Goal: Task Accomplishment & Management: Manage account settings

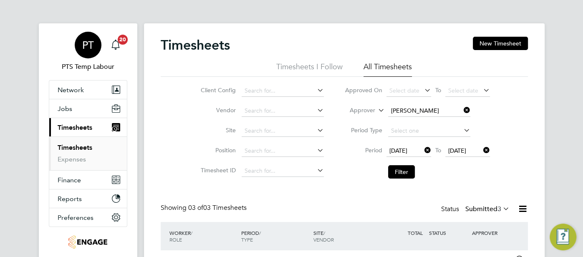
click at [89, 38] on div "PT" at bounding box center [88, 45] width 27 height 27
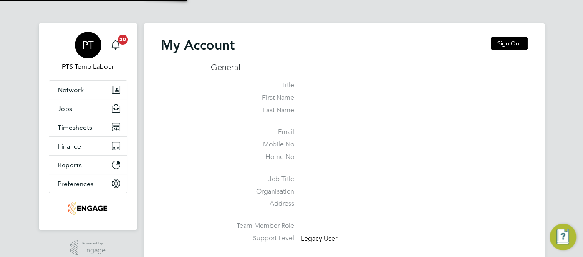
type input "pts.templabour@uk.g4s.com"
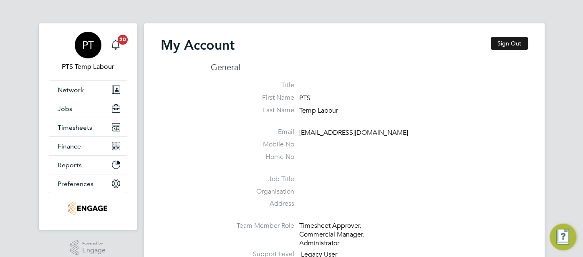
drag, startPoint x: 514, startPoint y: 39, endPoint x: 509, endPoint y: 39, distance: 4.6
click at [513, 39] on button "Sign Out" at bounding box center [508, 43] width 37 height 13
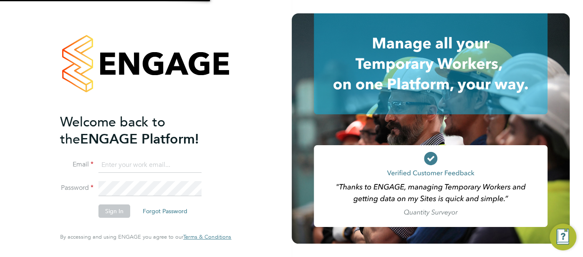
type input "pts.templabour@uk.g4s.com"
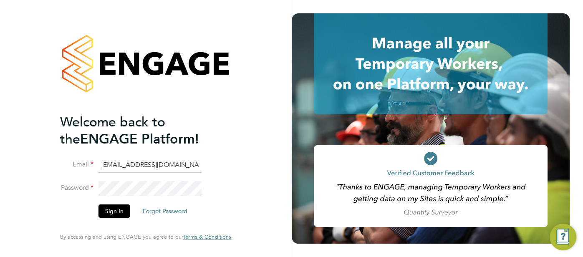
drag, startPoint x: 193, startPoint y: 166, endPoint x: 114, endPoint y: 162, distance: 78.9
click at [91, 165] on li "Email pts.templabour@uk.g4s.com" at bounding box center [141, 169] width 163 height 23
type input "cjs.templabour@uk.g4s.com"
click at [120, 210] on button "Sign In" at bounding box center [114, 210] width 32 height 13
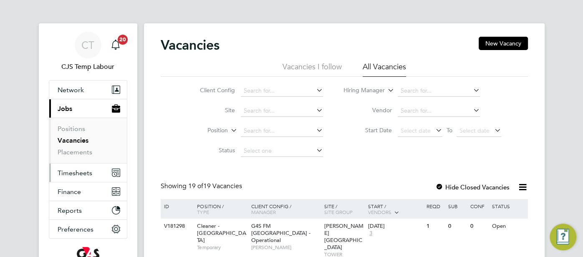
click at [85, 171] on span "Timesheets" at bounding box center [75, 173] width 35 height 8
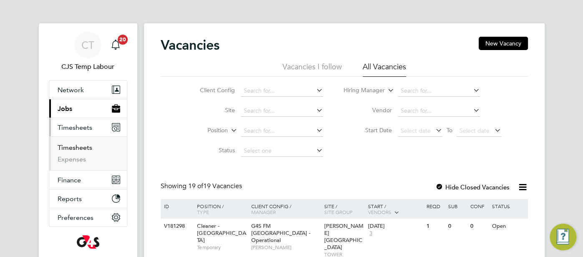
click at [80, 149] on link "Timesheets" at bounding box center [75, 147] width 35 height 8
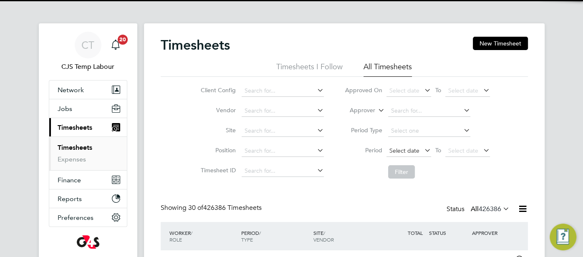
click at [411, 149] on span "Select date" at bounding box center [404, 151] width 30 height 8
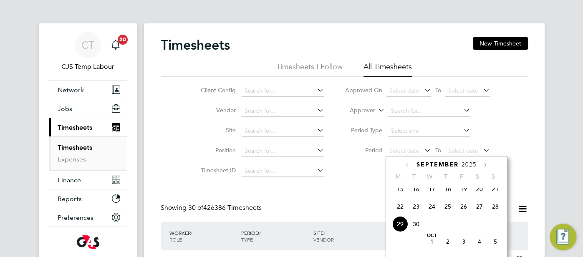
drag, startPoint x: 402, startPoint y: 210, endPoint x: 417, endPoint y: 201, distance: 17.6
click at [404, 208] on span "22" at bounding box center [400, 207] width 16 height 16
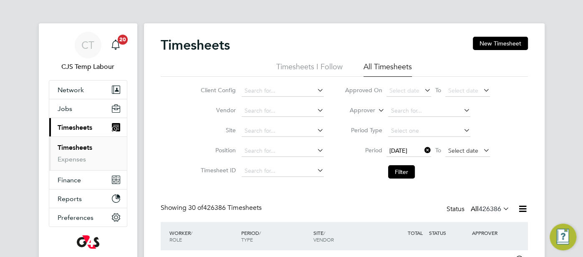
click at [460, 151] on span "Select date" at bounding box center [463, 151] width 30 height 8
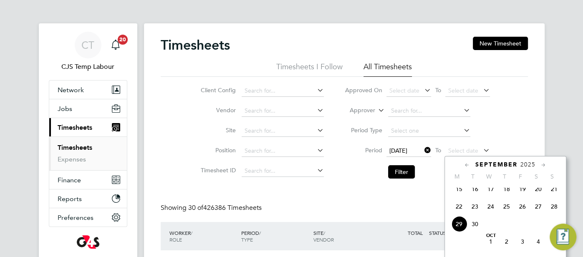
drag, startPoint x: 552, startPoint y: 212, endPoint x: 548, endPoint y: 209, distance: 5.6
click at [552, 212] on span "28" at bounding box center [554, 207] width 16 height 16
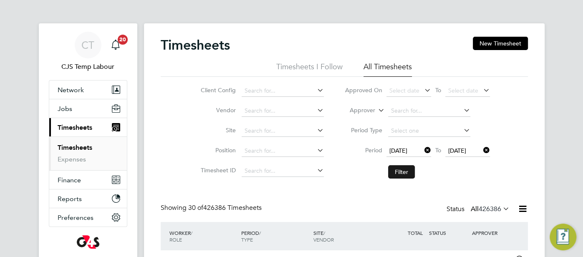
click at [412, 171] on button "Filter" at bounding box center [401, 171] width 27 height 13
click at [252, 90] on input at bounding box center [282, 91] width 82 height 12
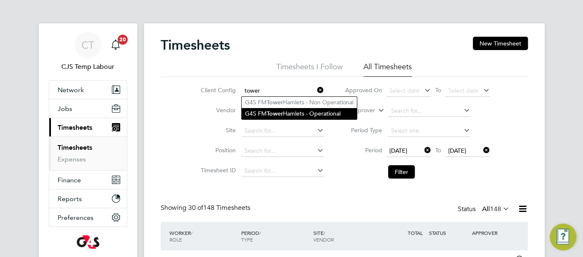
click at [306, 111] on li "G4S FM Tower Hamlets - Operational" at bounding box center [298, 113] width 115 height 11
type input "G4S FM [GEOGRAPHIC_DATA] - Operational"
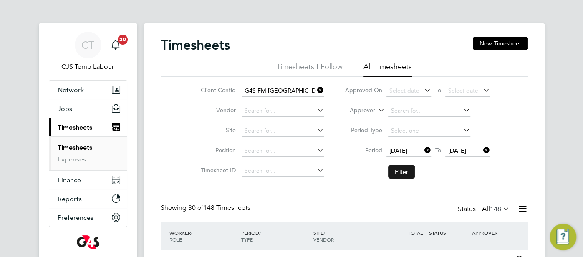
click at [402, 170] on button "Filter" at bounding box center [401, 171] width 27 height 13
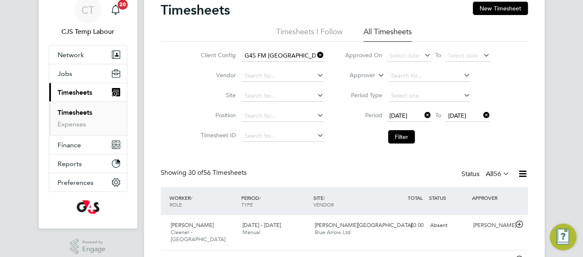
click at [527, 174] on icon at bounding box center [522, 173] width 10 height 10
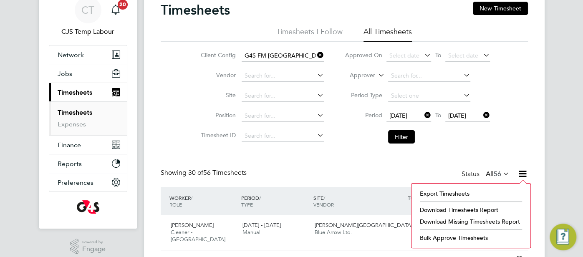
click at [489, 220] on li "Download Missing Timesheets Report" at bounding box center [470, 222] width 111 height 12
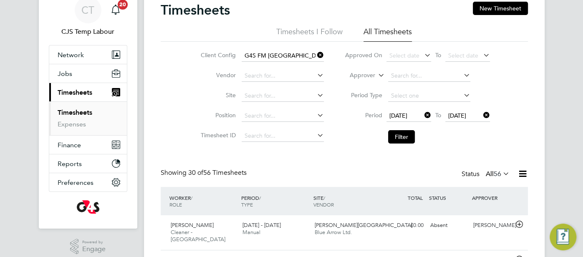
click at [376, 73] on icon at bounding box center [376, 73] width 0 height 8
click at [366, 83] on li "Worker" at bounding box center [354, 85] width 41 height 11
click at [388, 72] on input at bounding box center [429, 76] width 82 height 12
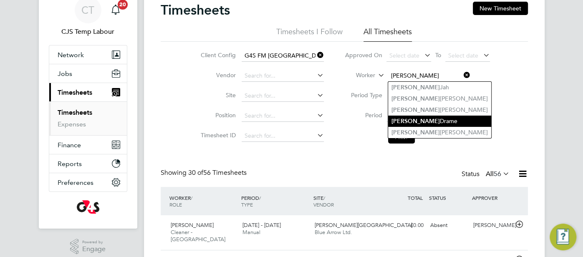
click at [421, 120] on li "Aminata Drame" at bounding box center [439, 121] width 103 height 11
type input "Aminata Drame"
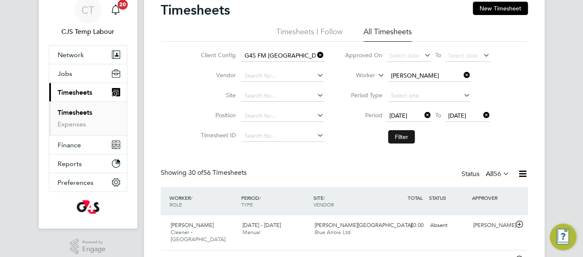
click at [400, 136] on button "Filter" at bounding box center [401, 136] width 27 height 13
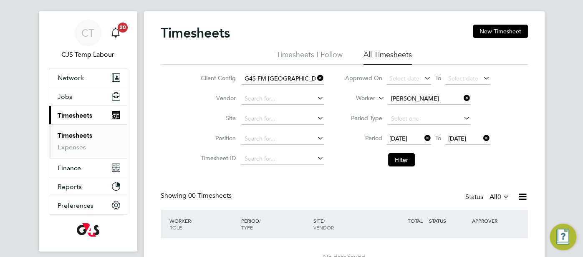
scroll to position [13, 0]
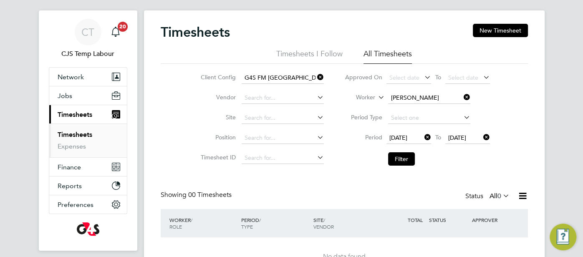
click at [462, 94] on icon at bounding box center [462, 97] width 0 height 12
click at [409, 158] on button "Filter" at bounding box center [401, 158] width 27 height 13
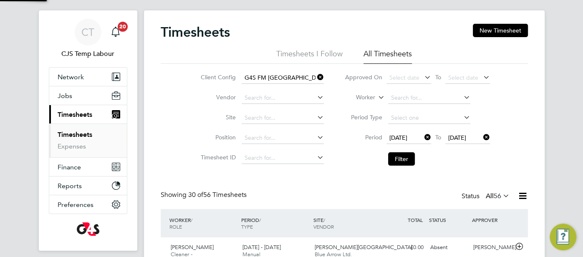
scroll to position [21, 72]
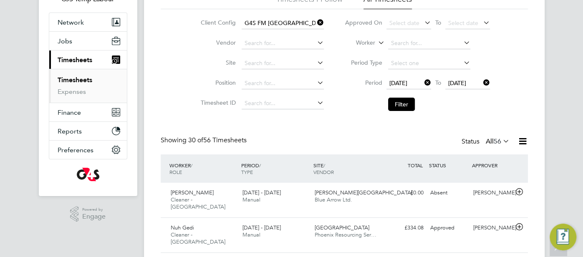
drag, startPoint x: 522, startPoint y: 142, endPoint x: 518, endPoint y: 146, distance: 5.9
click at [521, 142] on icon at bounding box center [522, 141] width 10 height 10
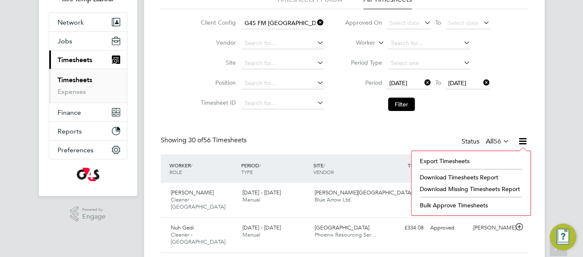
click at [481, 176] on li "Download Timesheets Report" at bounding box center [470, 177] width 111 height 12
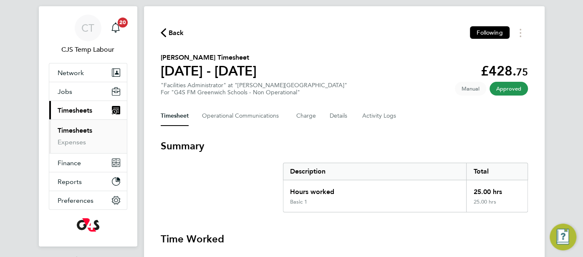
scroll to position [18, 0]
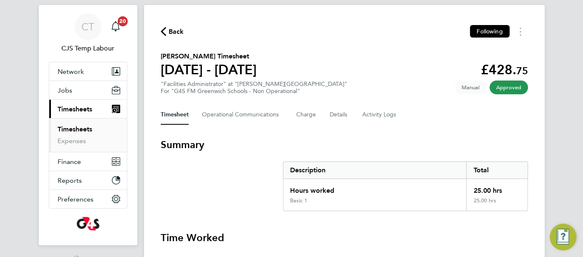
click at [168, 33] on span "Back" at bounding box center [175, 32] width 15 height 10
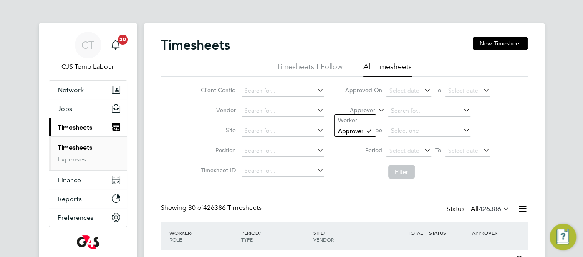
click at [376, 109] on icon at bounding box center [376, 108] width 0 height 8
drag, startPoint x: 360, startPoint y: 120, endPoint x: 385, endPoint y: 113, distance: 26.3
click at [360, 120] on li "Worker" at bounding box center [354, 120] width 41 height 11
click at [396, 111] on input at bounding box center [429, 111] width 82 height 12
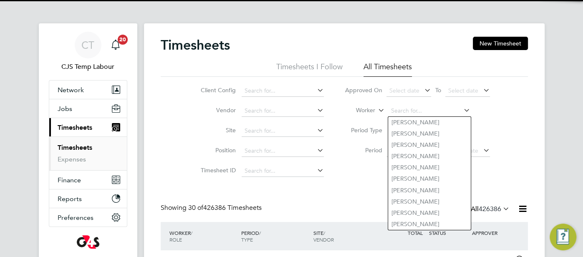
paste input "[PERSON_NAME]"
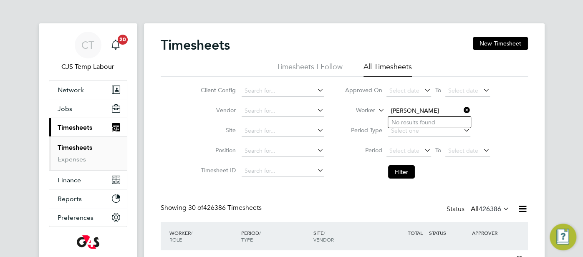
click at [424, 113] on input "Daniel Taiwo Ayefuwa" at bounding box center [429, 111] width 82 height 12
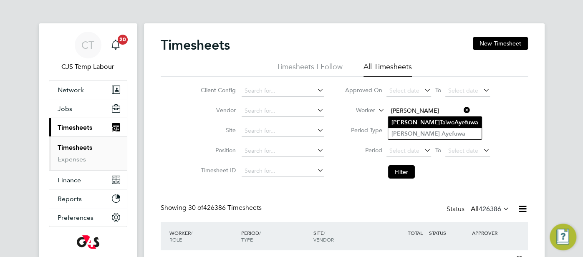
click at [426, 122] on li "Daniel Taiwo Ayefuwa" at bounding box center [434, 122] width 93 height 11
type input "Daniel Taiwo Ayefuwa"
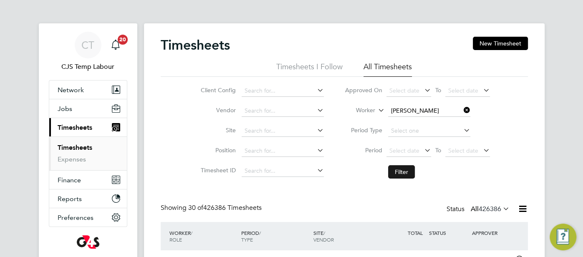
click at [404, 174] on button "Filter" at bounding box center [401, 171] width 27 height 13
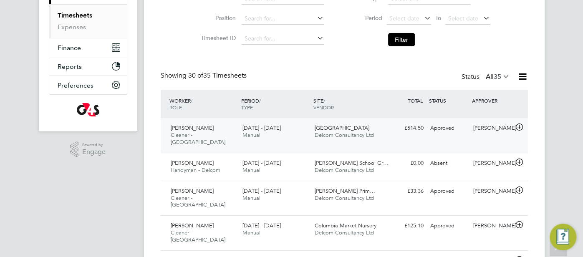
click at [445, 125] on div "Approved" at bounding box center [448, 128] width 43 height 14
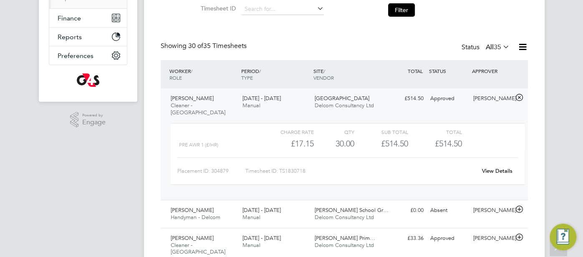
click at [502, 167] on link "View Details" at bounding box center [497, 170] width 30 height 7
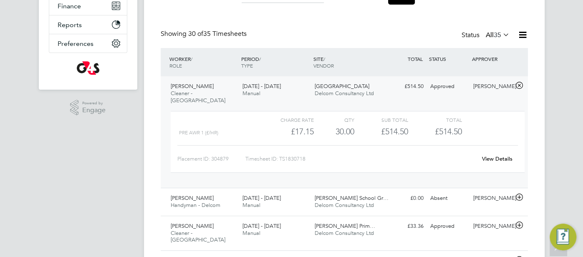
scroll to position [172, 0]
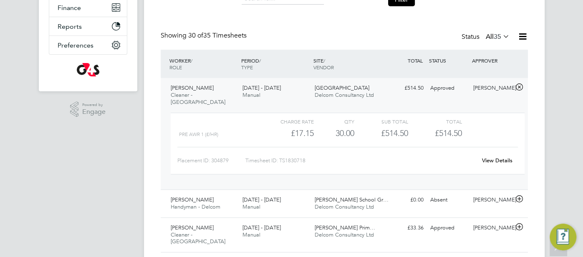
click at [493, 157] on link "View Details" at bounding box center [497, 160] width 30 height 7
click at [502, 157] on link "View Details" at bounding box center [497, 160] width 30 height 7
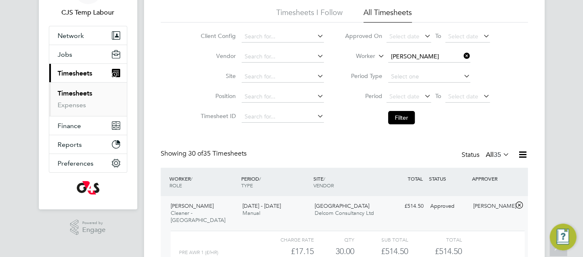
scroll to position [0, 0]
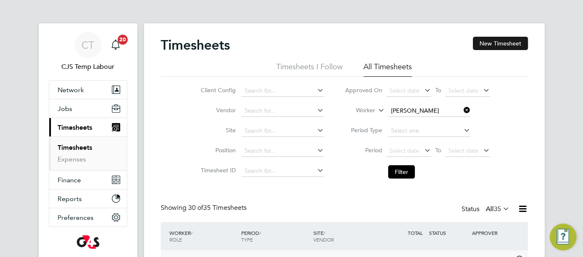
click at [512, 37] on button "New Timesheet" at bounding box center [500, 43] width 55 height 13
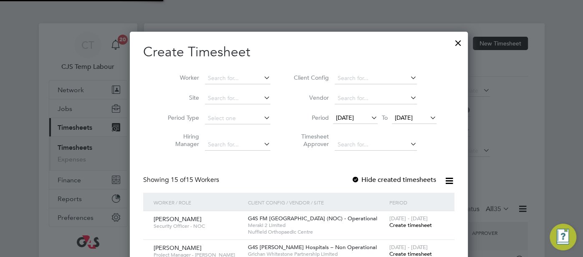
scroll to position [627, 323]
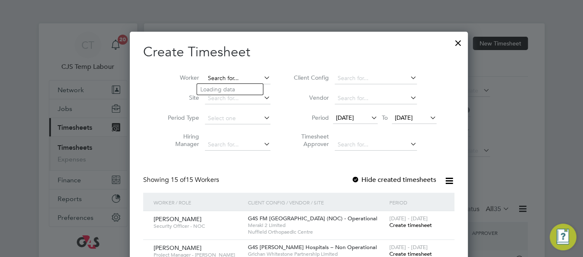
click at [229, 79] on input at bounding box center [237, 79] width 65 height 12
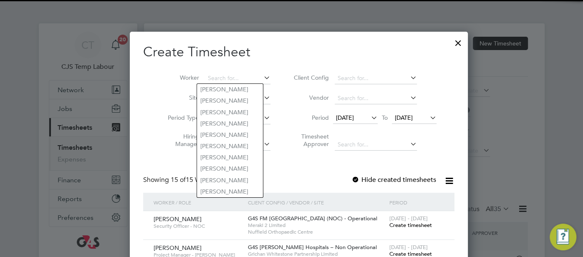
paste input "Daniel Taiwo Ayefuwa"
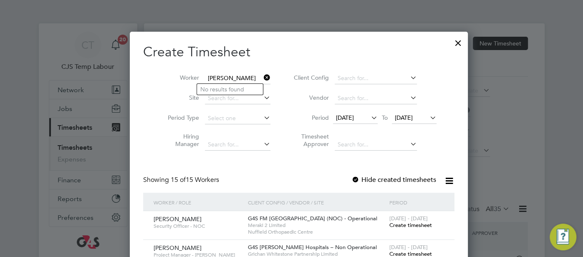
click at [232, 78] on input "Daniel Taiwo Ayefuwa" at bounding box center [237, 79] width 65 height 12
click at [235, 90] on li "Daniel Taiwo Ayefuwa" at bounding box center [243, 89] width 93 height 11
type input "Daniel Taiwo Ayefuwa"
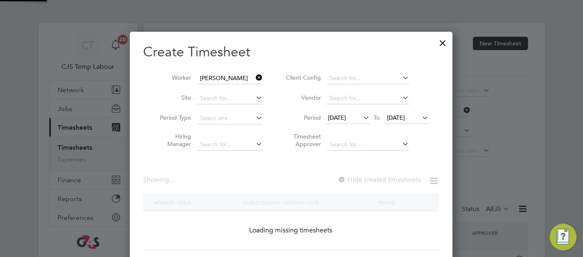
scroll to position [224, 323]
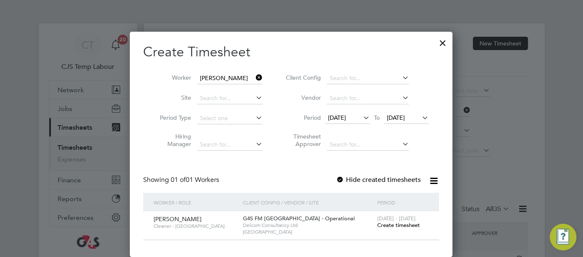
click at [412, 224] on span "Create timesheet" at bounding box center [398, 224] width 43 height 7
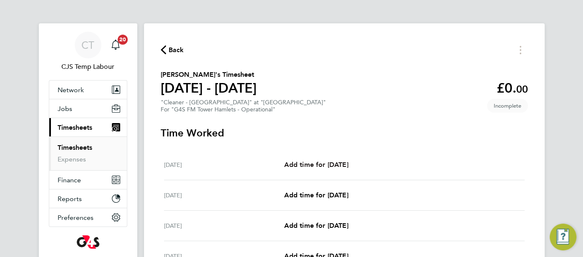
click at [327, 164] on span "Add time for [DATE]" at bounding box center [316, 165] width 64 height 8
select select "60"
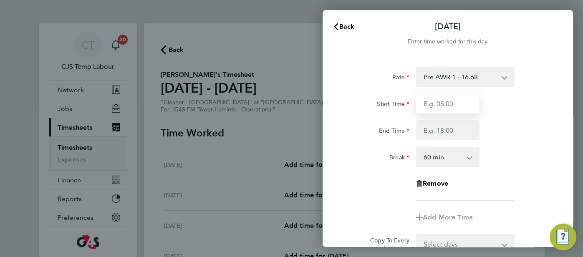
click at [443, 109] on input "Start Time" at bounding box center [447, 103] width 63 height 20
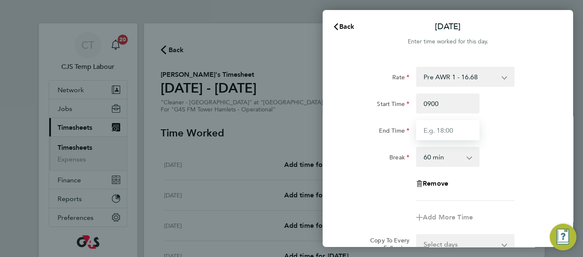
type input "09:00"
click at [436, 126] on input "End Time" at bounding box center [447, 130] width 63 height 20
type input "15:00"
click at [494, 141] on div "Rate Pre AWR 1 - 16.68 Start Time 09:00 End Time 15:00 Break 0 min 15 min 30 mi…" at bounding box center [448, 134] width 204 height 134
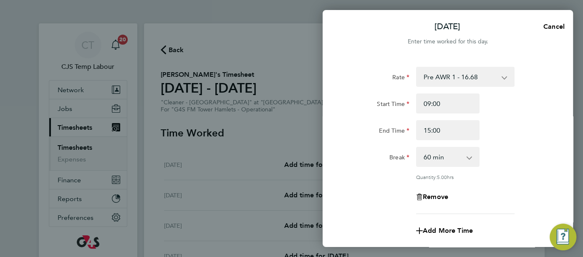
click at [466, 157] on select "0 min 15 min 30 min 45 min 60 min 75 min 90 min" at bounding box center [443, 157] width 52 height 18
select select "0"
click at [417, 148] on select "0 min 15 min 30 min 45 min 60 min 75 min 90 min" at bounding box center [443, 157] width 52 height 18
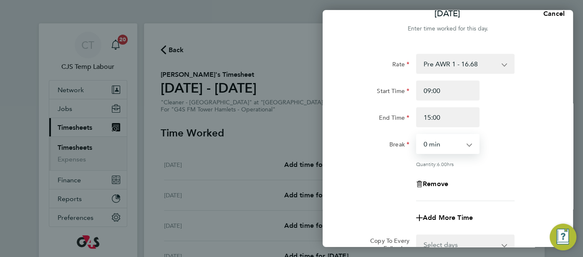
scroll to position [77, 0]
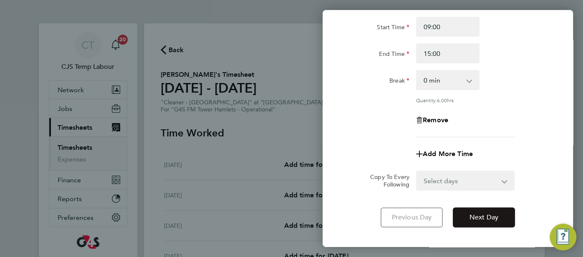
click at [498, 215] on span "Next Day" at bounding box center [483, 217] width 29 height 8
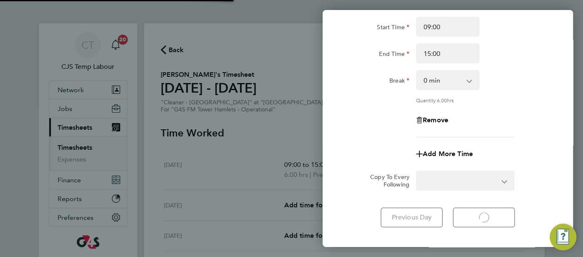
select select "60"
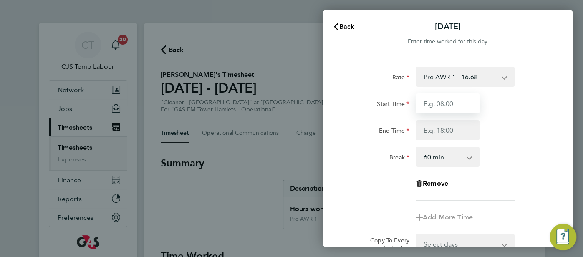
click at [440, 113] on input "Start Time" at bounding box center [447, 103] width 63 height 20
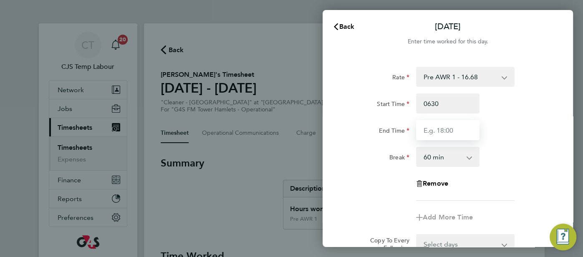
type input "06:30"
click at [426, 131] on input "End Time" at bounding box center [447, 130] width 63 height 20
type input "12:30"
click at [470, 180] on div "Rate Pre AWR 1 - 16.68 Start Time 06:30 End Time 12:30 Break 0 min 15 min 30 mi…" at bounding box center [448, 134] width 204 height 134
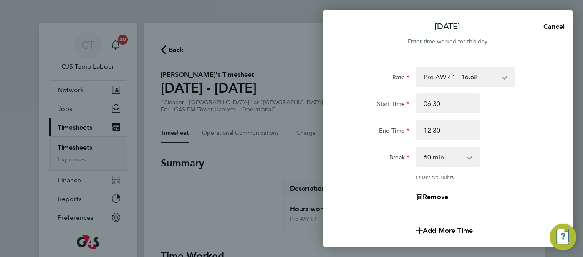
click at [462, 160] on select "0 min 15 min 30 min 45 min 60 min 75 min 90 min" at bounding box center [443, 157] width 52 height 18
select select "0"
click at [417, 148] on select "0 min 15 min 30 min 45 min 60 min 75 min 90 min" at bounding box center [443, 157] width 52 height 18
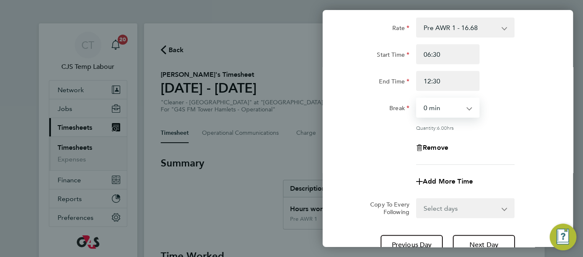
scroll to position [119, 0]
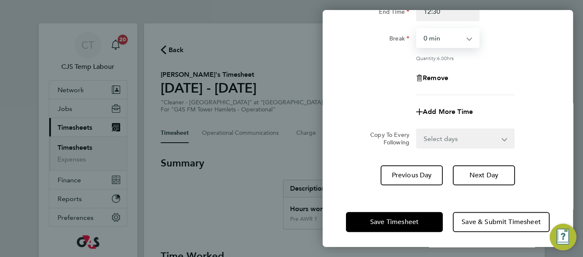
click at [472, 136] on select "Select days Day Wednesday Thursday Friday" at bounding box center [461, 138] width 88 height 18
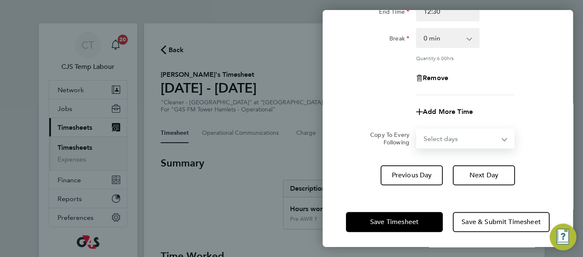
select select "DAY"
click at [417, 129] on select "Select days Day Wednesday Thursday Friday" at bounding box center [461, 138] width 88 height 18
select select "2025-09-26"
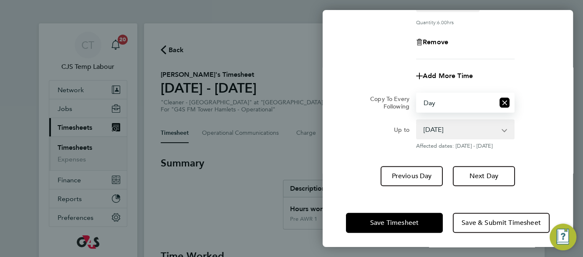
scroll to position [156, 0]
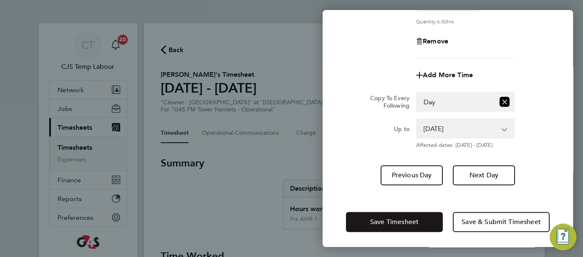
click at [415, 220] on span "Save Timesheet" at bounding box center [394, 222] width 48 height 8
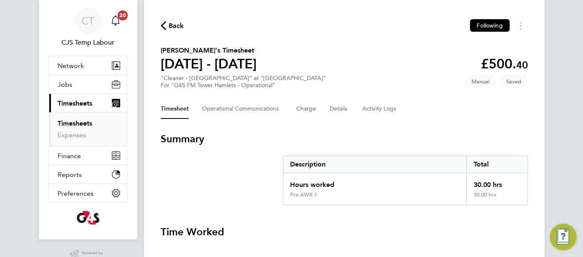
scroll to position [22, 0]
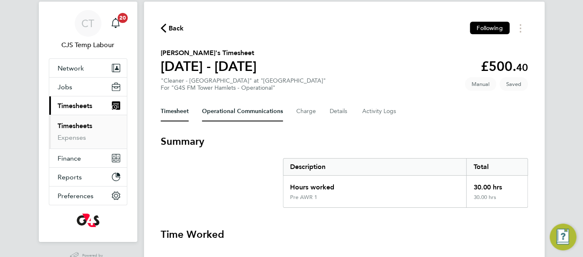
click at [248, 112] on Communications-tab "Operational Communications" at bounding box center [242, 111] width 81 height 20
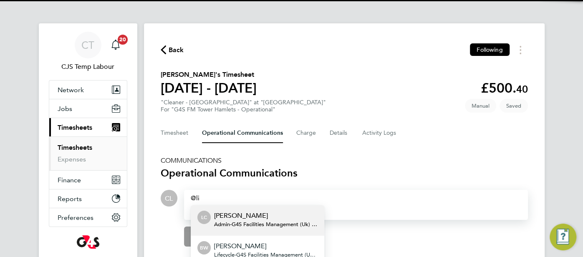
scroll to position [4, 0]
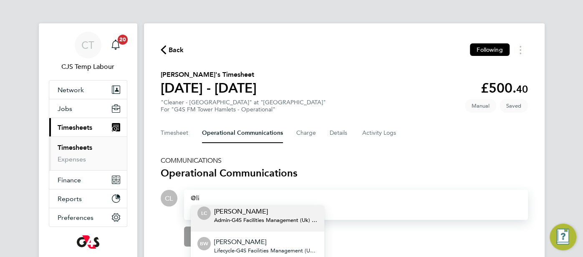
click at [231, 210] on p "Lilingxi Chen" at bounding box center [265, 211] width 103 height 10
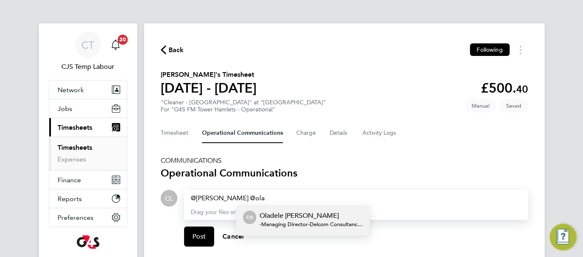
click at [294, 214] on p "Oladele Peter Shosanya" at bounding box center [310, 216] width 103 height 10
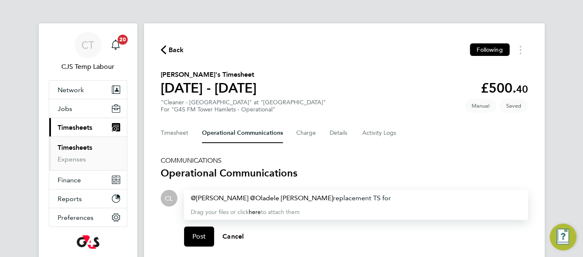
click at [395, 195] on div "Lilingxi Chen ​ Oladele Peter Shosanya ​ replacement TS for" at bounding box center [356, 198] width 330 height 10
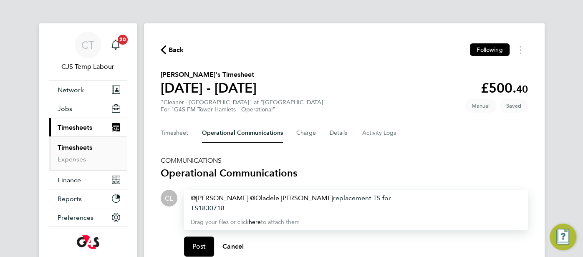
click at [248, 207] on div "TS1830718" at bounding box center [356, 208] width 330 height 10
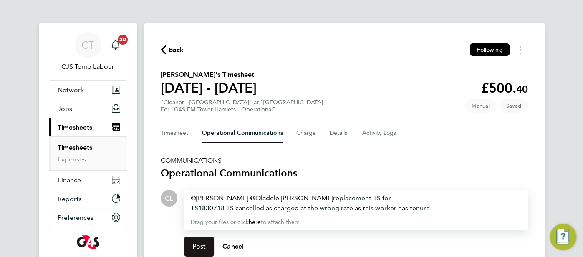
click at [202, 245] on span "Post" at bounding box center [199, 246] width 14 height 8
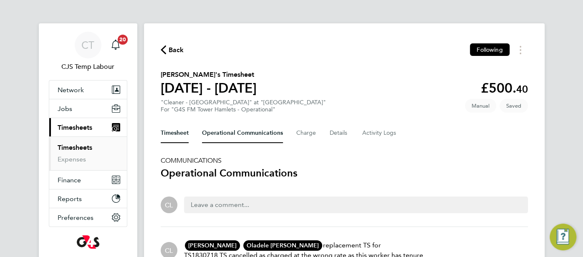
click at [178, 135] on button "Timesheet" at bounding box center [175, 133] width 28 height 20
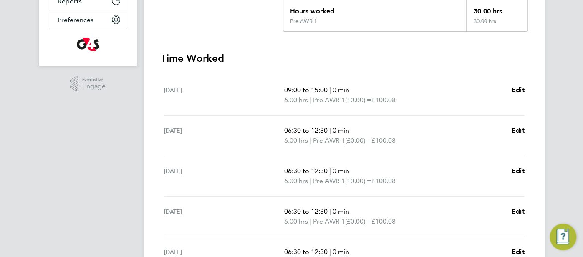
scroll to position [289, 0]
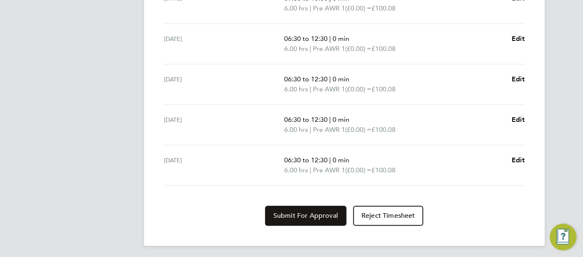
click at [307, 218] on button "Submit For Approval" at bounding box center [305, 216] width 81 height 20
click at [322, 213] on span "Approve Timesheet" at bounding box center [305, 215] width 61 height 8
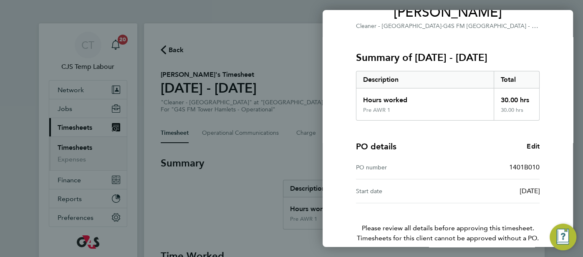
scroll to position [118, 0]
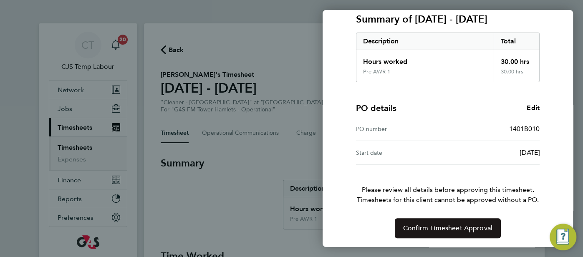
click at [462, 226] on span "Confirm Timesheet Approval" at bounding box center [447, 228] width 89 height 8
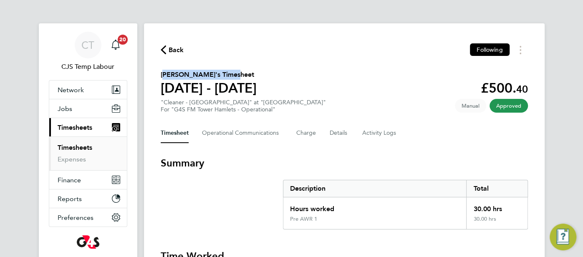
drag, startPoint x: 229, startPoint y: 75, endPoint x: 160, endPoint y: 75, distance: 69.2
copy h2 "Daniel Taiwo Ayefuwa"
click at [64, 110] on span "Jobs" at bounding box center [65, 109] width 15 height 8
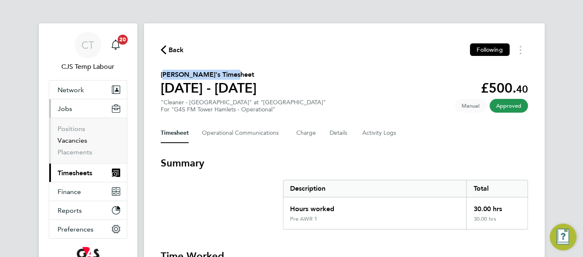
click at [79, 138] on link "Vacancies" at bounding box center [73, 140] width 30 height 8
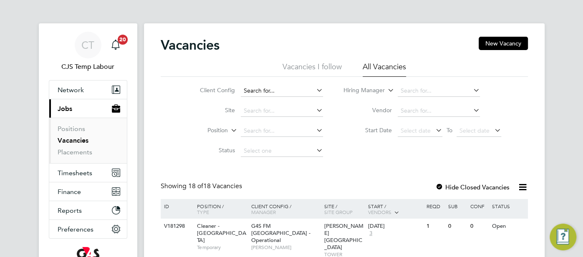
click at [267, 92] on input at bounding box center [282, 91] width 82 height 12
click at [312, 117] on li "G4S FM Greenw ich Schools - Operational" at bounding box center [305, 113] width 128 height 11
type input "G4S FM Greenwich Schools - Operational"
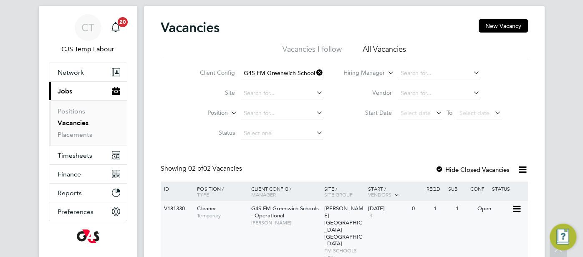
scroll to position [91, 0]
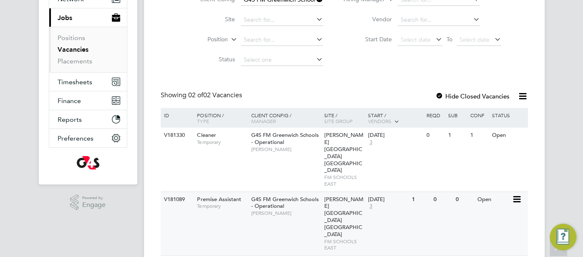
click at [438, 195] on div "V181089 Premise Assistant Temporary G4S FM Greenwich Schools - Operational Moni…" at bounding box center [344, 223] width 367 height 64
click at [445, 144] on div "V181330 Cleaner Temporary G4S FM Greenwich Schools - Operational Monique Maussa…" at bounding box center [344, 160] width 367 height 64
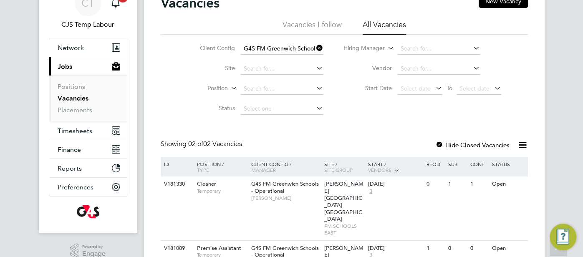
scroll to position [0, 0]
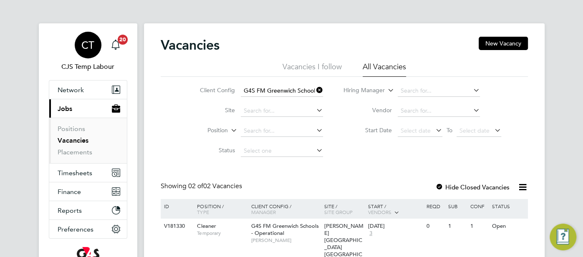
click at [90, 46] on span "CT" at bounding box center [87, 45] width 13 height 11
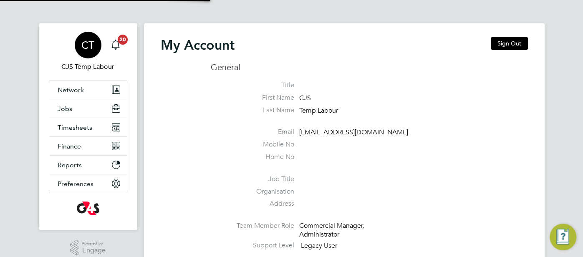
type input "cjs.ess@uk.g4s.com"
drag, startPoint x: 515, startPoint y: 40, endPoint x: 490, endPoint y: 50, distance: 27.0
click at [515, 40] on button "Sign Out" at bounding box center [508, 43] width 37 height 13
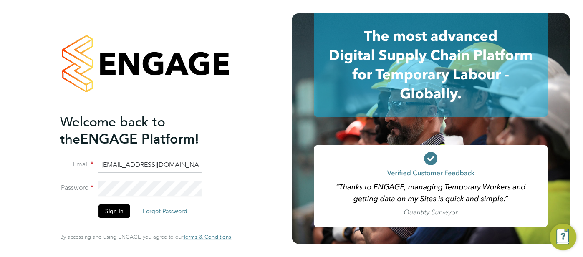
drag, startPoint x: 168, startPoint y: 166, endPoint x: 108, endPoint y: 160, distance: 60.8
click at [108, 160] on input "cjs.ess@uk.g4s.com" at bounding box center [149, 165] width 103 height 15
type input "c"
type input "louise.rose@uk.g4s.com"
click at [113, 212] on button "Sign In" at bounding box center [114, 210] width 32 height 13
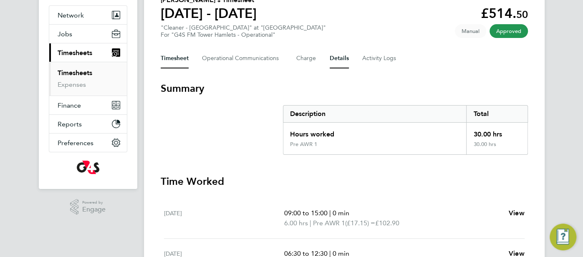
scroll to position [74, 0]
click at [341, 58] on button "Details" at bounding box center [338, 59] width 19 height 20
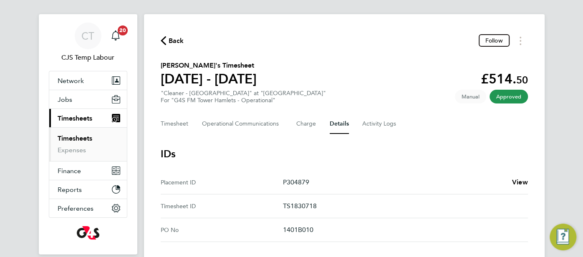
scroll to position [19, 0]
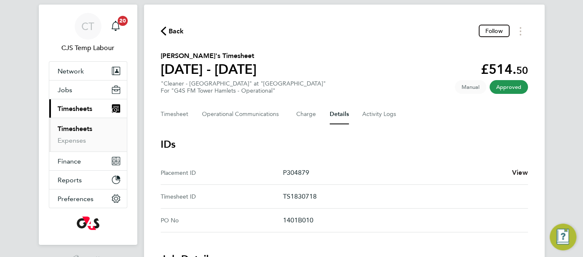
click at [518, 172] on span "View" at bounding box center [520, 172] width 16 height 8
click at [384, 109] on Logs-tab "Activity Logs" at bounding box center [379, 114] width 35 height 20
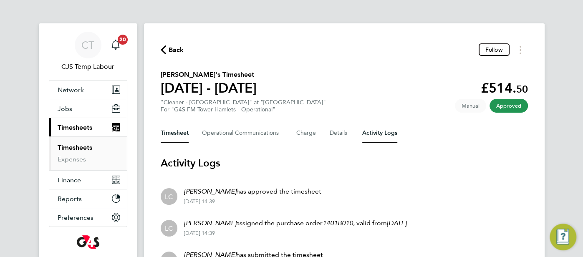
click at [183, 136] on button "Timesheet" at bounding box center [175, 133] width 28 height 20
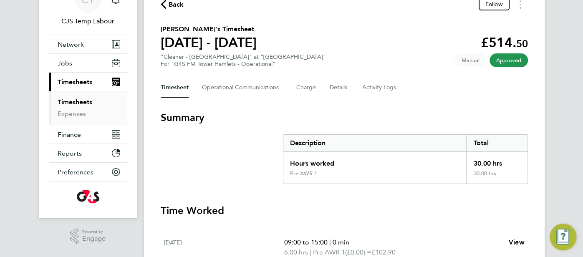
scroll to position [43, 0]
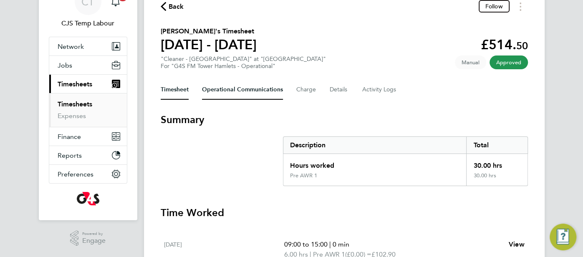
click at [261, 95] on Communications-tab "Operational Communications" at bounding box center [242, 90] width 81 height 20
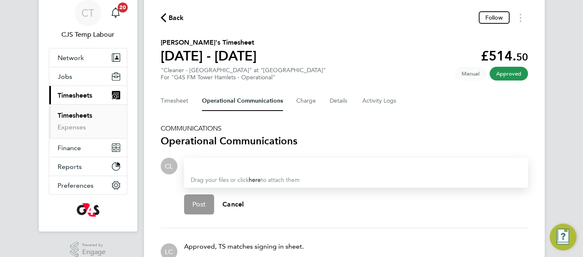
scroll to position [127, 0]
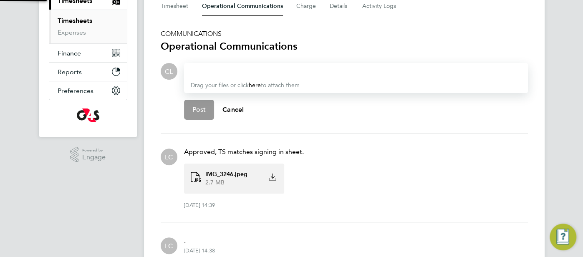
click at [237, 171] on span "IMG_3246.jpeg" at bounding box center [226, 174] width 42 height 8
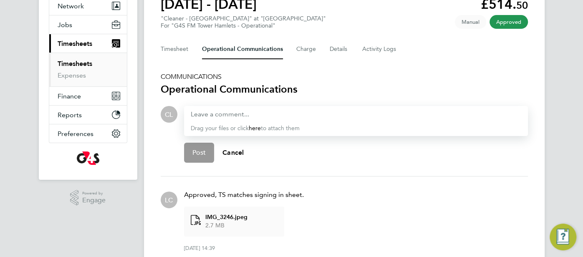
scroll to position [83, 0]
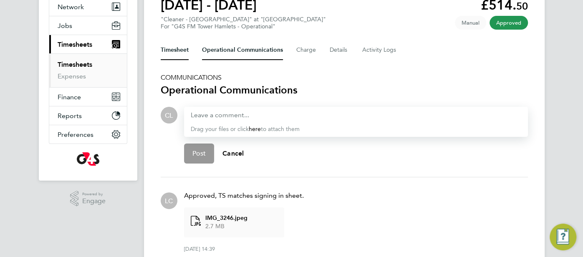
click at [187, 50] on button "Timesheet" at bounding box center [175, 50] width 28 height 20
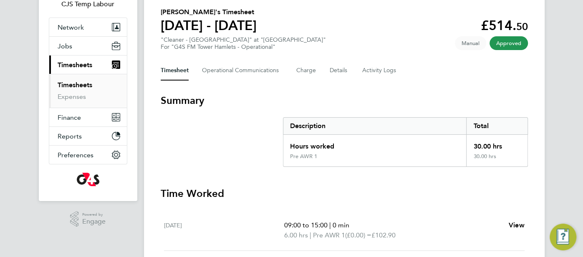
scroll to position [2, 0]
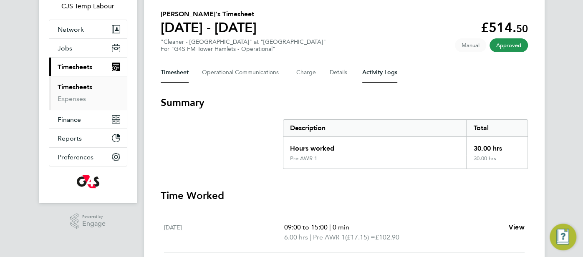
scroll to position [104, 0]
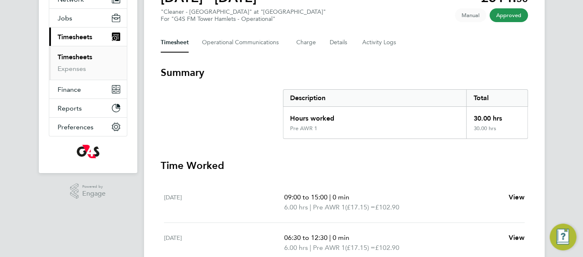
scroll to position [43, 0]
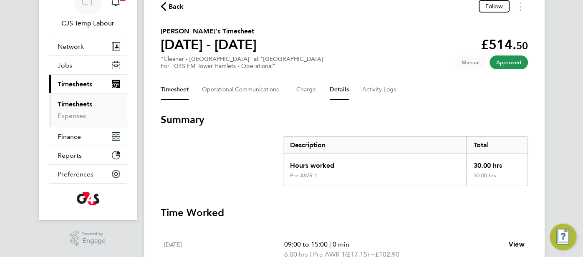
click at [334, 86] on button "Details" at bounding box center [338, 90] width 19 height 20
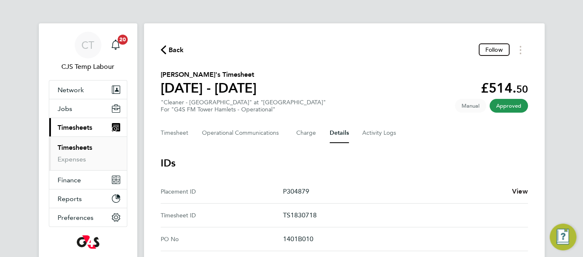
click at [520, 189] on span "View" at bounding box center [520, 191] width 16 height 8
click at [182, 136] on button "Timesheet" at bounding box center [175, 133] width 28 height 20
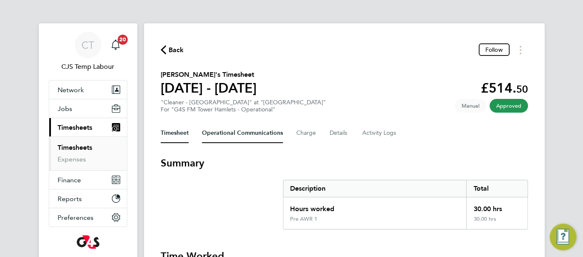
click at [213, 133] on Communications-tab "Operational Communications" at bounding box center [242, 133] width 81 height 20
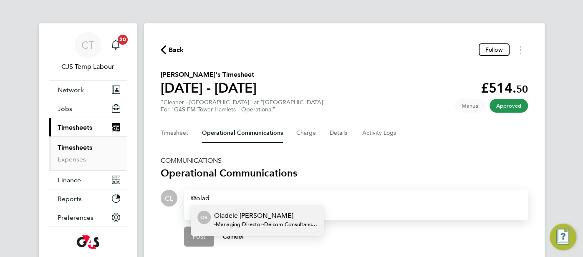
click at [227, 214] on p "Oladele [PERSON_NAME]" at bounding box center [265, 216] width 103 height 10
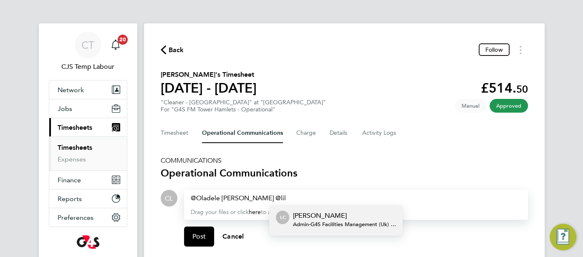
click at [333, 213] on p "[PERSON_NAME]" at bounding box center [343, 216] width 103 height 10
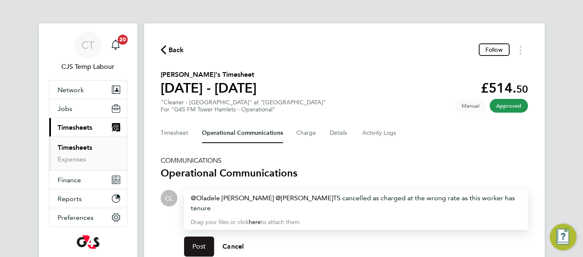
click at [201, 242] on span "Post" at bounding box center [199, 246] width 14 height 8
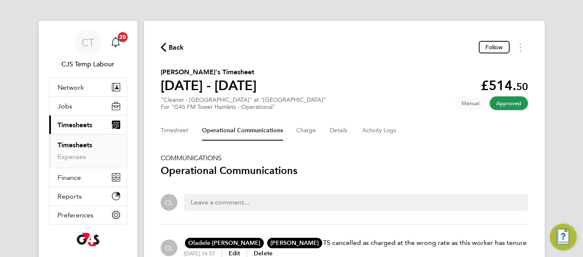
scroll to position [4, 0]
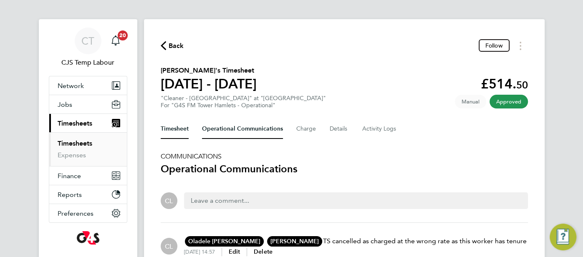
click at [171, 129] on button "Timesheet" at bounding box center [175, 129] width 28 height 20
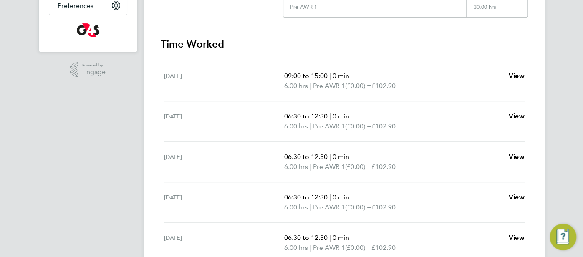
scroll to position [289, 0]
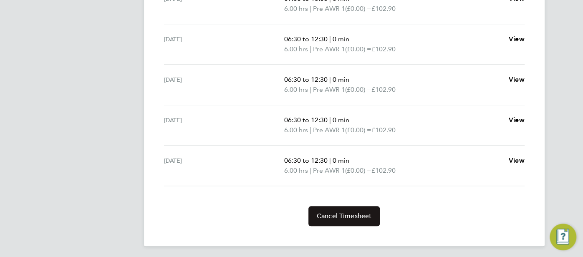
click at [348, 219] on button "Cancel Timesheet" at bounding box center [344, 216] width 72 height 20
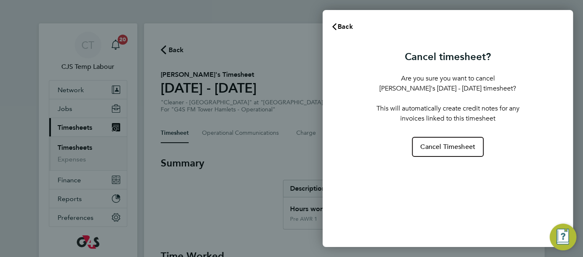
click at [448, 136] on div "Cancel timesheet? Are you sure you want to cancel Daniel Taiwo Ayefuwa's 22 - 2…" at bounding box center [447, 102] width 147 height 110
click at [442, 150] on span "Cancel Timesheet" at bounding box center [447, 147] width 55 height 8
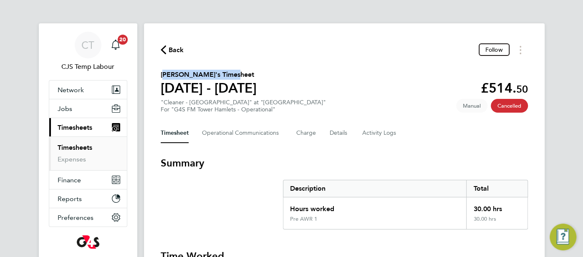
drag, startPoint x: 229, startPoint y: 75, endPoint x: 158, endPoint y: 73, distance: 70.9
click at [158, 73] on div "Back Follow Daniel Taiwo Ayefuwa's Timesheet 22 - 28 Sept 2025 £514. 50 "Cleane…" at bounding box center [344, 259] width 400 height 472
copy h2 "[PERSON_NAME]"
drag, startPoint x: 333, startPoint y: 127, endPoint x: 344, endPoint y: 148, distance: 23.5
click at [333, 128] on button "Details" at bounding box center [338, 133] width 19 height 20
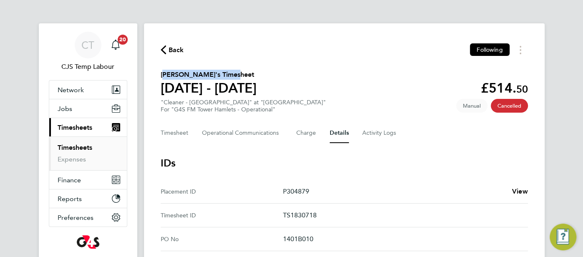
drag, startPoint x: 331, startPoint y: 215, endPoint x: 284, endPoint y: 213, distance: 47.2
click at [277, 215] on ID "Timesheet ID TS1830718" at bounding box center [344, 216] width 367 height 24
copy ID "TS1830718"
drag, startPoint x: 231, startPoint y: 136, endPoint x: 236, endPoint y: 154, distance: 18.9
click at [232, 137] on Communications-tab "Operational Communications" at bounding box center [242, 133] width 81 height 20
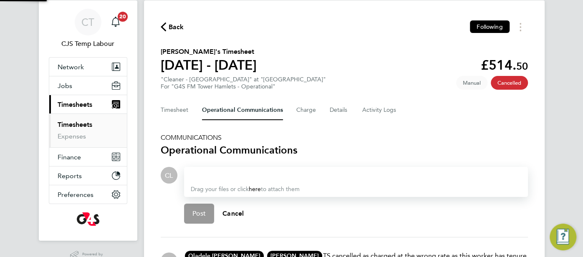
scroll to position [143, 0]
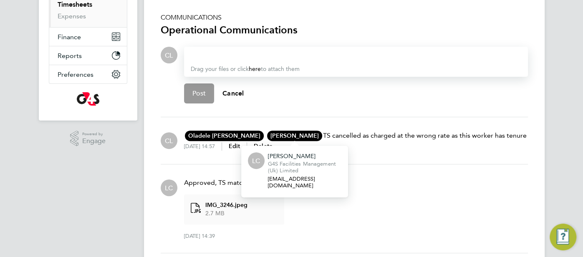
click at [301, 134] on span "[PERSON_NAME]" at bounding box center [294, 136] width 55 height 10
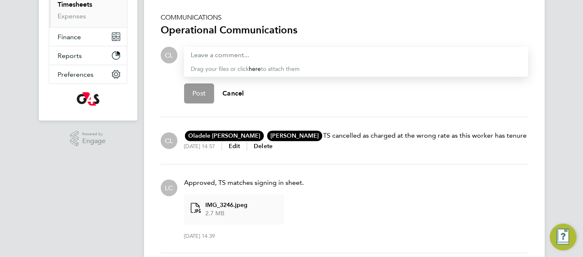
drag, startPoint x: 303, startPoint y: 135, endPoint x: 532, endPoint y: 148, distance: 229.4
click at [530, 148] on div "Back Following Daniel Taiwo Ayefuwa's Timesheet 22 - 28 Sept 2025 £514. 50 "Cle…" at bounding box center [344, 121] width 400 height 483
click at [403, 166] on li "LC Approved, TS matches signing in sheet. IMG_3246.jpeg 2.7 MB 29 Sep 2025, 14:…" at bounding box center [344, 208] width 367 height 89
drag, startPoint x: 307, startPoint y: 134, endPoint x: 506, endPoint y: 136, distance: 198.9
click at [506, 136] on p "Oladele Peter Shosanya OS Oladele Peter Shosanya Delcom Consultancy Ltd info@de…" at bounding box center [355, 136] width 342 height 10
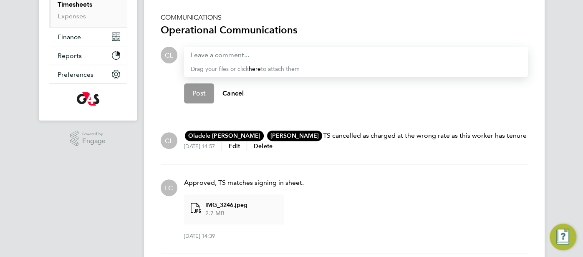
copy p "S cancelled as charged at the wrong rate as this worker has tenure"
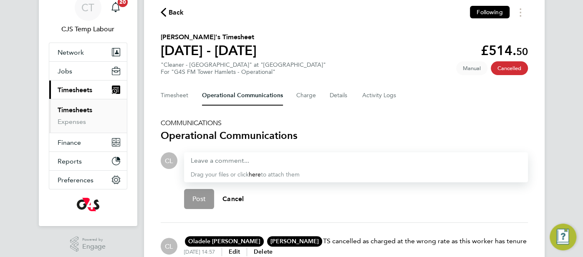
scroll to position [0, 0]
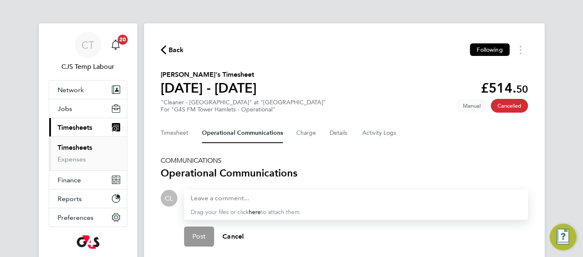
click at [167, 51] on span "Back" at bounding box center [172, 49] width 23 height 8
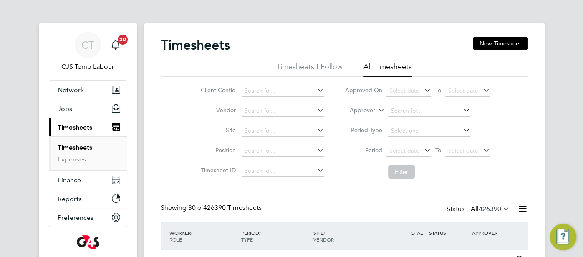
click at [376, 111] on icon at bounding box center [376, 108] width 0 height 8
click at [366, 119] on li "Worker" at bounding box center [354, 120] width 41 height 11
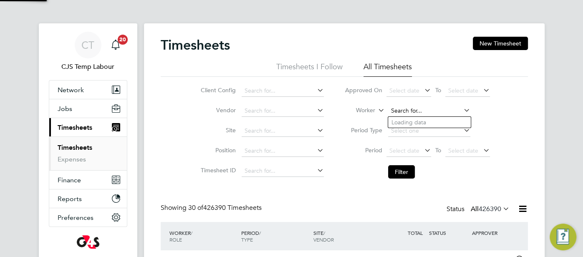
click at [405, 112] on input at bounding box center [429, 111] width 82 height 12
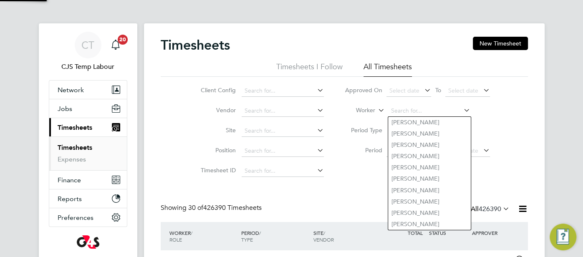
paste input "Daniel Taiwo Ayefuwa"
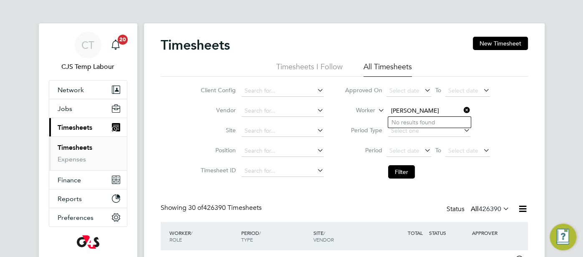
click at [423, 112] on input "Daniel Taiwo Ayefuwa" at bounding box center [429, 111] width 82 height 12
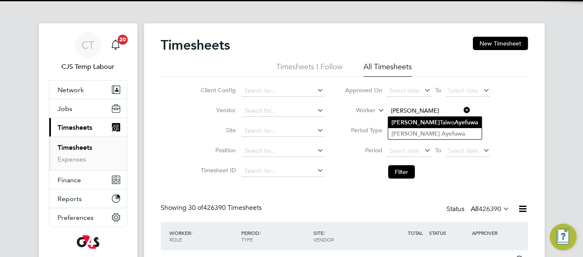
click at [424, 124] on li "Daniel Taiwo Ayefuwa" at bounding box center [434, 122] width 93 height 11
type input "Daniel Taiwo Ayefuwa"
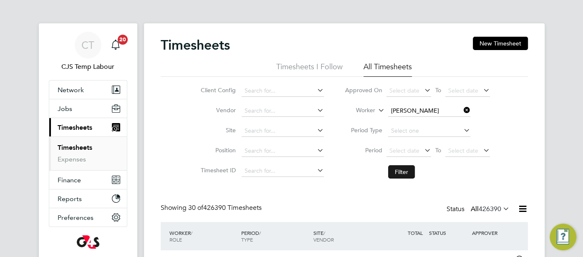
click at [402, 167] on button "Filter" at bounding box center [401, 171] width 27 height 13
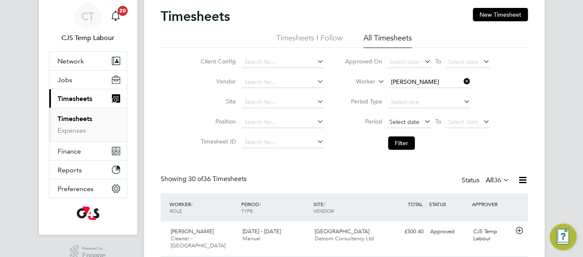
click at [417, 119] on span "Select date" at bounding box center [404, 122] width 30 height 8
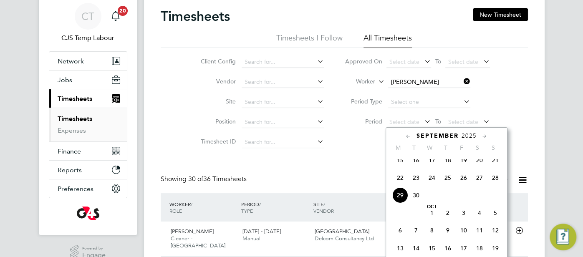
drag, startPoint x: 405, startPoint y: 180, endPoint x: 421, endPoint y: 169, distance: 19.9
click at [406, 180] on span "22" at bounding box center [400, 178] width 16 height 16
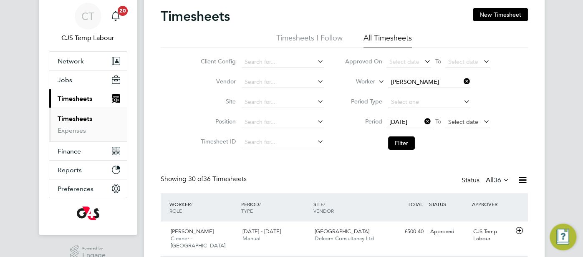
click at [462, 123] on span "Select date" at bounding box center [463, 122] width 30 height 8
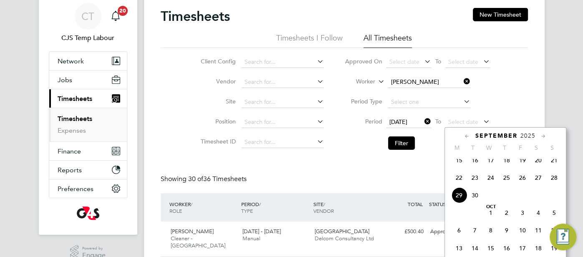
drag, startPoint x: 555, startPoint y: 183, endPoint x: 497, endPoint y: 170, distance: 59.0
click at [553, 181] on span "28" at bounding box center [554, 178] width 16 height 16
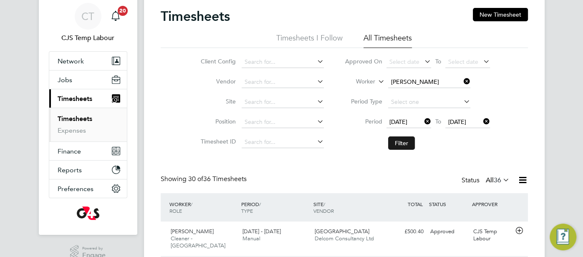
click at [403, 143] on button "Filter" at bounding box center [401, 142] width 27 height 13
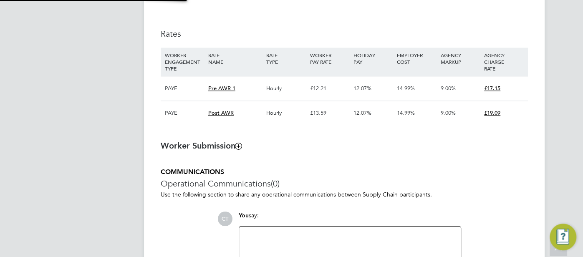
type input "[PERSON_NAME]"
type input "[DATE]"
type input "06:30"
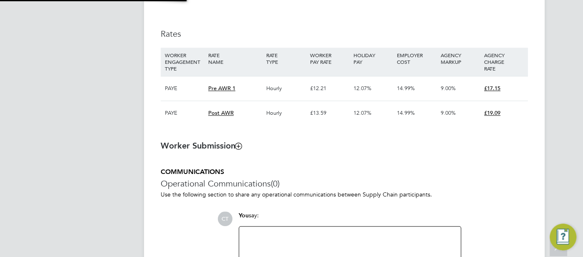
type input "08:30"
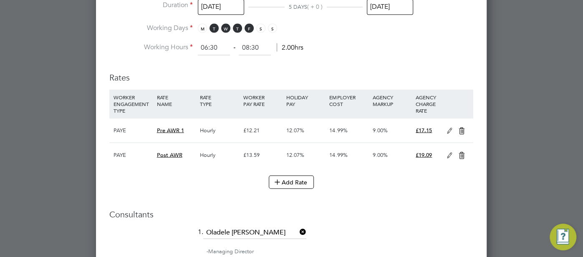
click at [464, 152] on icon at bounding box center [461, 155] width 10 height 7
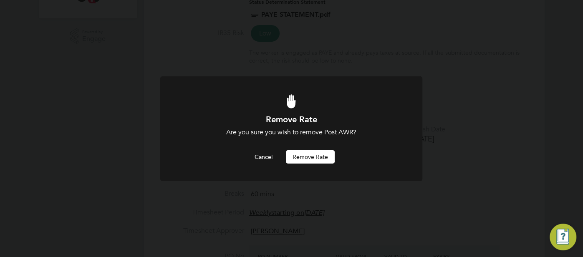
click at [321, 156] on button "Remove rate" at bounding box center [310, 156] width 49 height 13
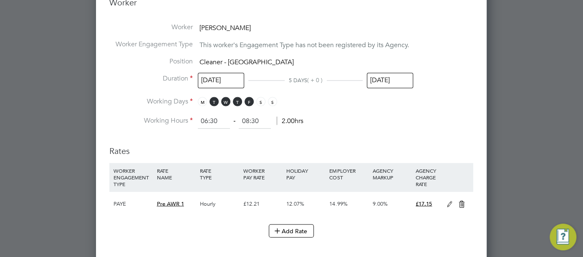
click at [446, 201] on icon at bounding box center [449, 204] width 10 height 7
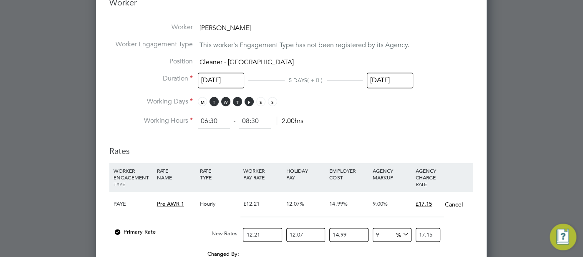
drag, startPoint x: 378, startPoint y: 233, endPoint x: 370, endPoint y: 233, distance: 8.8
click at [364, 233] on div "Primary Rate New Rates: 12.21 12.07 n/a 14.99 n/a 9 0 % 17.15" at bounding box center [291, 235] width 364 height 22
type input "6"
type input "16.679037115818"
type input "6"
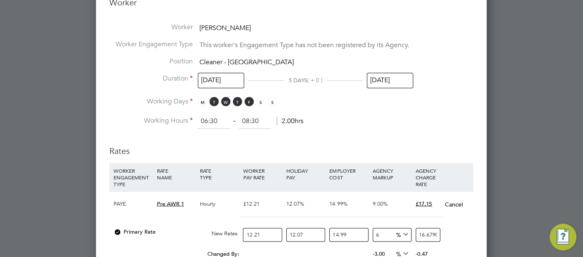
click at [464, 237] on div "Primary Rate New Rates: 12.21 12.07 n/a 14.99 n/a 6 0.944096440518 % 16.6790371…" at bounding box center [291, 235] width 364 height 22
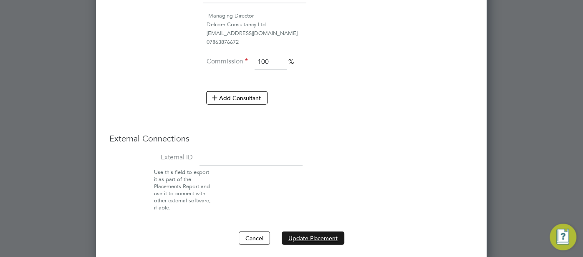
click at [327, 232] on button "Update Placement" at bounding box center [313, 237] width 63 height 13
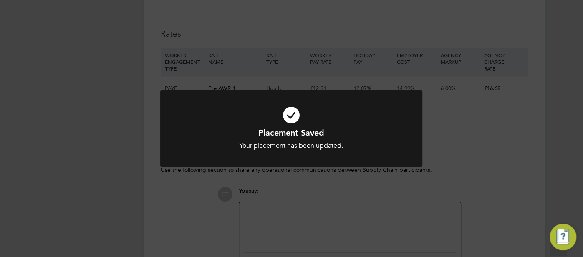
click at [292, 115] on icon at bounding box center [291, 115] width 217 height 33
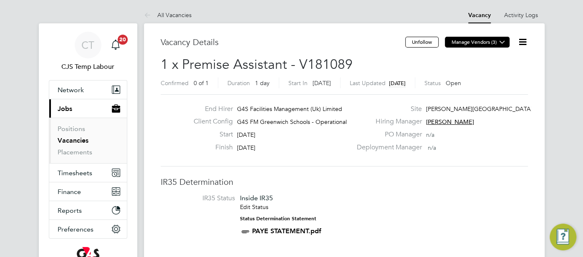
click at [500, 43] on icon at bounding box center [502, 42] width 6 height 6
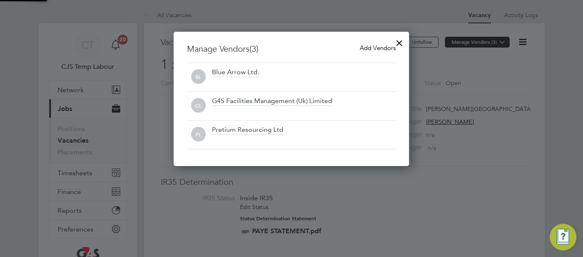
scroll to position [134, 235]
click at [400, 45] on div at bounding box center [399, 40] width 15 height 15
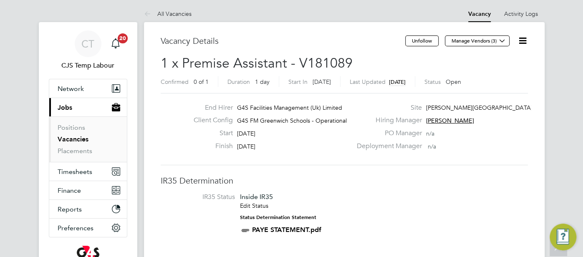
scroll to position [0, 0]
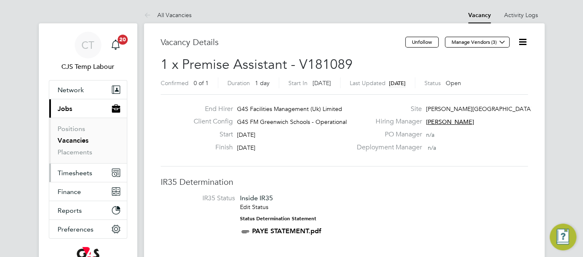
click at [72, 171] on span "Timesheets" at bounding box center [75, 173] width 35 height 8
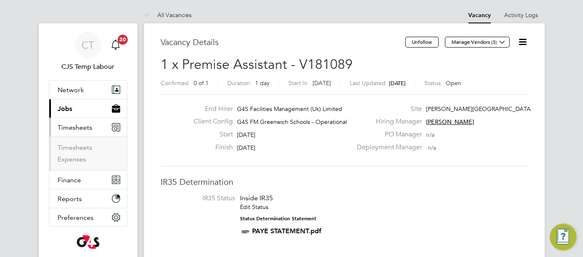
click at [76, 151] on li "Timesheets" at bounding box center [89, 149] width 63 height 12
click at [78, 149] on link "Timesheets" at bounding box center [75, 147] width 35 height 8
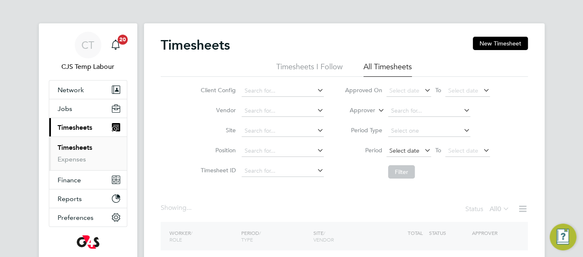
click at [400, 148] on span "Select date" at bounding box center [404, 151] width 30 height 8
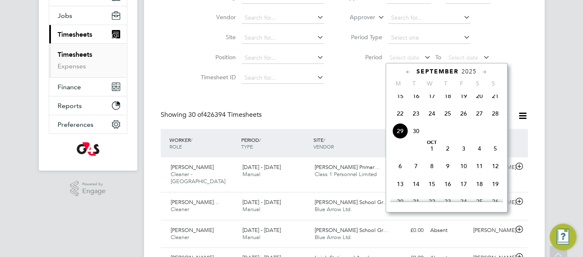
scroll to position [21, 72]
click at [401, 118] on span "22" at bounding box center [400, 114] width 16 height 16
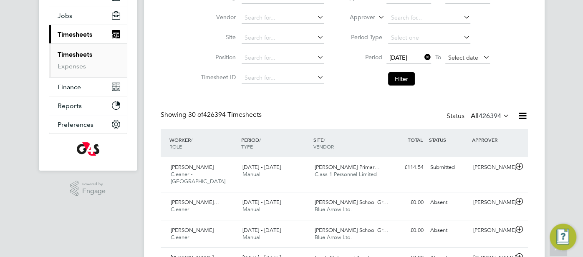
click at [453, 57] on span "Select date" at bounding box center [463, 58] width 30 height 8
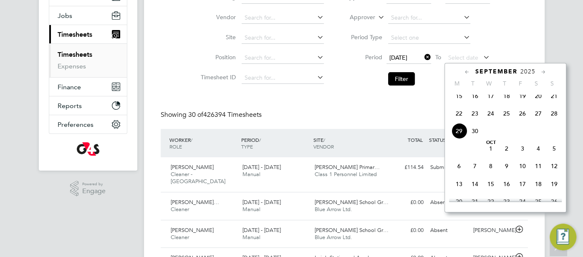
drag, startPoint x: 552, startPoint y: 119, endPoint x: 546, endPoint y: 110, distance: 10.5
click at [552, 118] on span "28" at bounding box center [554, 114] width 16 height 16
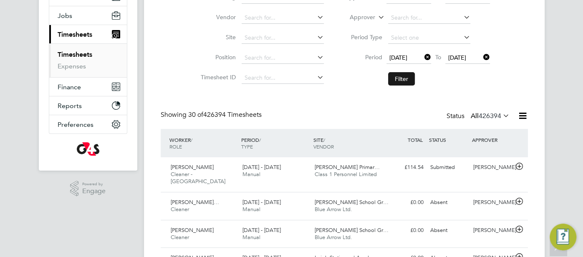
click at [403, 80] on button "Filter" at bounding box center [401, 78] width 27 height 13
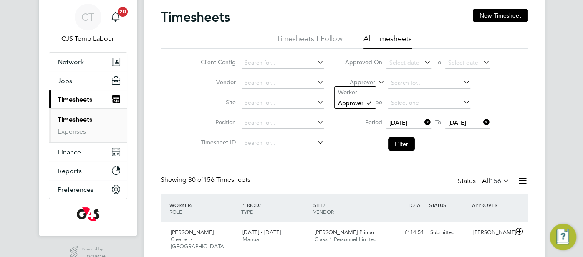
click at [376, 83] on icon at bounding box center [376, 80] width 0 height 8
click at [367, 89] on li "Worker" at bounding box center [354, 92] width 41 height 11
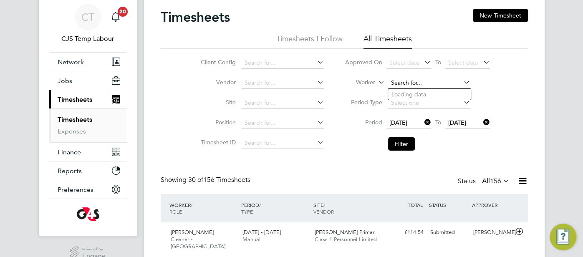
click at [388, 78] on input at bounding box center [429, 83] width 82 height 12
drag, startPoint x: 412, startPoint y: 93, endPoint x: 415, endPoint y: 97, distance: 4.9
click at [412, 93] on li "Enoh Okokoyo" at bounding box center [429, 94] width 83 height 11
type input "[PERSON_NAME]"
click at [403, 143] on button "Filter" at bounding box center [401, 143] width 27 height 13
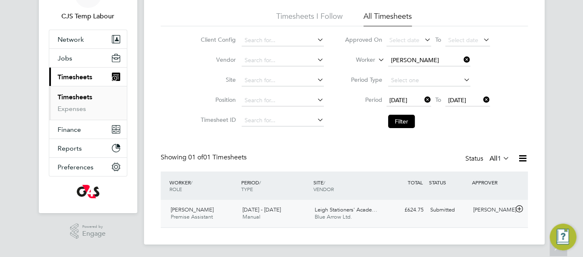
click at [423, 215] on div "£624.75 Submitted" at bounding box center [404, 210] width 43 height 14
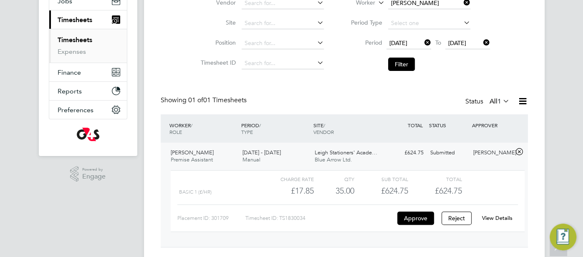
scroll to position [127, 0]
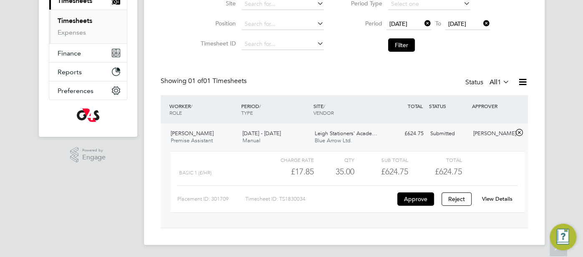
click at [498, 198] on link "View Details" at bounding box center [497, 198] width 30 height 7
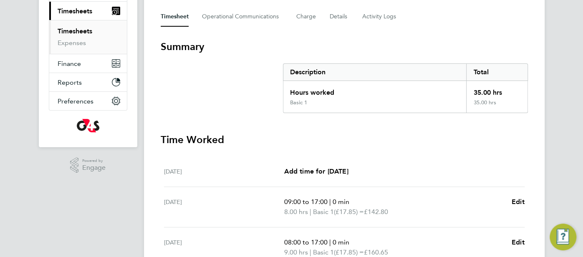
scroll to position [39, 0]
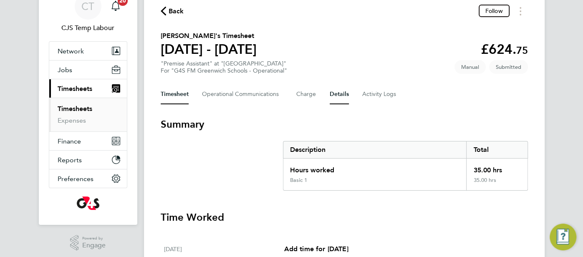
click at [342, 95] on button "Details" at bounding box center [338, 94] width 19 height 20
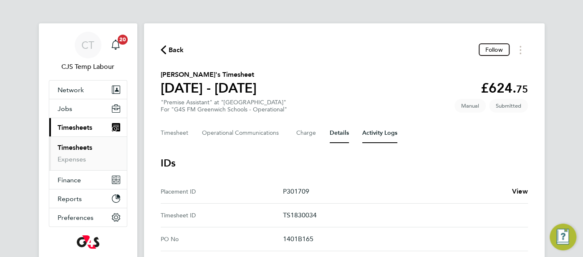
click at [382, 134] on Logs-tab "Activity Logs" at bounding box center [379, 133] width 35 height 20
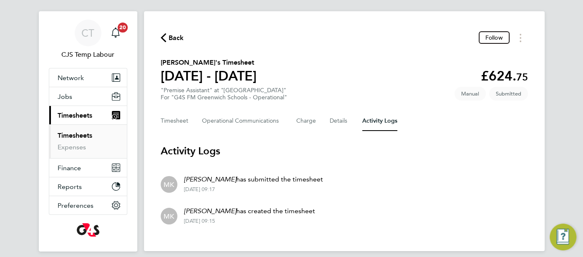
scroll to position [24, 0]
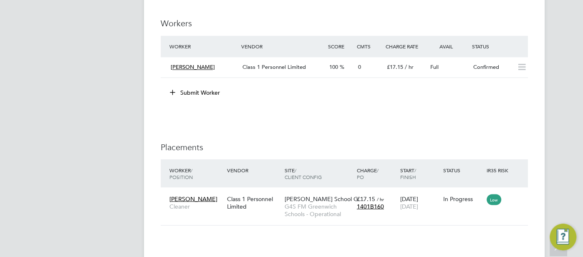
scroll to position [949, 0]
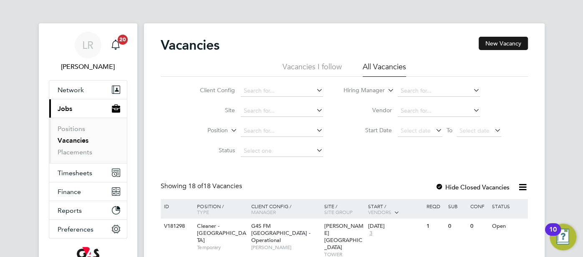
click at [493, 43] on button "New Vacancy" at bounding box center [502, 43] width 49 height 13
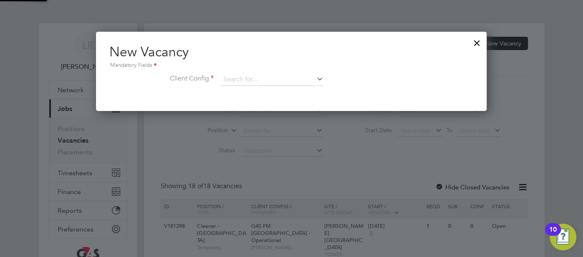
scroll to position [79, 390]
click at [254, 75] on input at bounding box center [271, 79] width 103 height 13
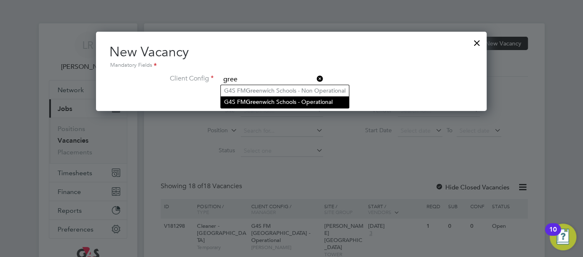
click at [280, 100] on li "G4S FM Gree nwich Schools - Operational" at bounding box center [285, 101] width 128 height 11
type input "G4S FM Greenwich Schools - Operational"
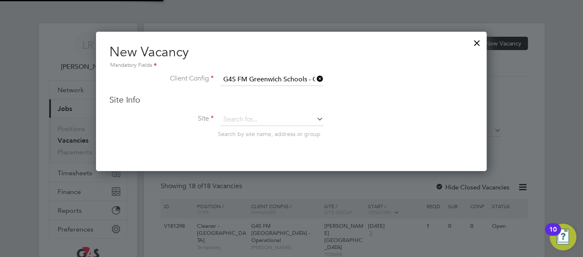
scroll to position [138, 390]
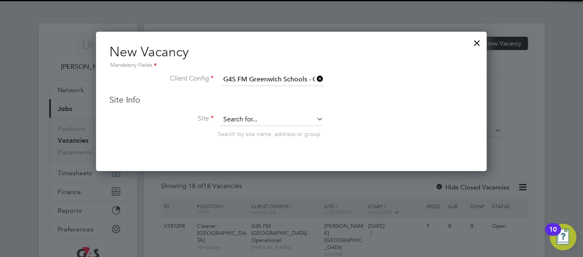
click at [263, 115] on input at bounding box center [271, 119] width 103 height 13
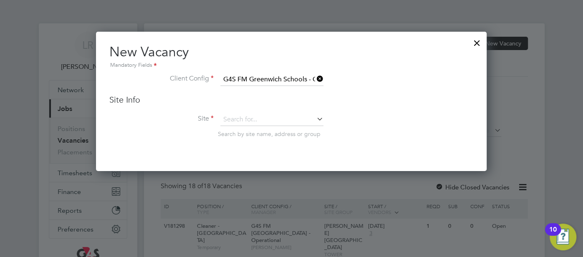
click at [281, 155] on li "[PERSON_NAME][GEOGRAPHIC_DATA] [GEOGRAPHIC_DATA]" at bounding box center [309, 152] width 176 height 11
type input "[PERSON_NAME][GEOGRAPHIC_DATA] [GEOGRAPHIC_DATA]"
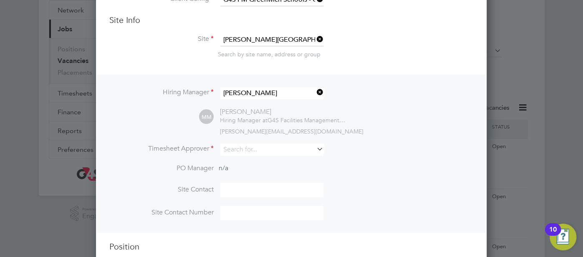
scroll to position [100, 0]
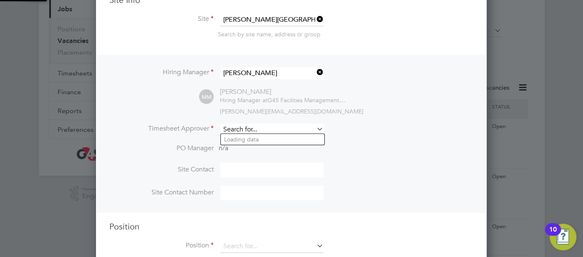
click at [272, 126] on input at bounding box center [271, 129] width 103 height 12
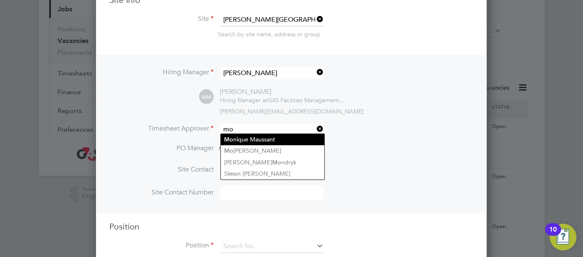
click at [281, 138] on li "Mo nique Maussant" at bounding box center [272, 139] width 103 height 11
type input "[PERSON_NAME]"
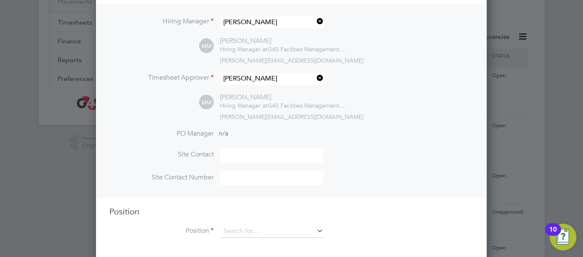
scroll to position [210, 0]
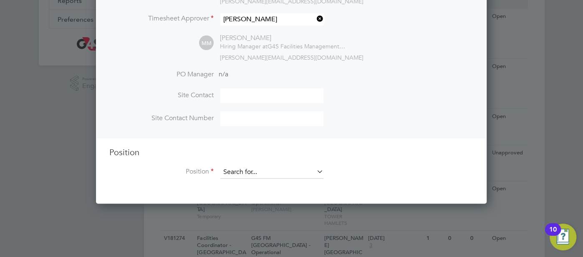
click at [272, 169] on input at bounding box center [271, 172] width 103 height 13
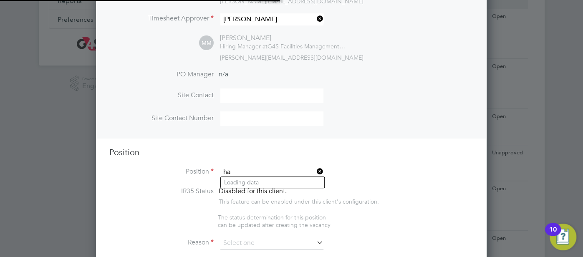
scroll to position [1290, 390]
type input "hand"
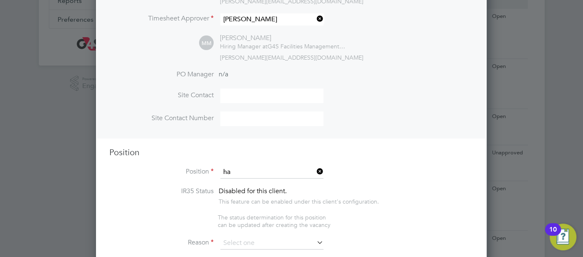
click at [269, 185] on li "Ha ndyman" at bounding box center [272, 182] width 103 height 11
type input "Handyman"
type textarea "TBC"
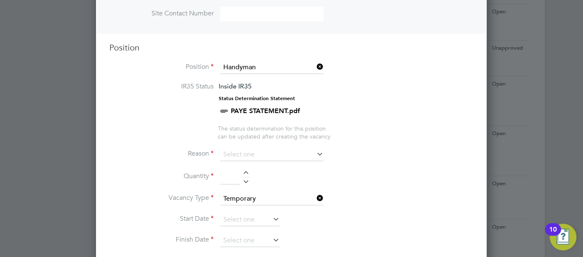
scroll to position [393, 0]
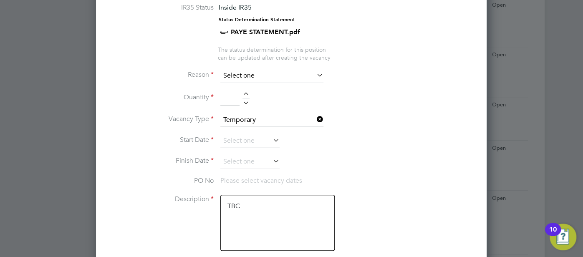
click at [251, 75] on input at bounding box center [271, 76] width 103 height 13
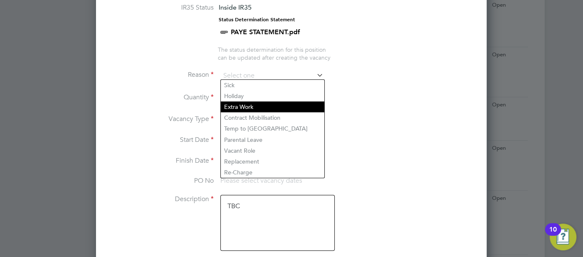
click at [246, 104] on li "Extra Work" at bounding box center [272, 106] width 103 height 11
type input "Extra Work"
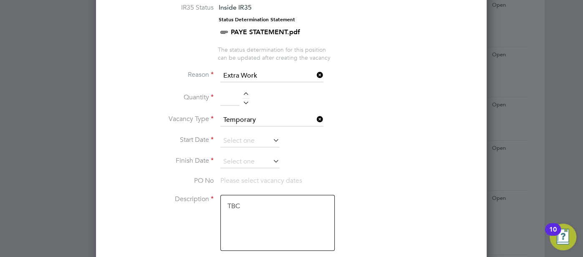
click at [243, 92] on div at bounding box center [245, 95] width 7 height 6
type input "1"
click at [242, 135] on input at bounding box center [249, 141] width 59 height 13
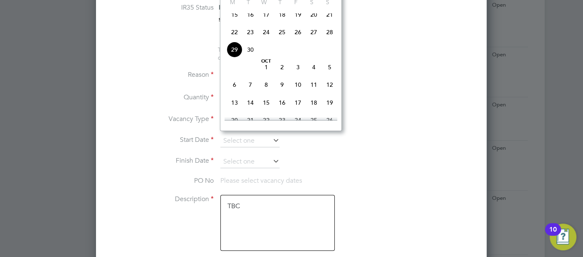
click at [250, 53] on span "30" at bounding box center [250, 50] width 16 height 16
type input "[DATE]"
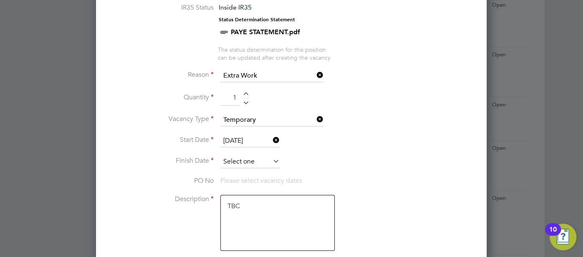
click at [256, 156] on input at bounding box center [249, 162] width 59 height 13
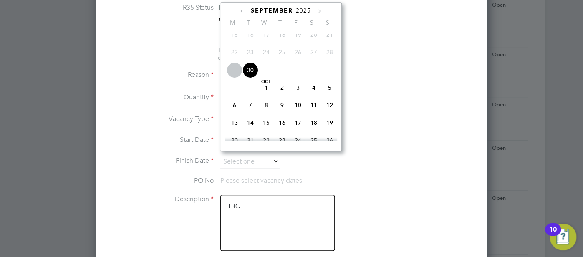
click at [295, 95] on span "3" at bounding box center [298, 88] width 16 height 16
type input "[DATE]"
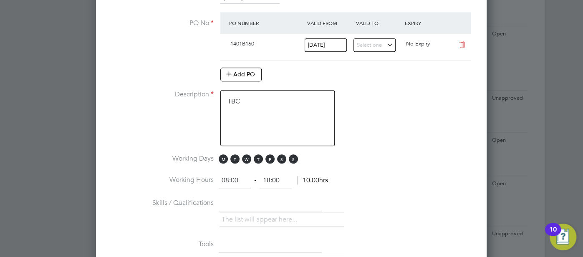
scroll to position [568, 0]
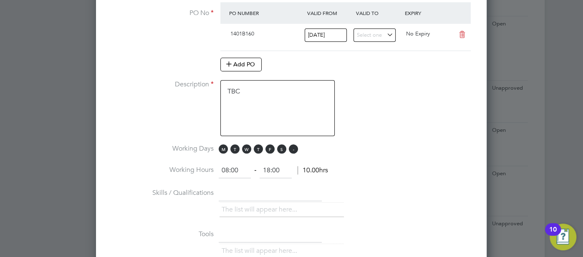
click at [289, 145] on span "S" at bounding box center [293, 148] width 9 height 9
drag, startPoint x: 278, startPoint y: 142, endPoint x: 259, endPoint y: 149, distance: 20.5
click at [278, 144] on span "S" at bounding box center [281, 148] width 9 height 9
click at [217, 145] on li "Working Days M T W T F S S" at bounding box center [291, 153] width 364 height 19
drag, startPoint x: 222, startPoint y: 144, endPoint x: 234, endPoint y: 151, distance: 13.3
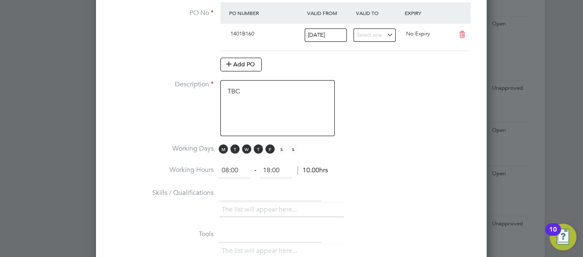
click at [222, 144] on span "M" at bounding box center [223, 148] width 9 height 9
drag, startPoint x: 244, startPoint y: 167, endPoint x: 226, endPoint y: 168, distance: 17.9
click at [220, 165] on input "08:00" at bounding box center [235, 170] width 32 height 15
click at [283, 169] on input "18:00" at bounding box center [275, 170] width 32 height 15
type input "06:00"
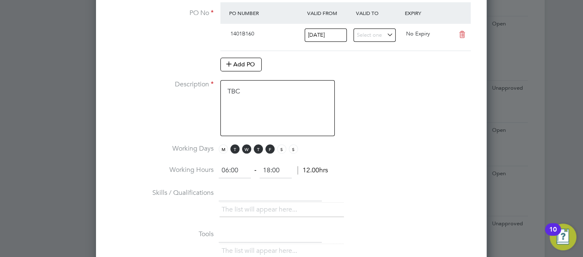
drag, startPoint x: 286, startPoint y: 167, endPoint x: 265, endPoint y: 165, distance: 21.4
click at [265, 165] on input "18:00" at bounding box center [275, 170] width 32 height 15
type input "1"
click at [361, 175] on li "Working Hours 06:00 ‐ 1500 12.00hrs" at bounding box center [291, 174] width 364 height 23
type input "15:00"
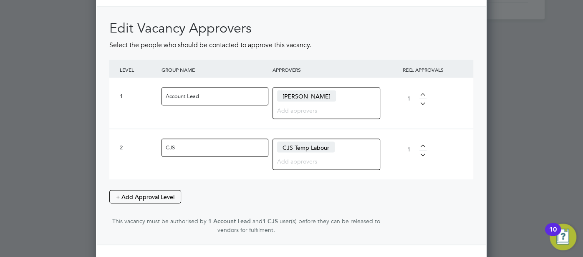
scroll to position [1125, 0]
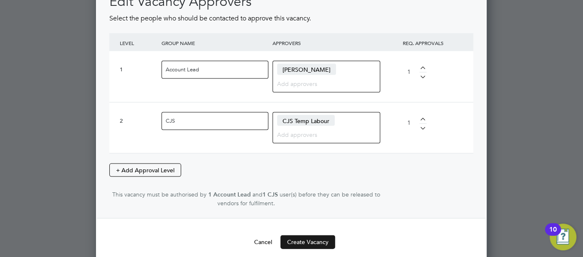
click at [315, 235] on button "Create Vacancy" at bounding box center [307, 241] width 55 height 13
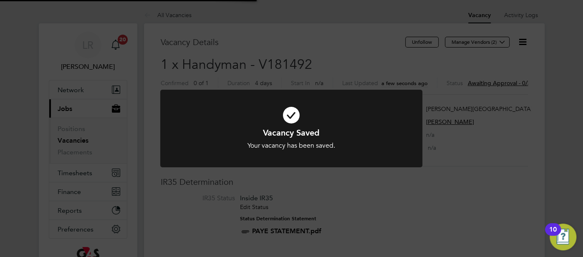
click at [291, 117] on icon at bounding box center [291, 115] width 217 height 33
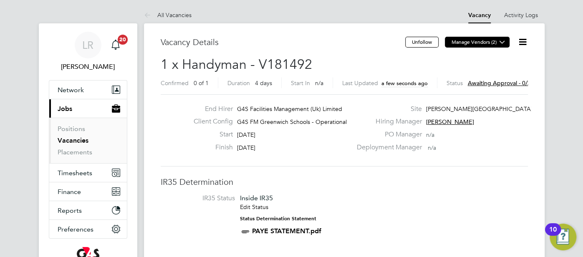
click at [503, 44] on icon at bounding box center [502, 42] width 6 height 6
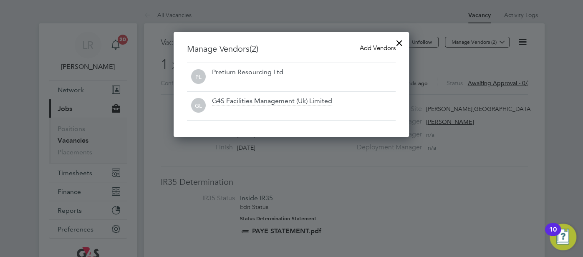
click at [367, 44] on span "Add Vendors" at bounding box center [378, 48] width 36 height 8
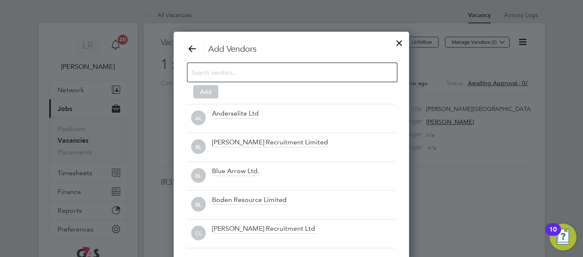
click at [221, 73] on input at bounding box center [285, 72] width 188 height 11
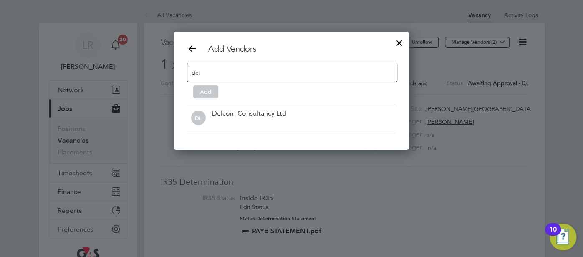
scroll to position [118, 235]
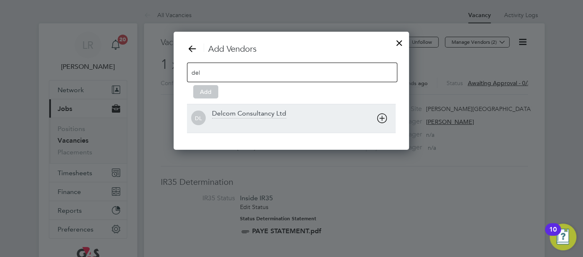
type input "del"
click at [250, 118] on div "Delcom Consultancy Ltd" at bounding box center [249, 113] width 74 height 9
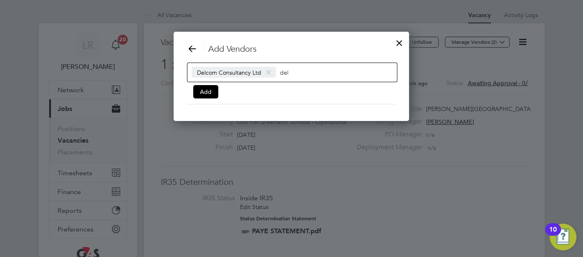
scroll to position [89, 235]
click at [209, 93] on button "Add" at bounding box center [205, 91] width 25 height 13
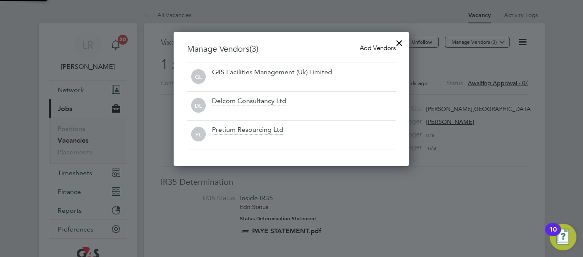
scroll to position [134, 235]
click at [400, 41] on div at bounding box center [399, 40] width 15 height 15
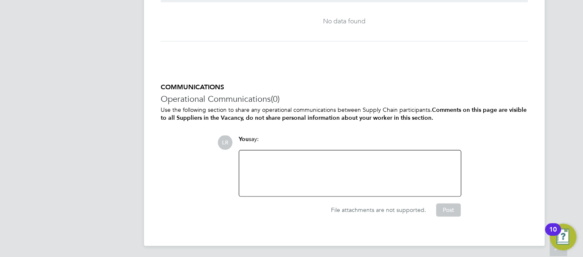
scroll to position [804, 0]
click at [353, 171] on div at bounding box center [349, 173] width 211 height 36
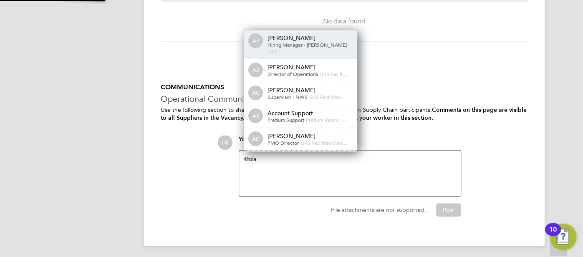
scroll to position [0, 0]
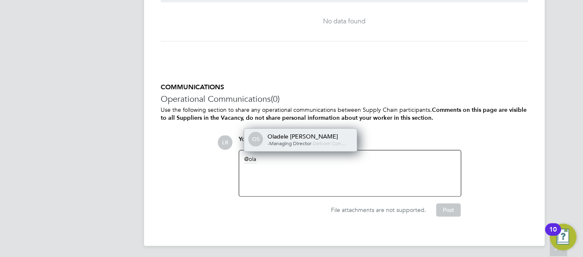
click at [328, 140] on span "Delcom Con…" at bounding box center [329, 143] width 33 height 7
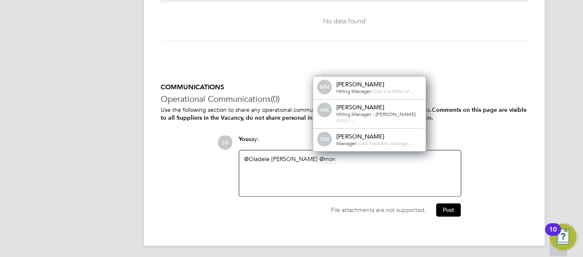
click at [371, 88] on div "[PERSON_NAME]" at bounding box center [377, 84] width 83 height 8
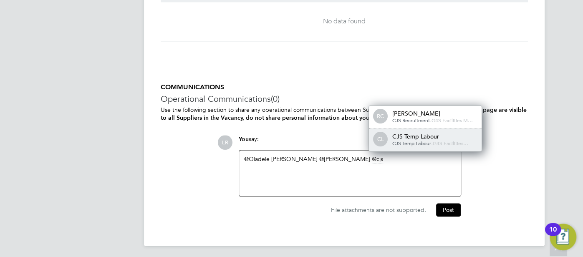
click at [430, 134] on div "CJS Temp Labour" at bounding box center [433, 137] width 83 height 8
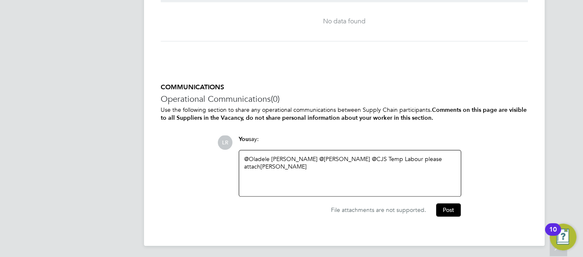
click at [342, 169] on div "@Oladele Peter Shosanya ​ @Monique Maussant ​ @CJS Temp Labour ​ please attach …" at bounding box center [349, 173] width 211 height 36
click at [452, 209] on button "Post" at bounding box center [448, 209] width 25 height 13
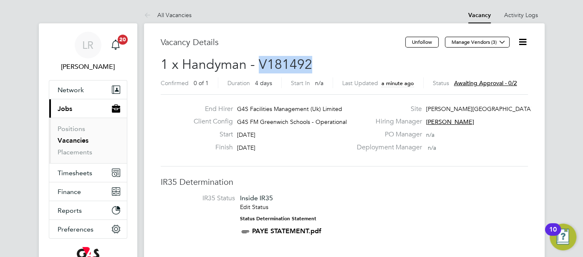
drag, startPoint x: 312, startPoint y: 63, endPoint x: 259, endPoint y: 61, distance: 53.4
click at [259, 61] on h2 "1 x Handyman - V181492 Confirmed 0 of 1 Duration 4 days Start In n/a Last Updat…" at bounding box center [344, 73] width 367 height 35
copy span "V181492"
click at [83, 42] on span "LR" at bounding box center [87, 45] width 11 height 11
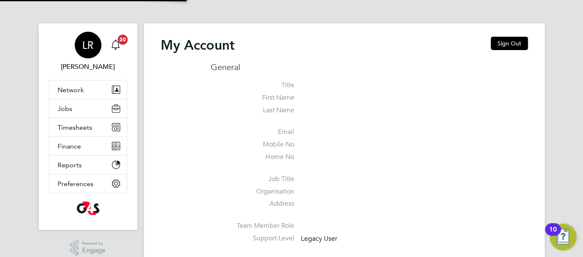
type input "louise.rose@uk.g4s.com"
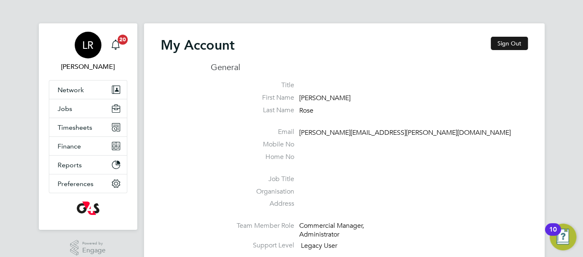
click at [514, 42] on button "Sign Out" at bounding box center [508, 43] width 37 height 13
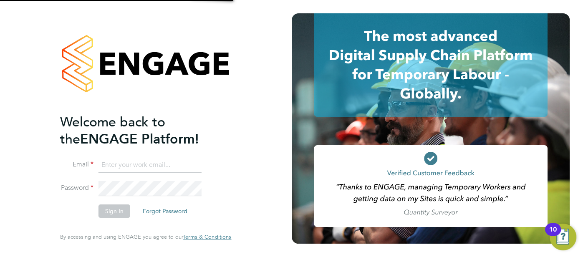
type input "louise.rose@uk.g4s.com"
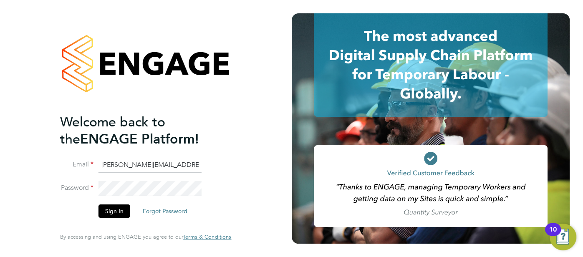
drag, startPoint x: 178, startPoint y: 168, endPoint x: 107, endPoint y: 166, distance: 70.9
click at [100, 169] on input "louise.rose@uk.g4s.com" at bounding box center [149, 165] width 103 height 15
type input "[EMAIL_ADDRESS][DOMAIN_NAME]"
click at [113, 211] on button "Sign In" at bounding box center [114, 210] width 32 height 13
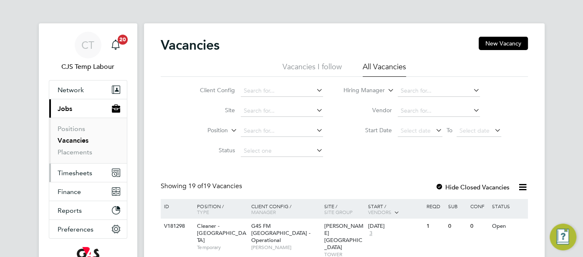
click at [78, 169] on span "Timesheets" at bounding box center [75, 173] width 35 height 8
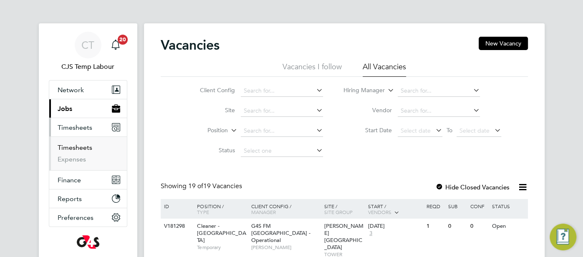
click at [81, 148] on link "Timesheets" at bounding box center [75, 147] width 35 height 8
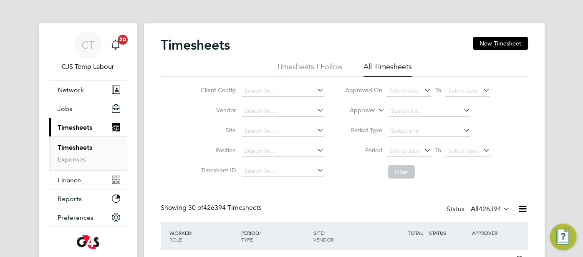
click at [376, 109] on icon at bounding box center [376, 108] width 0 height 8
click at [371, 110] on label "Approver" at bounding box center [356, 110] width 38 height 8
click at [363, 117] on li "Worker" at bounding box center [354, 120] width 41 height 11
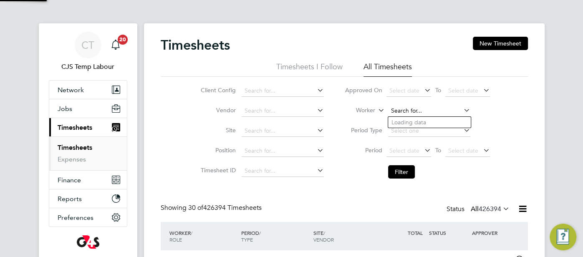
click at [403, 114] on input at bounding box center [429, 111] width 82 height 12
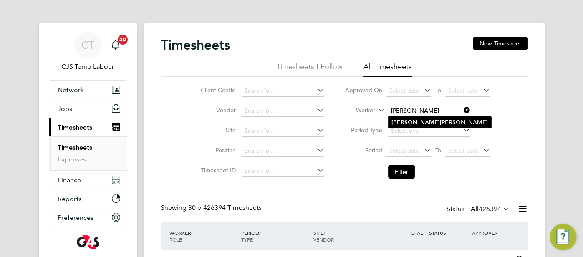
click at [407, 123] on b "[PERSON_NAME]" at bounding box center [415, 122] width 48 height 7
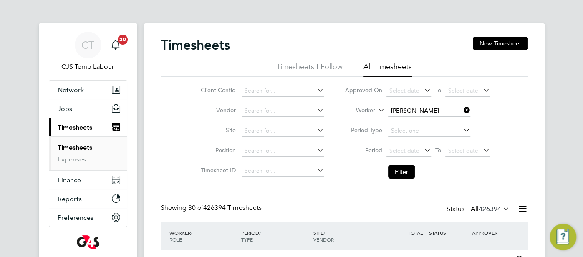
type input "[PERSON_NAME]"
click at [402, 173] on button "Filter" at bounding box center [401, 171] width 27 height 13
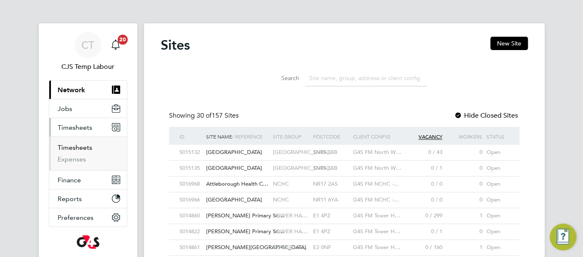
click at [83, 148] on link "Timesheets" at bounding box center [75, 147] width 35 height 8
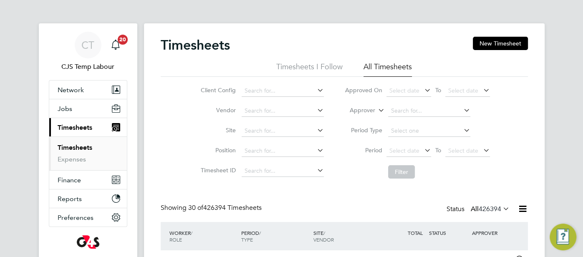
click at [376, 111] on icon at bounding box center [376, 108] width 0 height 8
click at [365, 119] on li "Worker" at bounding box center [354, 120] width 41 height 11
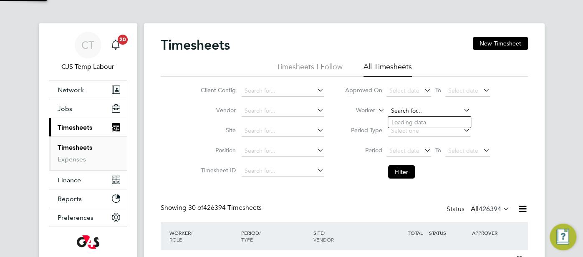
click at [393, 111] on input at bounding box center [429, 111] width 82 height 12
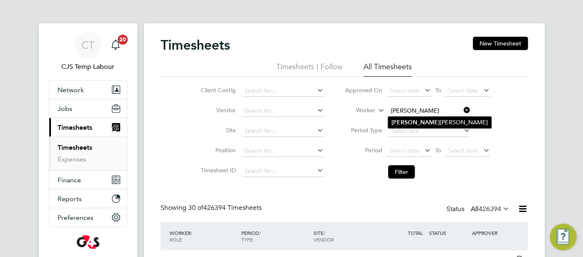
click at [404, 121] on b "Lenore" at bounding box center [415, 122] width 48 height 7
type input "[PERSON_NAME]"
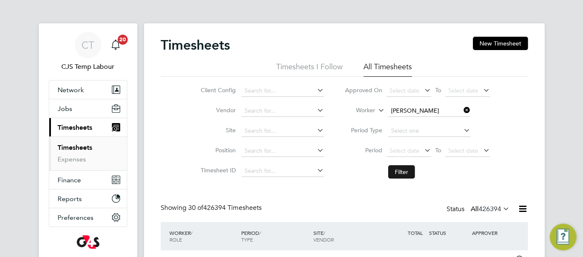
click at [399, 169] on button "Filter" at bounding box center [401, 171] width 27 height 13
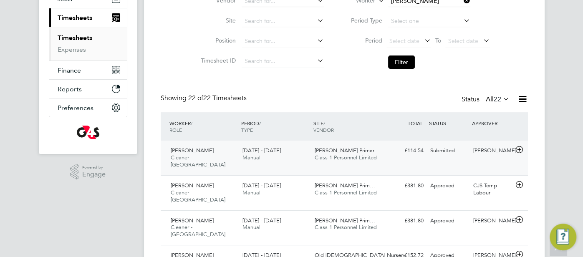
click at [447, 155] on div "Submitted" at bounding box center [448, 151] width 43 height 14
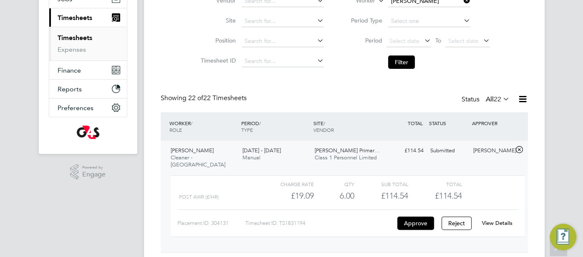
click at [495, 219] on link "View Details" at bounding box center [497, 222] width 30 height 7
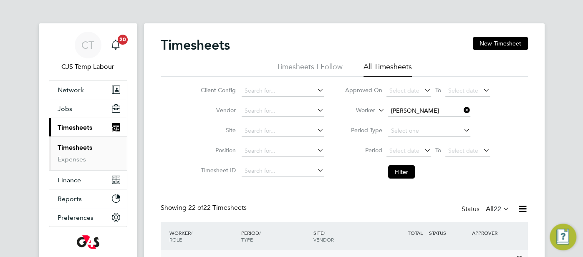
click at [397, 112] on input "Lenore Bruno" at bounding box center [429, 111] width 82 height 12
click at [434, 120] on li "Daniel Taiwo Ay efuwa" at bounding box center [434, 121] width 93 height 11
type input "Daniel Taiwo Ayefuwa"
click at [405, 170] on button "Filter" at bounding box center [401, 171] width 27 height 13
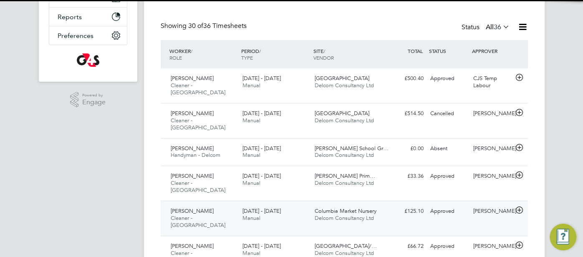
scroll to position [4, 4]
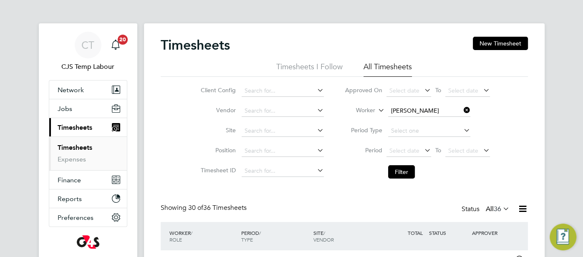
click at [447, 179] on li "Filter" at bounding box center [417, 172] width 166 height 22
click at [462, 110] on icon at bounding box center [462, 110] width 0 height 12
click at [376, 109] on icon at bounding box center [376, 108] width 0 height 8
click at [402, 112] on input at bounding box center [429, 111] width 82 height 12
click at [422, 123] on li "Enoh Okokoyo" at bounding box center [429, 122] width 83 height 11
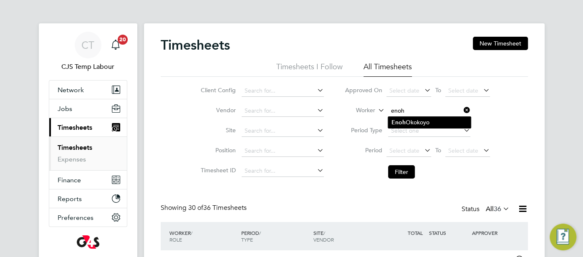
type input "[PERSON_NAME]"
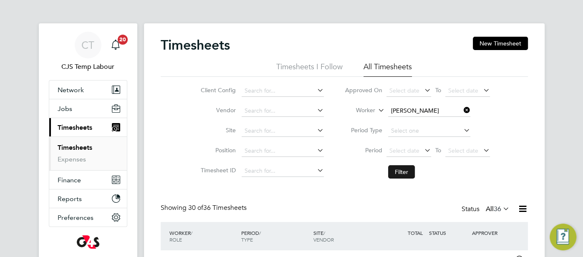
click at [395, 169] on button "Filter" at bounding box center [401, 171] width 27 height 13
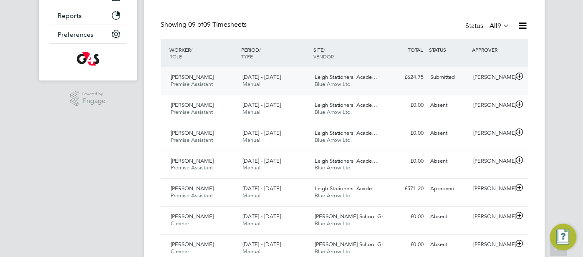
click at [449, 75] on div "Submitted" at bounding box center [448, 77] width 43 height 14
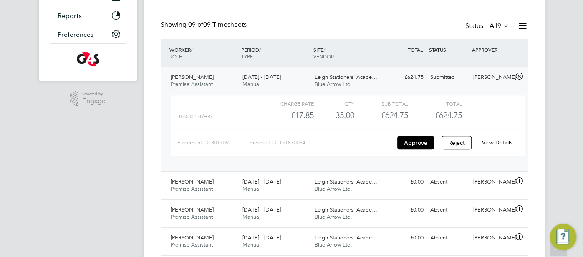
click at [505, 143] on link "View Details" at bounding box center [497, 142] width 30 height 7
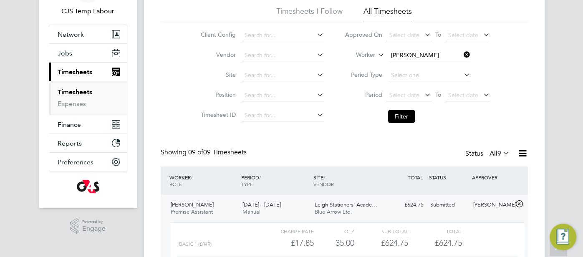
scroll to position [0, 0]
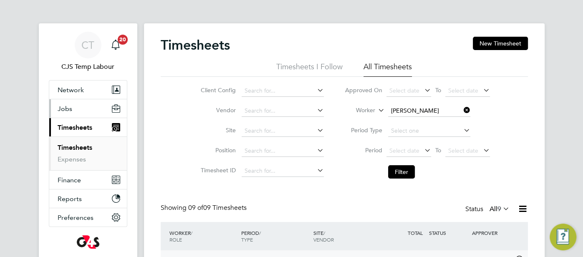
click at [72, 116] on button "Jobs" at bounding box center [88, 108] width 78 height 18
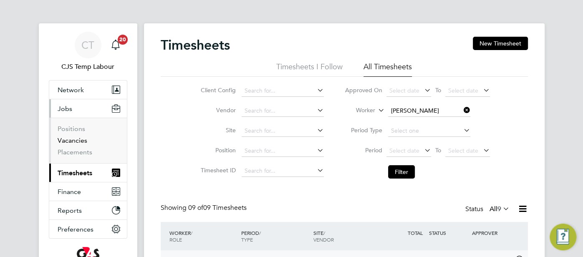
click at [74, 142] on link "Vacancies" at bounding box center [73, 140] width 30 height 8
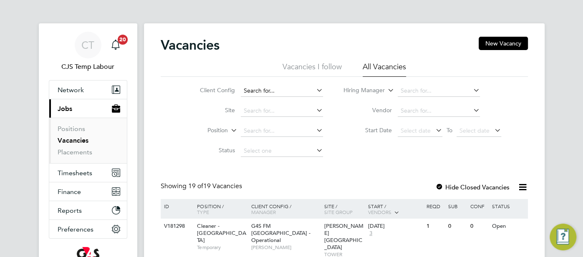
click at [263, 94] on input at bounding box center [282, 91] width 82 height 12
click at [297, 111] on li "G4S FM Gree nwich Schools - Operational" at bounding box center [305, 113] width 128 height 11
type input "G4S FM Greenwich Schools - Operational"
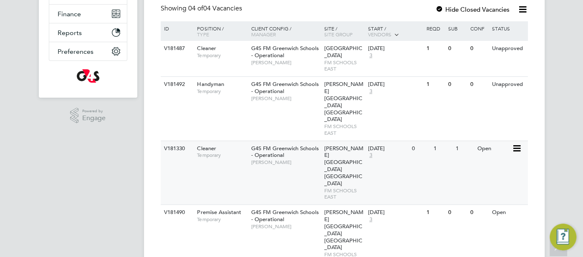
scroll to position [184, 0]
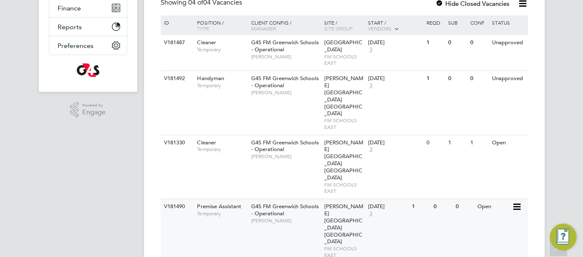
click at [184, 199] on div "V181490" at bounding box center [176, 206] width 29 height 15
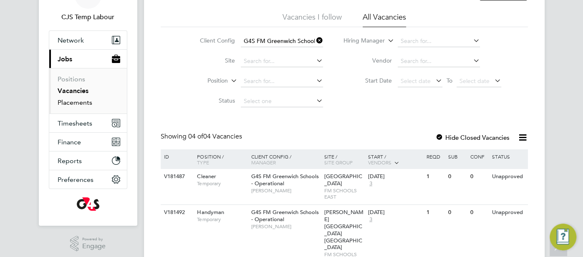
scroll to position [36, 0]
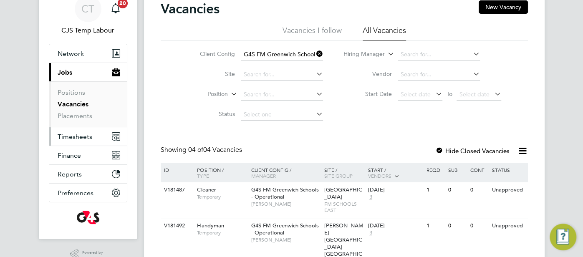
drag, startPoint x: 83, startPoint y: 135, endPoint x: 87, endPoint y: 142, distance: 7.8
click at [87, 142] on button "Timesheets" at bounding box center [88, 136] width 78 height 18
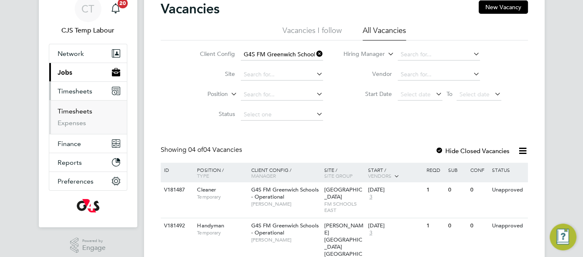
click at [84, 111] on link "Timesheets" at bounding box center [75, 111] width 35 height 8
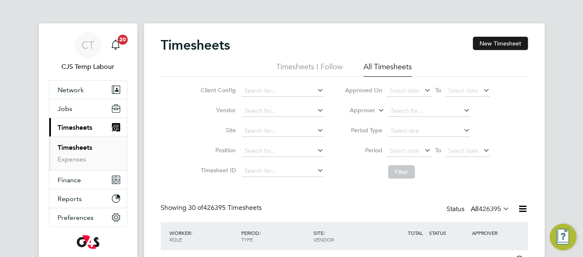
click at [507, 40] on button "New Timesheet" at bounding box center [500, 43] width 55 height 13
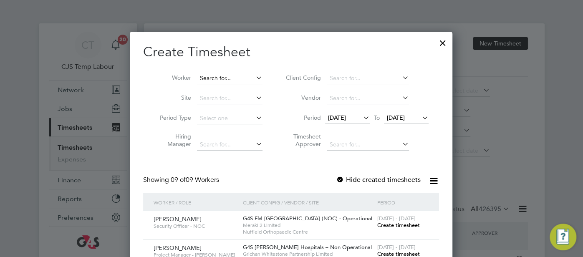
click at [229, 81] on input at bounding box center [229, 79] width 65 height 12
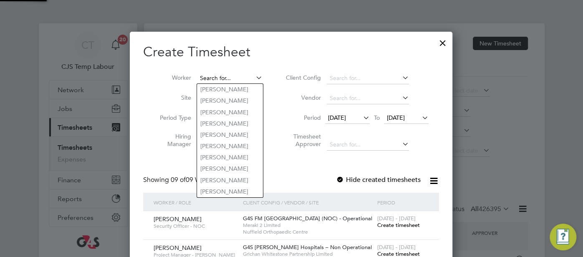
paste input "[PERSON_NAME]"
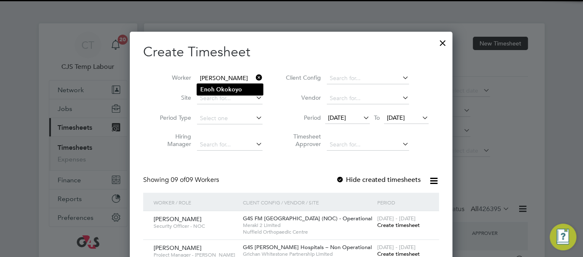
type input "[PERSON_NAME]"
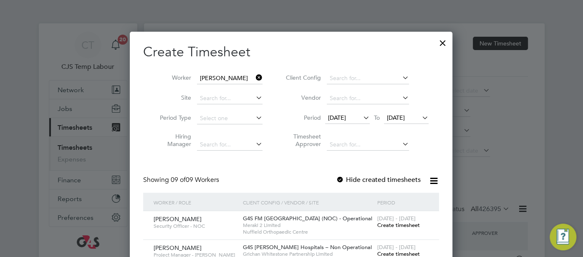
click at [232, 89] on b "Okokoyo" at bounding box center [229, 89] width 26 height 7
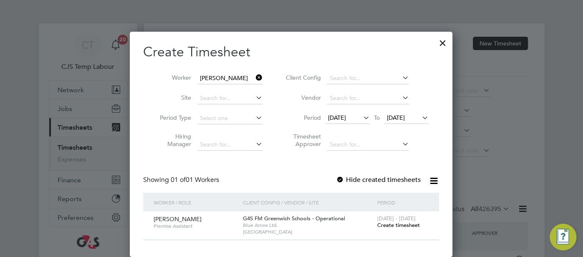
click at [382, 229] on div "22 - 28 Sep 2025 Create timesheet" at bounding box center [403, 222] width 56 height 23
click at [381, 223] on span "Create timesheet" at bounding box center [398, 224] width 43 height 7
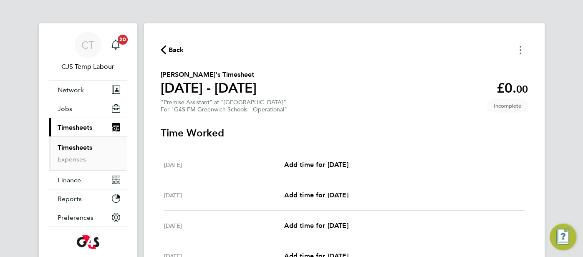
click at [523, 45] on button "Timesheets Menu" at bounding box center [520, 49] width 15 height 13
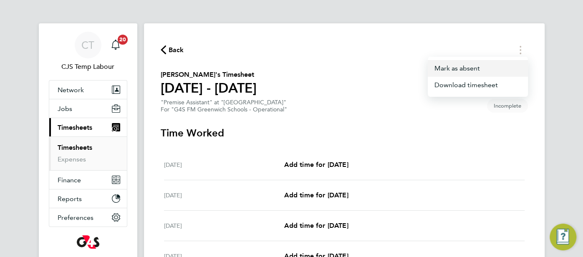
click at [472, 63] on button "Mark as absent" at bounding box center [477, 68] width 100 height 17
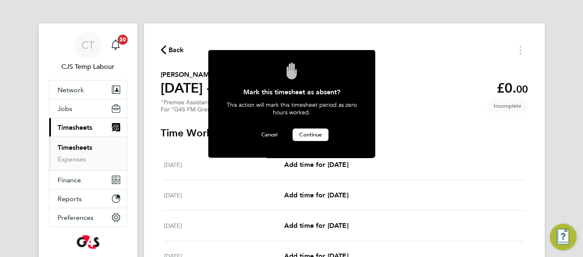
drag, startPoint x: 311, startPoint y: 134, endPoint x: 336, endPoint y: 133, distance: 25.0
click at [312, 134] on span "Continue" at bounding box center [310, 134] width 23 height 7
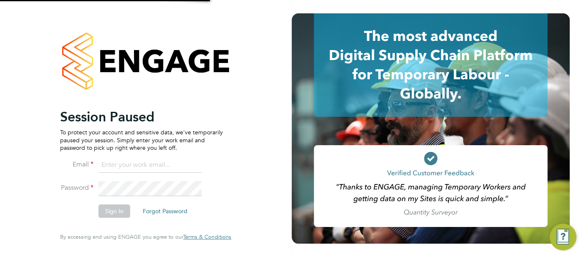
type input "[EMAIL_ADDRESS][DOMAIN_NAME]"
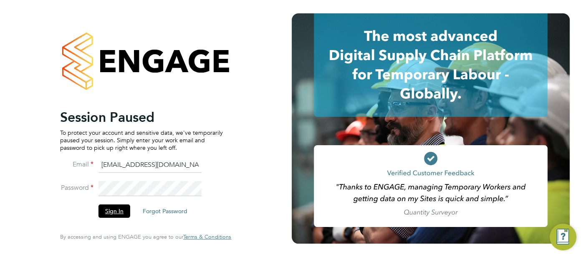
drag, startPoint x: 119, startPoint y: 211, endPoint x: 133, endPoint y: 206, distance: 15.6
click at [119, 211] on button "Sign In" at bounding box center [114, 210] width 32 height 13
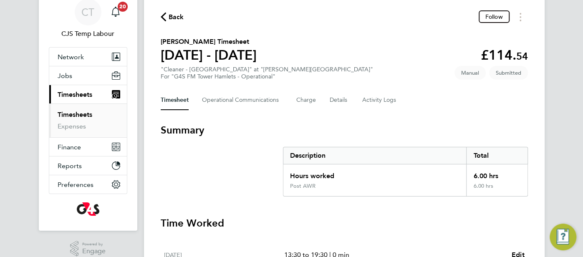
scroll to position [28, 0]
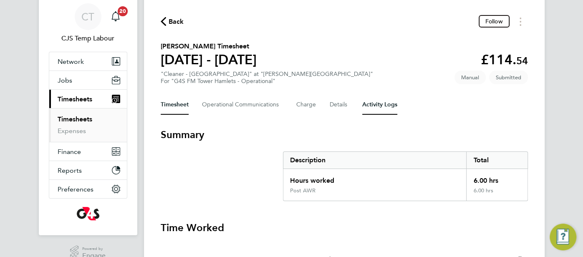
click at [376, 108] on Logs-tab "Activity Logs" at bounding box center [379, 105] width 35 height 20
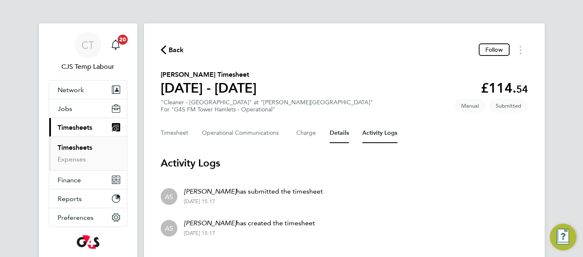
click at [342, 136] on button "Details" at bounding box center [338, 133] width 19 height 20
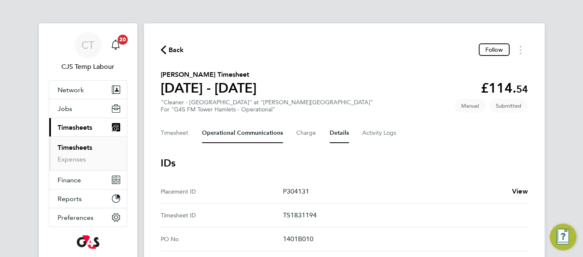
click at [250, 138] on Communications-tab "Operational Communications" at bounding box center [242, 133] width 81 height 20
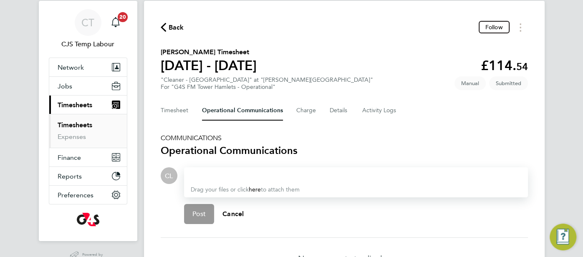
scroll to position [78, 0]
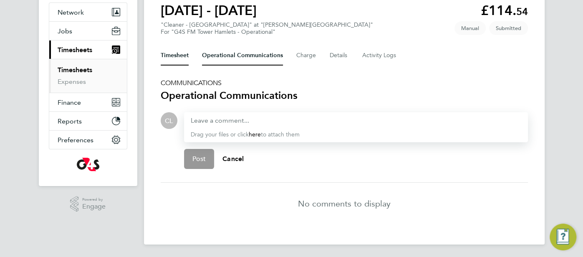
click at [176, 56] on button "Timesheet" at bounding box center [175, 55] width 28 height 20
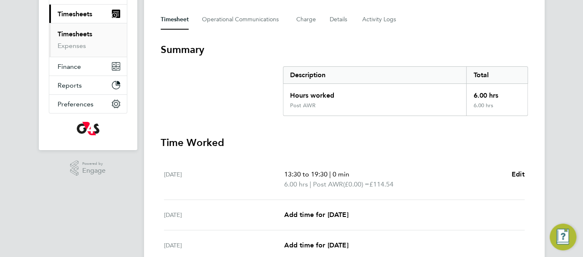
scroll to position [140, 0]
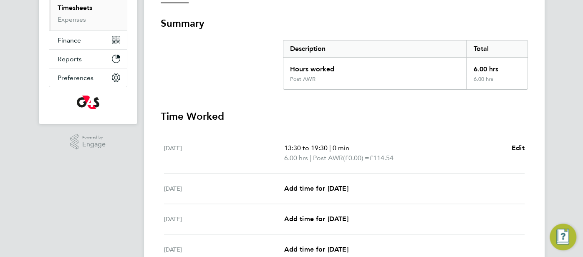
click at [407, 155] on p "6.00 hrs | Post AWR (£0.00) = £114.54" at bounding box center [394, 158] width 221 height 10
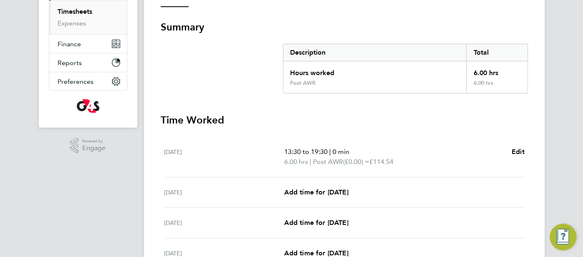
scroll to position [217, 0]
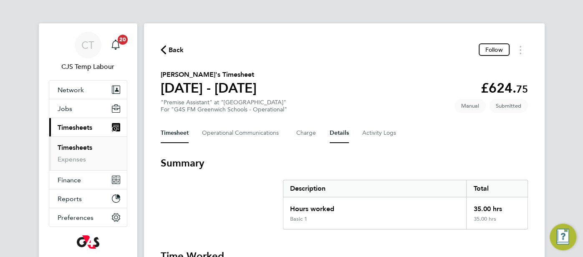
click at [342, 134] on button "Details" at bounding box center [338, 133] width 19 height 20
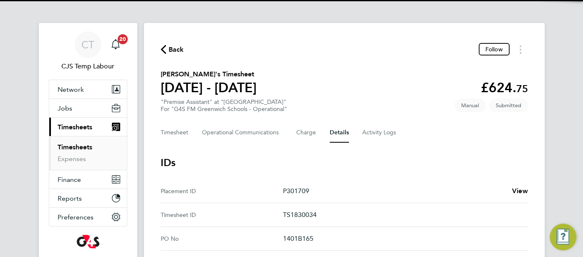
scroll to position [8, 0]
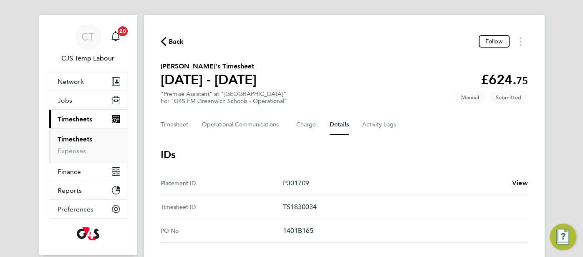
click at [523, 185] on span "View" at bounding box center [520, 183] width 16 height 8
click at [239, 132] on Communications-tab "Operational Communications" at bounding box center [242, 125] width 81 height 20
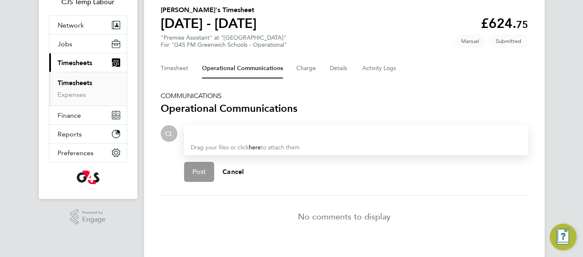
scroll to position [68, 0]
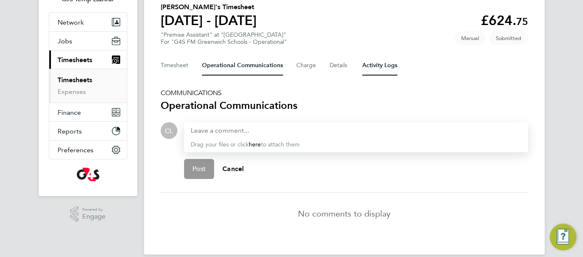
click at [383, 60] on Logs-tab "Activity Logs" at bounding box center [379, 65] width 35 height 20
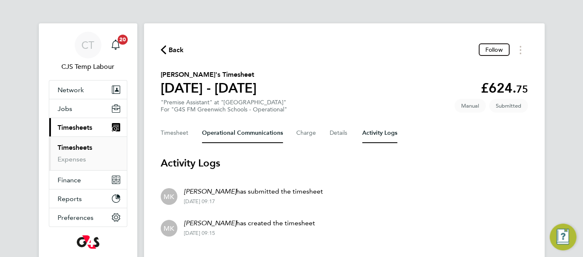
click at [245, 137] on Communications-tab "Operational Communications" at bounding box center [242, 133] width 81 height 20
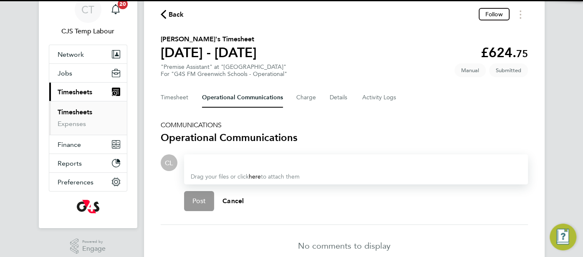
scroll to position [44, 0]
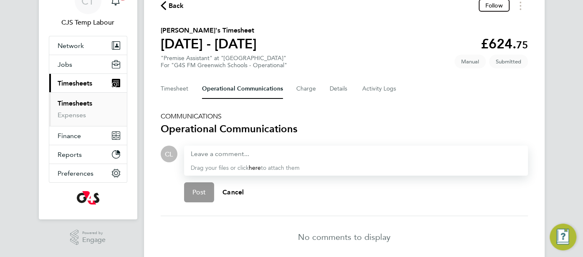
click at [216, 158] on div "Drag your files or click here to attach them" at bounding box center [356, 161] width 344 height 30
click at [197, 152] on div at bounding box center [356, 154] width 330 height 10
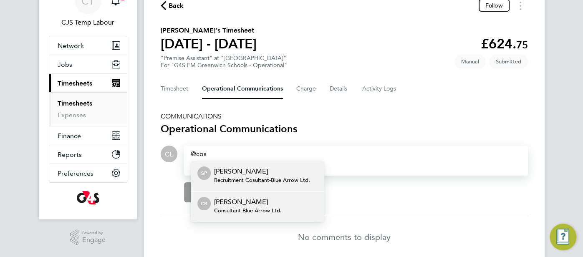
click at [230, 207] on span "Consultant - Blue Arrow Ltd." at bounding box center [248, 210] width 68 height 7
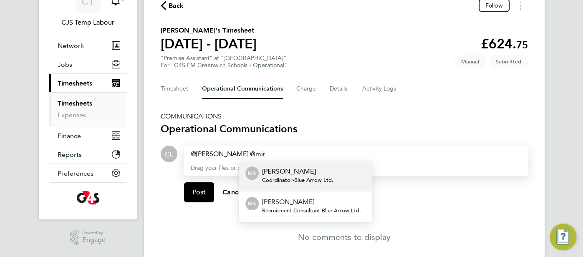
click at [297, 181] on span "Coordinator - Blue Arrow Ltd." at bounding box center [297, 180] width 71 height 7
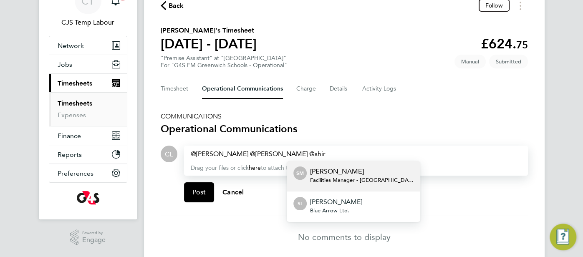
click at [332, 174] on p "[PERSON_NAME]" at bounding box center [361, 171] width 103 height 10
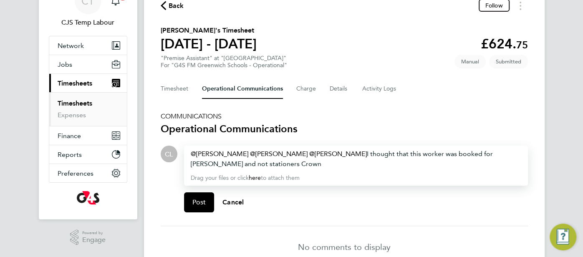
click at [234, 165] on div "[PERSON_NAME] ​ [PERSON_NAME] ​ [PERSON_NAME] ​ I thought that this worker was …" at bounding box center [356, 159] width 330 height 20
click at [204, 164] on div "[PERSON_NAME] ​ [PERSON_NAME] ​ [PERSON_NAME] ​ I thought that this worker was …" at bounding box center [356, 159] width 330 height 20
click at [262, 165] on div "[PERSON_NAME] ​ [PERSON_NAME] ​ [PERSON_NAME] ​ I thought that this worker was …" at bounding box center [356, 159] width 330 height 20
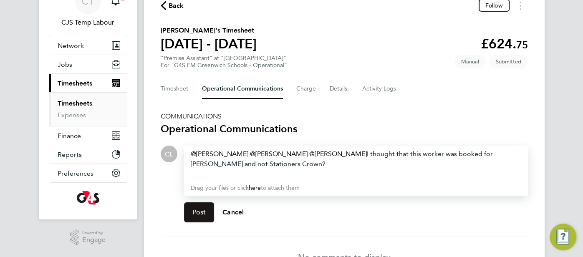
click at [194, 213] on span "Post" at bounding box center [199, 212] width 14 height 8
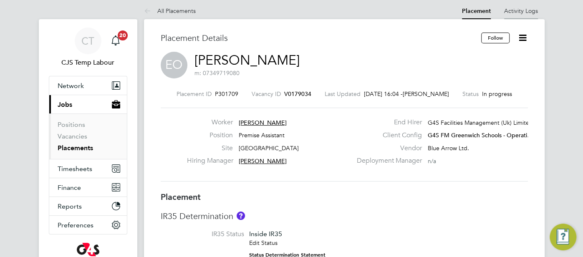
click at [525, 13] on link "Activity Logs" at bounding box center [521, 11] width 34 height 8
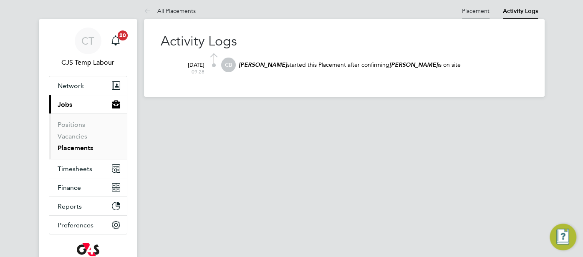
click at [483, 14] on link "Placement" at bounding box center [476, 11] width 28 height 8
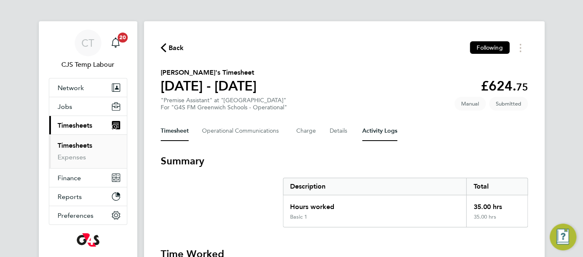
scroll to position [4, 0]
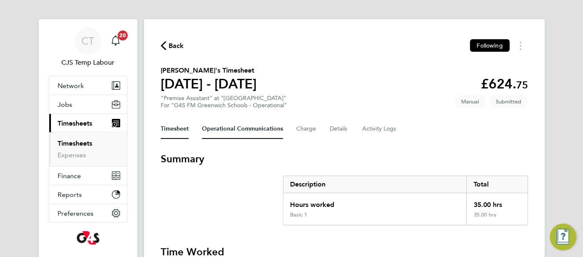
click at [244, 134] on Communications-tab "Operational Communications" at bounding box center [242, 129] width 81 height 20
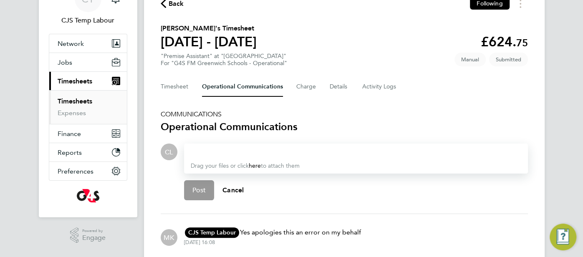
scroll to position [54, 0]
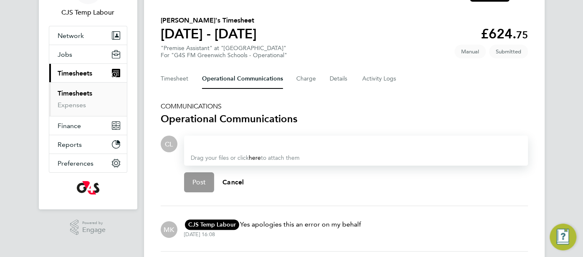
click at [254, 142] on div at bounding box center [356, 144] width 330 height 10
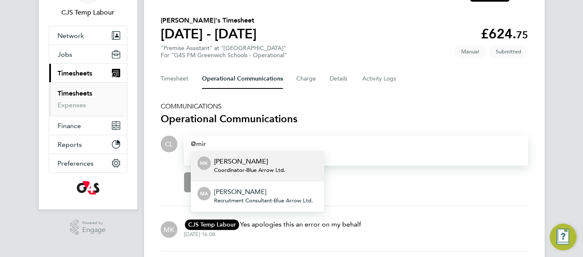
click at [270, 167] on span "Coordinator - Blue Arrow Ltd." at bounding box center [249, 170] width 71 height 7
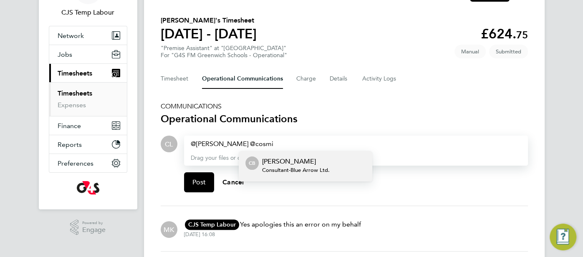
click at [292, 159] on p "[PERSON_NAME]" at bounding box center [296, 161] width 68 height 10
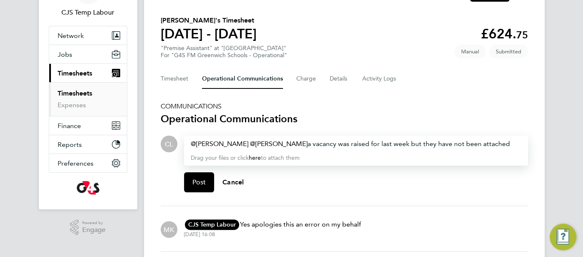
drag, startPoint x: 489, startPoint y: 144, endPoint x: 494, endPoint y: 146, distance: 4.9
click at [490, 144] on div "[PERSON_NAME] ​ [PERSON_NAME] ​ a vacancy was raised for last week but they hav…" at bounding box center [356, 144] width 330 height 10
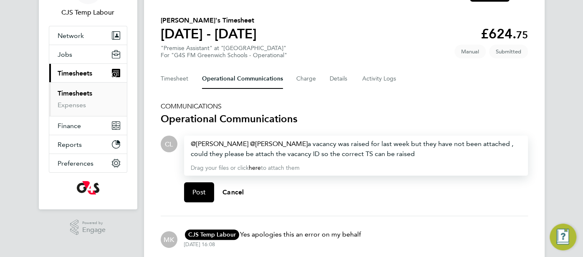
click at [408, 153] on div "[PERSON_NAME] ​ [PERSON_NAME] ​ a vacancy was raised for last week but they hav…" at bounding box center [356, 149] width 330 height 20
click at [203, 188] on span "Post" at bounding box center [199, 192] width 14 height 8
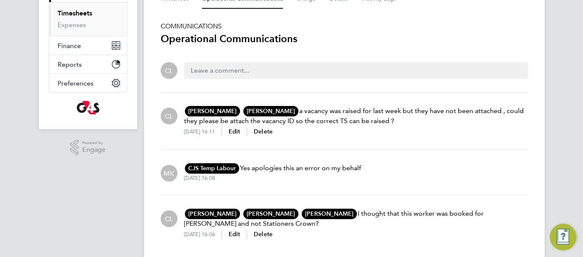
scroll to position [20, 0]
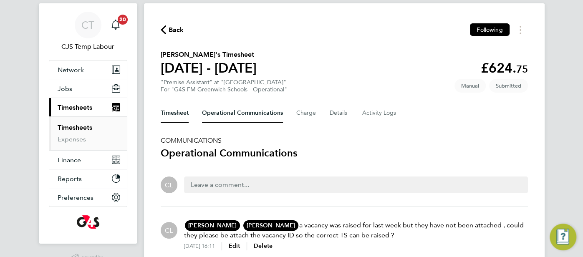
click at [167, 114] on button "Timesheet" at bounding box center [175, 113] width 28 height 20
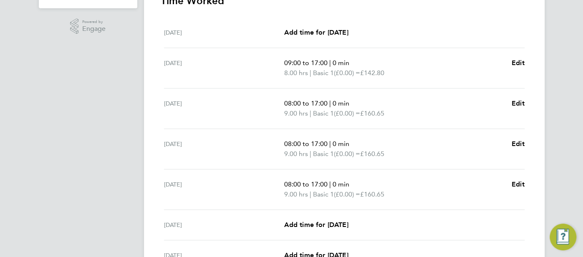
scroll to position [340, 0]
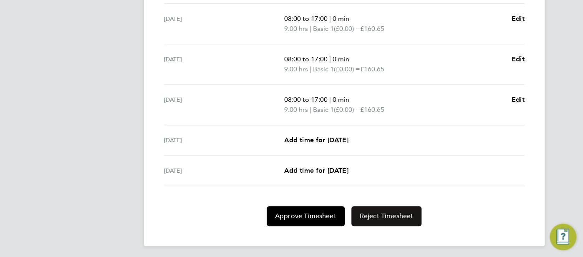
click at [396, 215] on span "Reject Timesheet" at bounding box center [387, 216] width 54 height 8
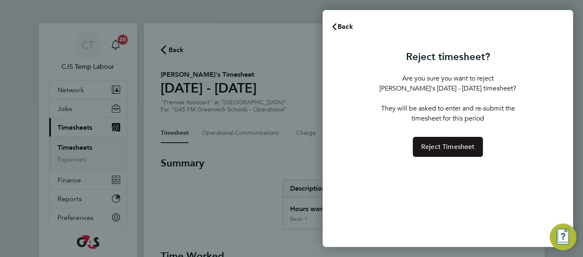
click at [446, 151] on button "Reject Timesheet" at bounding box center [447, 147] width 70 height 20
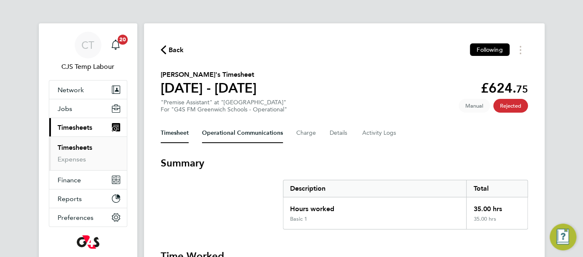
click at [233, 138] on Communications-tab "Operational Communications" at bounding box center [242, 133] width 81 height 20
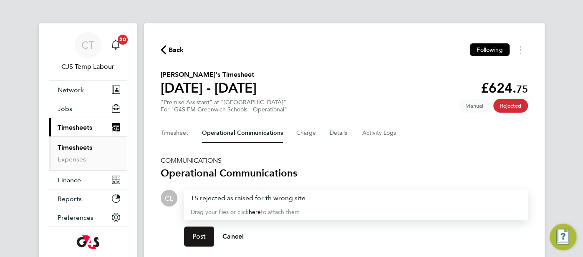
click at [202, 237] on span "Post" at bounding box center [199, 236] width 14 height 8
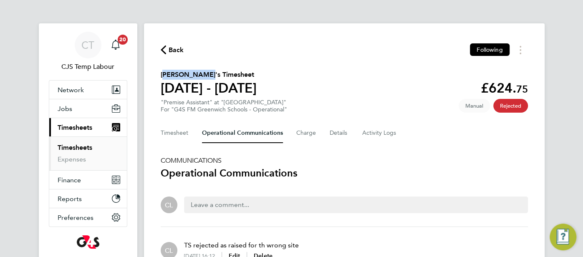
drag, startPoint x: 206, startPoint y: 78, endPoint x: 160, endPoint y: 76, distance: 46.3
click at [161, 76] on h2 "[PERSON_NAME]'s Timesheet" at bounding box center [209, 75] width 96 height 10
copy h2 "[PERSON_NAME]"
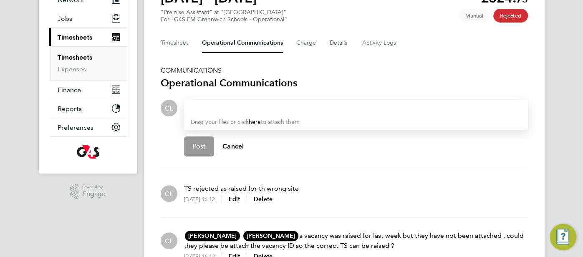
scroll to position [83, 0]
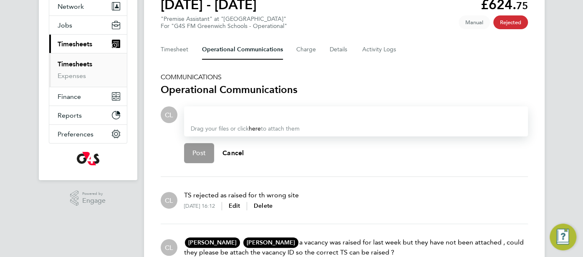
click at [199, 111] on div at bounding box center [356, 115] width 330 height 10
click at [316, 126] on p "Drag your files or click here to attach them" at bounding box center [356, 129] width 330 height 8
click at [199, 113] on div "I hv" at bounding box center [356, 115] width 330 height 10
click at [206, 116] on div "I hav" at bounding box center [356, 115] width 330 height 10
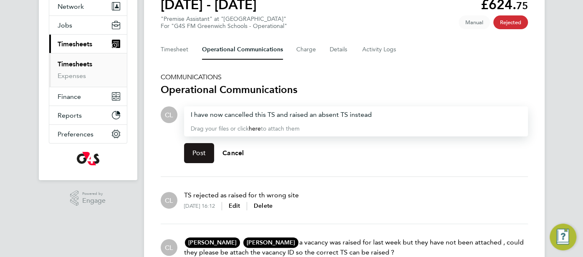
click at [203, 156] on span "Post" at bounding box center [199, 153] width 14 height 8
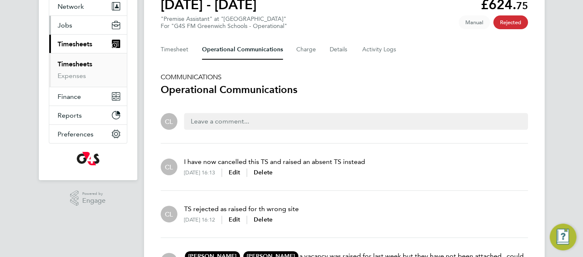
click at [84, 26] on button "Jobs" at bounding box center [88, 25] width 78 height 18
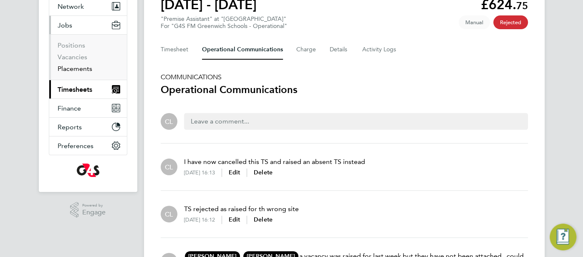
click at [88, 65] on link "Placements" at bounding box center [75, 69] width 35 height 8
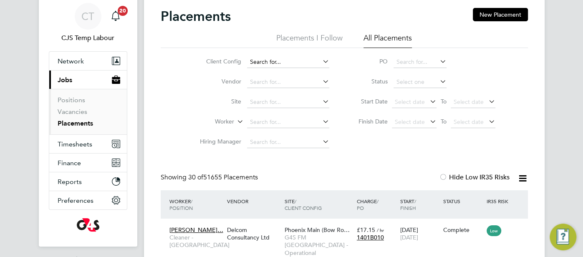
click at [278, 62] on input at bounding box center [288, 62] width 82 height 12
click at [307, 74] on li "G4S FM Cont ractors - Operational" at bounding box center [301, 73] width 110 height 11
type input "G4S FM Contractors - Operational"
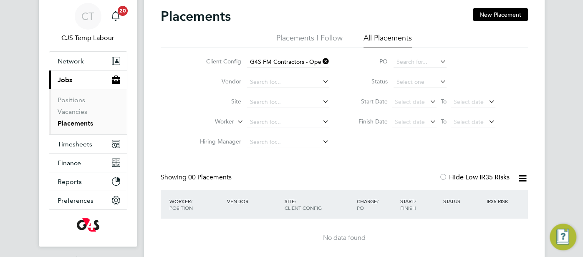
drag, startPoint x: 329, startPoint y: 61, endPoint x: 315, endPoint y: 62, distance: 14.7
click at [323, 63] on li "Client Config G4S FM Contractors - Operational" at bounding box center [261, 62] width 157 height 20
click at [319, 60] on div "Placements New Placement Placements I Follow All Placements Client Config Vendo…" at bounding box center [344, 133] width 367 height 250
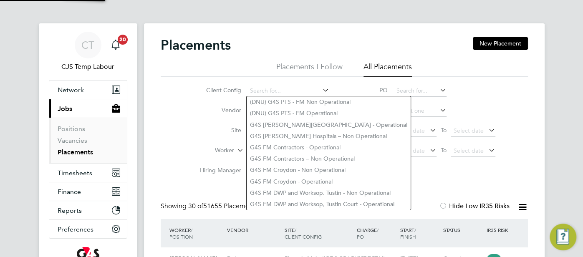
click at [277, 82] on li "Client Config" at bounding box center [261, 91] width 157 height 20
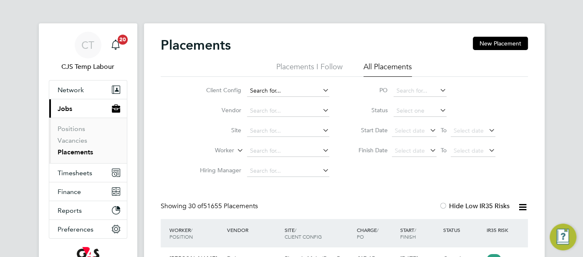
click at [264, 94] on input at bounding box center [288, 91] width 82 height 12
click at [290, 113] on li "G4S FM Contr actors – Non Operational" at bounding box center [301, 113] width 110 height 11
type input "G4S FM Contractors – Non Operational"
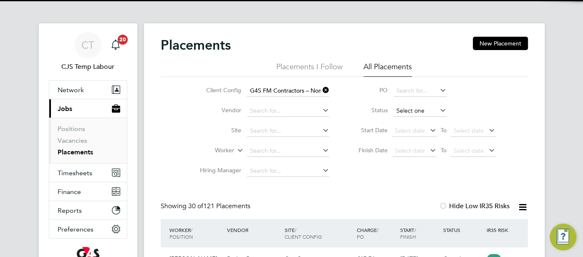
click at [407, 111] on input at bounding box center [419, 111] width 53 height 12
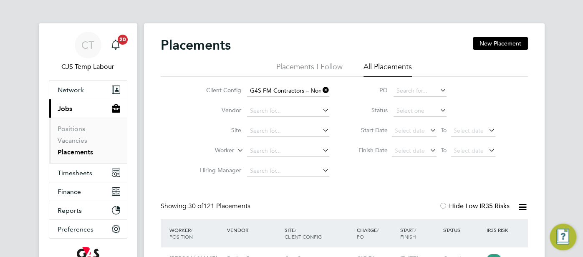
click at [414, 126] on li "Active" at bounding box center [419, 122] width 53 height 11
type input "Active"
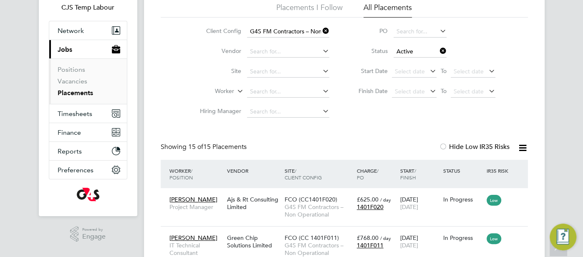
click at [519, 146] on icon at bounding box center [522, 148] width 10 height 10
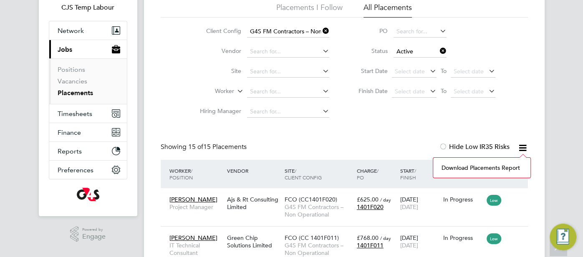
click at [502, 166] on li "Download Placements Report" at bounding box center [481, 168] width 89 height 12
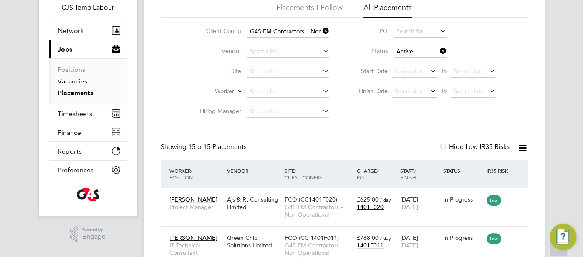
click at [78, 84] on link "Vacancies" at bounding box center [73, 81] width 30 height 8
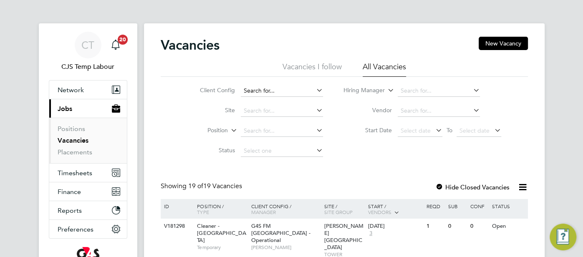
click at [264, 89] on input at bounding box center [282, 91] width 82 height 12
click at [320, 110] on li "G4S FM Cont ractors – Non Operational" at bounding box center [296, 113] width 110 height 11
type input "G4S FM Contractors – Non Operational"
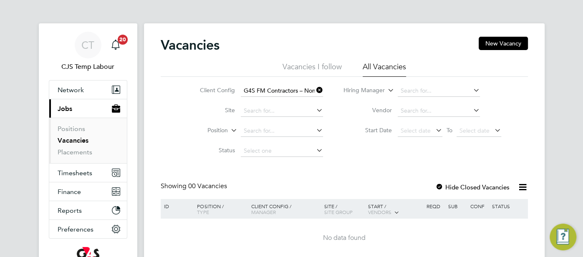
click at [383, 69] on li "All Vacancies" at bounding box center [383, 69] width 43 height 15
click at [333, 158] on div "Client Config G4S FM Contractors – Non Operational Site Position Status Hiring …" at bounding box center [344, 119] width 367 height 84
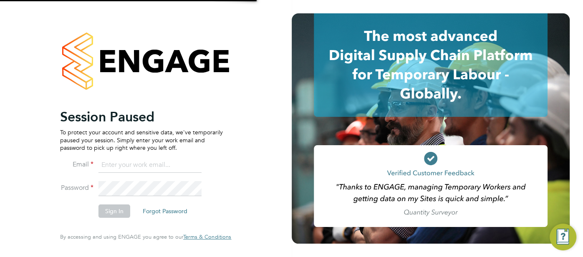
type input "[EMAIL_ADDRESS][DOMAIN_NAME]"
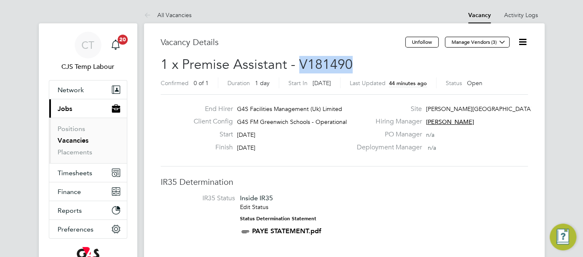
drag, startPoint x: 347, startPoint y: 60, endPoint x: 297, endPoint y: 63, distance: 50.1
click at [297, 63] on h2 "1 x Premise Assistant - V181490 Confirmed 0 of 1 Duration 1 day Start In 6 days…" at bounding box center [344, 73] width 367 height 35
copy span "V181490"
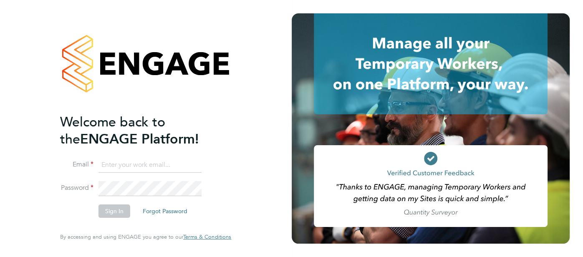
type input "[EMAIL_ADDRESS][DOMAIN_NAME]"
click at [116, 212] on button "Sign In" at bounding box center [114, 210] width 32 height 13
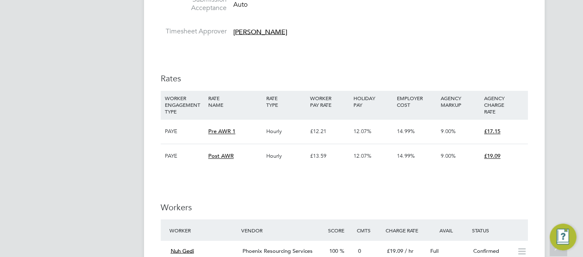
scroll to position [857, 0]
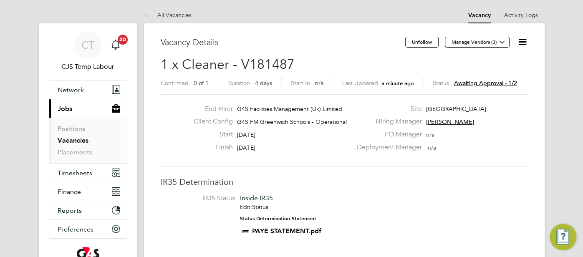
click at [520, 43] on icon at bounding box center [522, 42] width 10 height 10
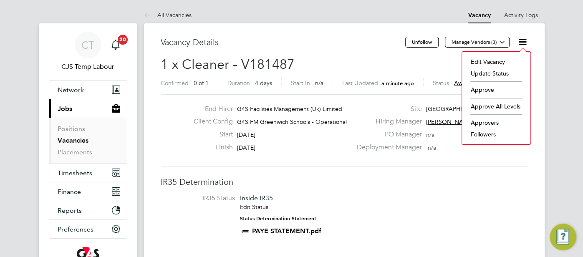
click at [488, 90] on li "Approve" at bounding box center [496, 90] width 60 height 12
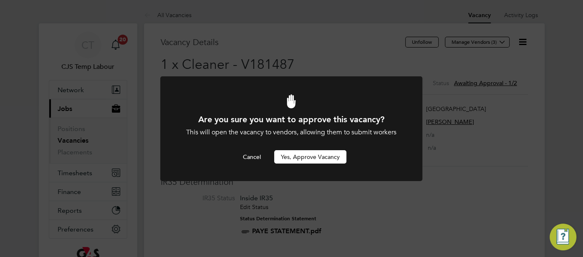
click at [299, 157] on button "Yes, Approve Vacancy" at bounding box center [310, 156] width 72 height 13
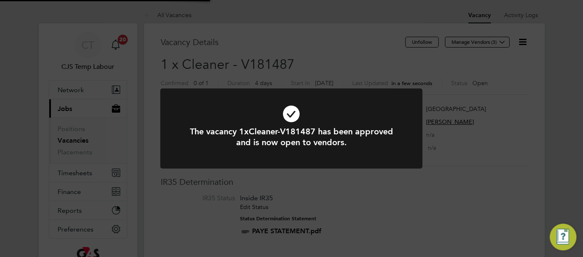
scroll to position [25, 58]
click at [294, 108] on icon at bounding box center [291, 114] width 217 height 33
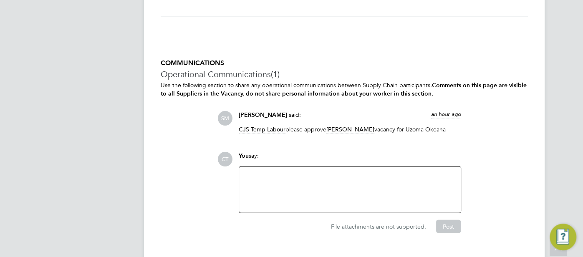
scroll to position [1161, 0]
drag, startPoint x: 444, startPoint y: 129, endPoint x: 397, endPoint y: 129, distance: 47.1
click at [397, 129] on p "CJS Temp Labour please approve [PERSON_NAME] vacancy for [PERSON_NAME]" at bounding box center [350, 129] width 222 height 8
copy p "[PERSON_NAME]"
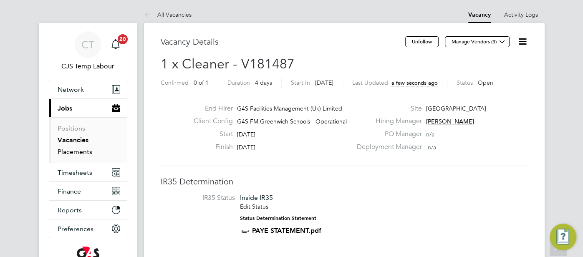
scroll to position [0, 0]
click at [71, 87] on span "Network" at bounding box center [71, 90] width 26 height 8
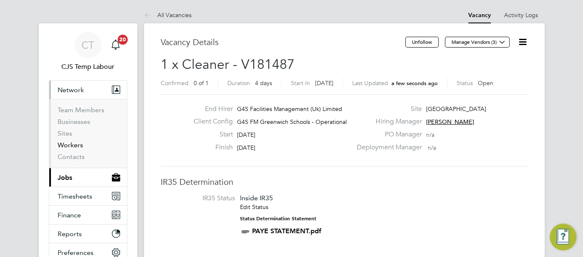
click at [77, 145] on link "Workers" at bounding box center [70, 145] width 25 height 8
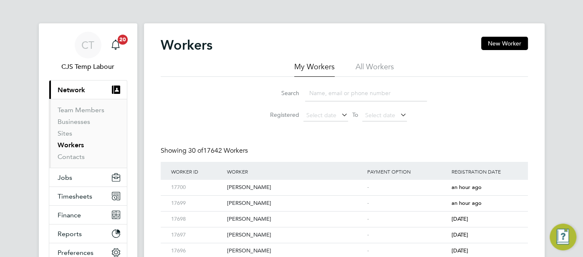
click at [375, 66] on li "All Workers" at bounding box center [374, 69] width 38 height 15
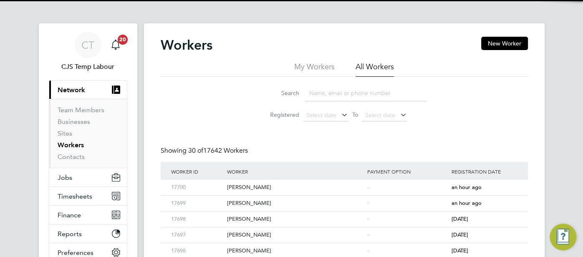
click at [350, 96] on input at bounding box center [366, 93] width 122 height 16
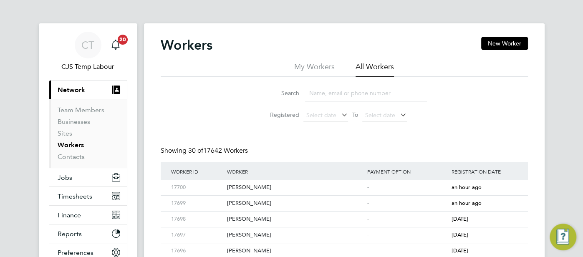
paste input "Uzoma Okeana"
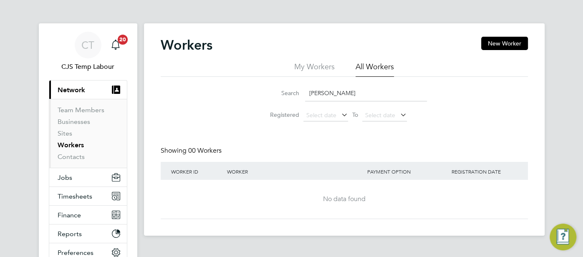
type input "Uzoma Okeana"
click at [67, 174] on span "Jobs" at bounding box center [65, 177] width 15 height 8
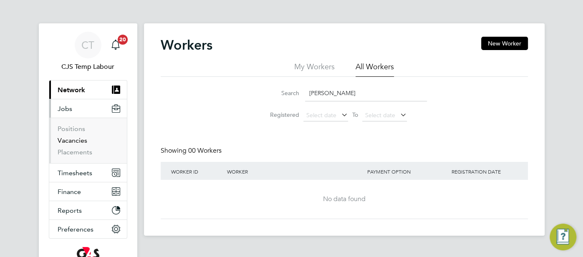
click at [73, 143] on link "Vacancies" at bounding box center [73, 140] width 30 height 8
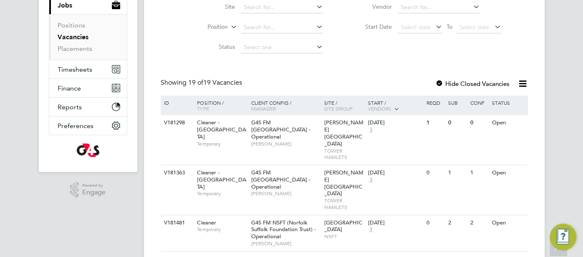
scroll to position [55, 0]
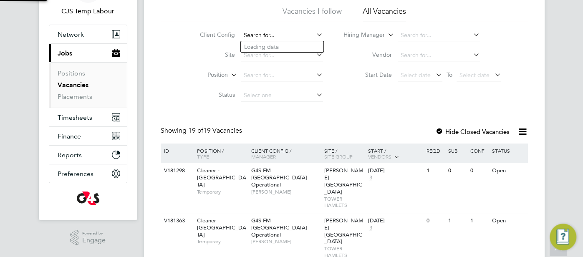
click at [278, 31] on input at bounding box center [282, 36] width 82 height 12
click at [309, 55] on li "G4S FM Green wich Schools - Operational" at bounding box center [305, 58] width 128 height 11
type input "G4S FM Greenwich Schools - Operational"
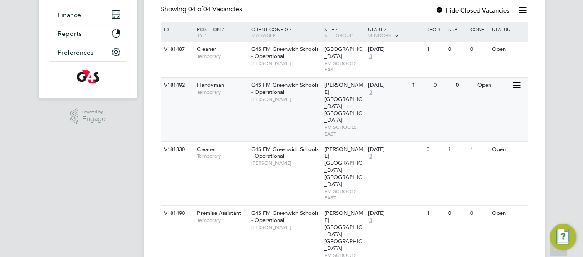
scroll to position [184, 0]
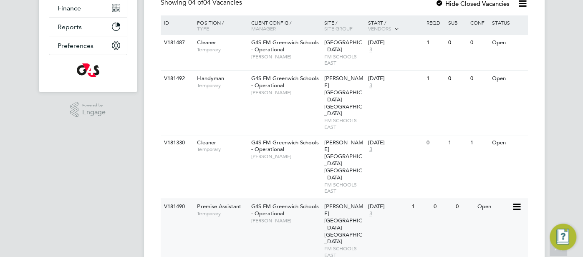
click at [473, 199] on div "0" at bounding box center [464, 206] width 22 height 15
click at [473, 49] on div "0" at bounding box center [464, 42] width 22 height 15
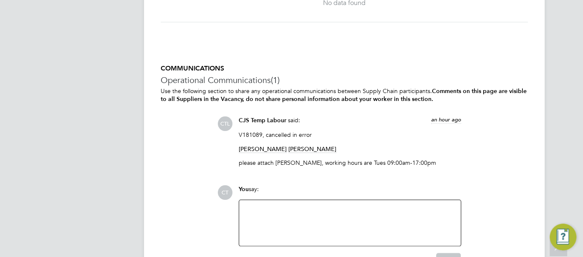
scroll to position [1124, 0]
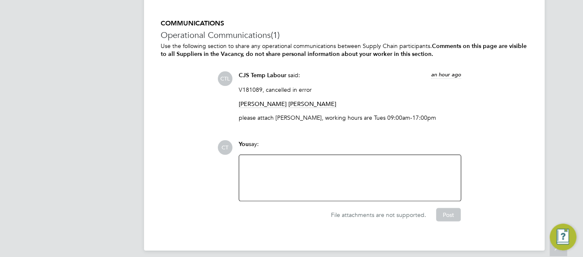
click at [339, 181] on div at bounding box center [349, 178] width 211 height 36
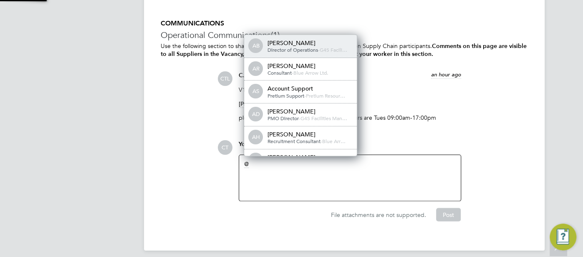
scroll to position [7, 84]
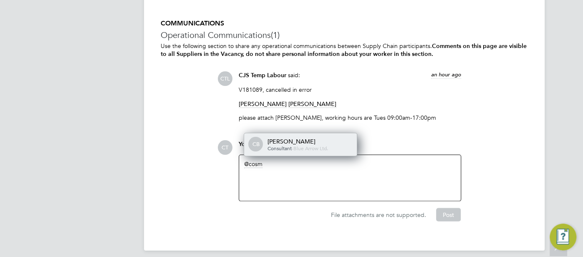
click at [319, 145] on span "Blue Arrow Ltd." at bounding box center [310, 148] width 35 height 7
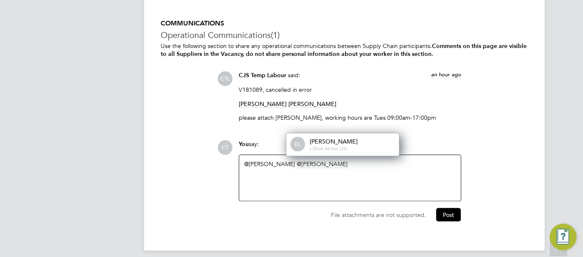
click at [325, 141] on div "Eric Lai" at bounding box center [350, 142] width 83 height 8
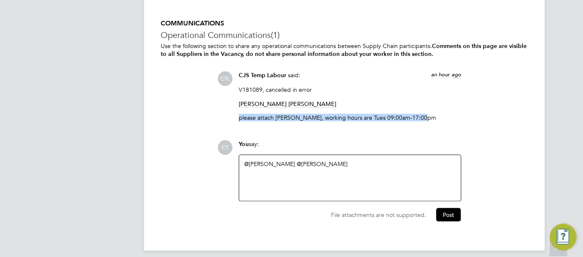
drag, startPoint x: 237, startPoint y: 117, endPoint x: 437, endPoint y: 118, distance: 200.2
click at [437, 118] on div "CJS Temp Labour said: an hour ago V181089, cancelled in error Cosmin Balan Moni…" at bounding box center [349, 99] width 231 height 56
copy p "please attach noh Okokoyo, working hours are Tues 09:00am-17:00pm"
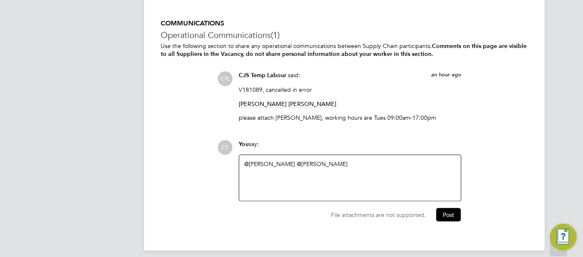
click at [333, 164] on div "@Cosmin Balan ​ @Eric Lai ​" at bounding box center [349, 178] width 211 height 36
paste div
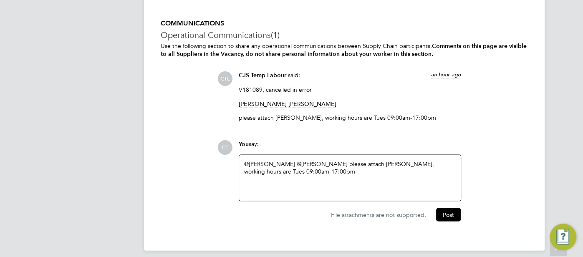
click at [348, 163] on div "@Cosmin Balan ​ @Eric Lai ​ please attach noh Okokoyo, working hours are Tues 0…" at bounding box center [349, 178] width 211 height 36
click at [319, 171] on div "@Cosmin Balan ​ @Eric Lai ​ please attach Enoh Okokoyo, working hours are Tues …" at bounding box center [349, 178] width 211 height 36
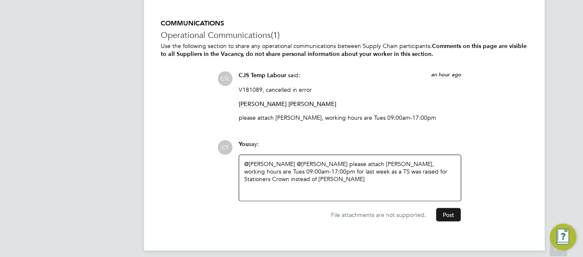
click at [453, 213] on button "Post" at bounding box center [448, 214] width 25 height 13
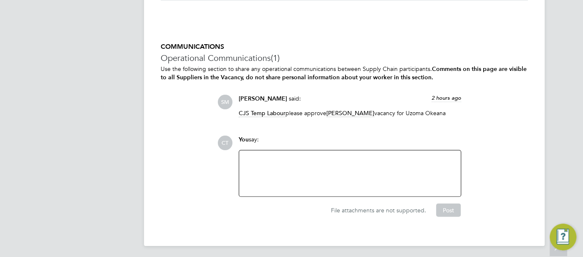
scroll to position [1177, 0]
click at [298, 160] on div at bounding box center [349, 173] width 211 height 36
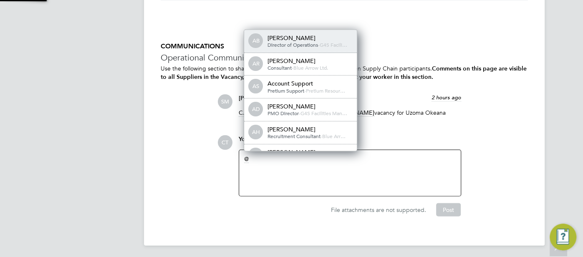
scroll to position [7, 84]
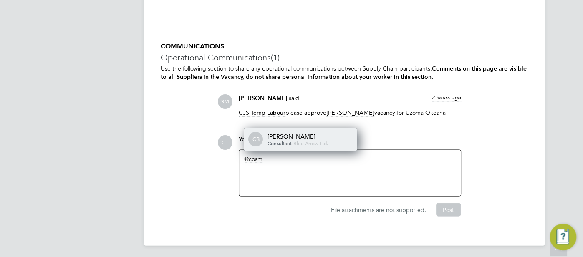
click at [292, 130] on div "CB [PERSON_NAME] Consultant - Blue Arrow Ltd." at bounding box center [300, 139] width 113 height 23
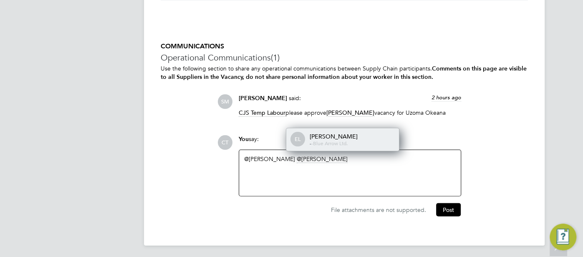
click at [323, 133] on div "[PERSON_NAME]" at bounding box center [350, 137] width 83 height 8
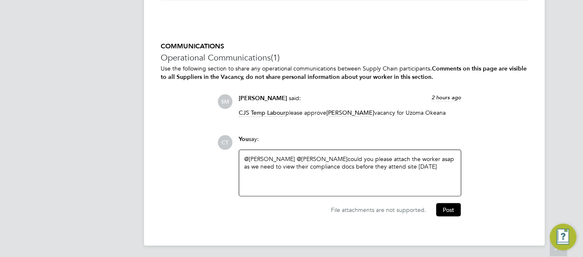
click at [416, 161] on div "@[PERSON_NAME] ​ @[PERSON_NAME] ​ could you please attach the worker asap as we…" at bounding box center [349, 173] width 211 height 36
click at [415, 159] on div "@[PERSON_NAME] ​ @[PERSON_NAME] ​ could you please attach the worker asap as we…" at bounding box center [349, 173] width 211 height 36
click at [294, 168] on div "@[PERSON_NAME] ​ @[PERSON_NAME] ​ could you please attach the worker asap as th…" at bounding box center [349, 173] width 211 height 36
click at [454, 205] on button "Post" at bounding box center [448, 209] width 25 height 13
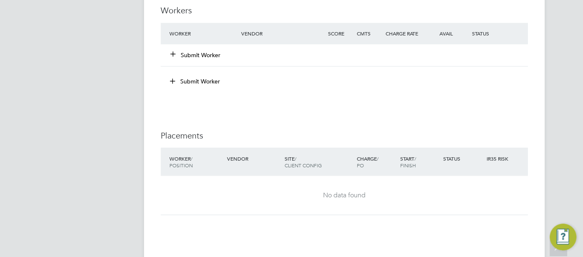
scroll to position [900, 0]
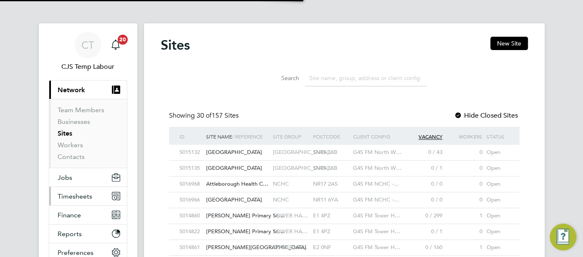
drag, startPoint x: 0, startPoint y: 0, endPoint x: 76, endPoint y: 198, distance: 211.9
click at [76, 198] on span "Timesheets" at bounding box center [75, 196] width 35 height 8
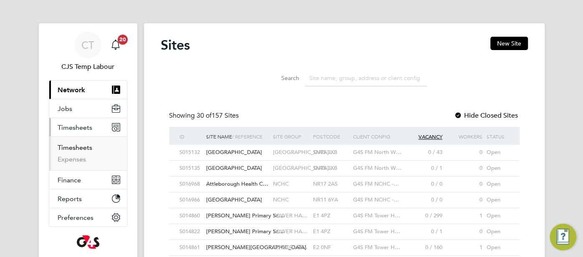
click at [83, 148] on link "Timesheets" at bounding box center [75, 147] width 35 height 8
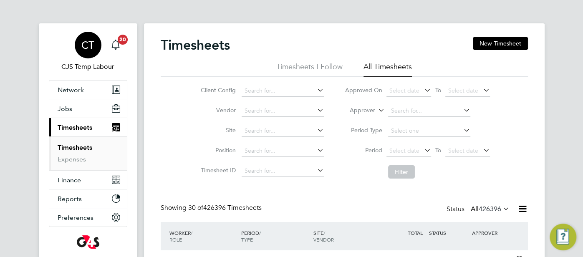
click at [89, 53] on div "CT" at bounding box center [88, 45] width 27 height 27
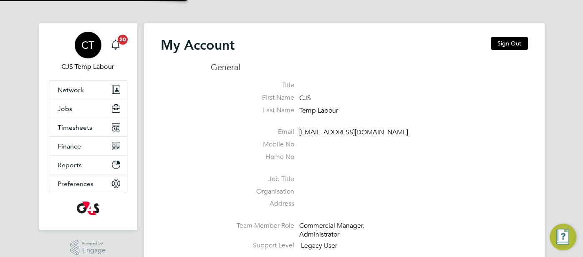
type input "[EMAIL_ADDRESS][DOMAIN_NAME]"
click at [506, 47] on button "Sign Out" at bounding box center [508, 43] width 37 height 13
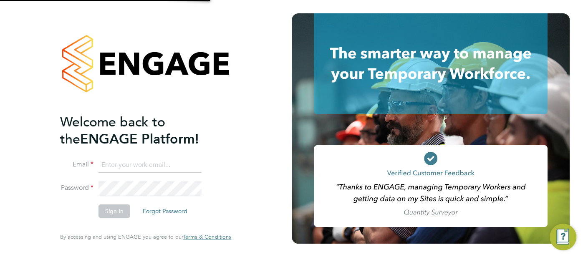
type input "[EMAIL_ADDRESS][DOMAIN_NAME]"
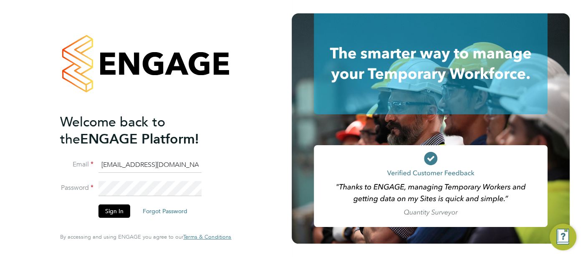
drag, startPoint x: 186, startPoint y: 170, endPoint x: 98, endPoint y: 162, distance: 88.7
click at [98, 162] on input "cjs.templabour@uk.g4s.com" at bounding box center [149, 165] width 103 height 15
type input "pts.templabour@uk.g4s.com"
click at [115, 212] on button "Sign In" at bounding box center [114, 210] width 32 height 13
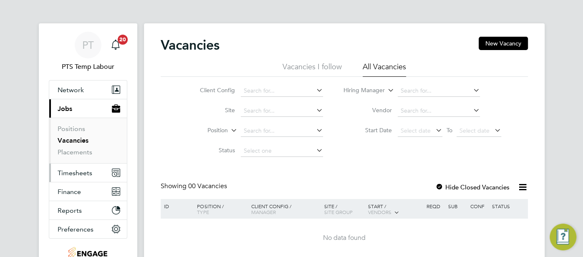
click at [83, 178] on button "Timesheets" at bounding box center [88, 172] width 78 height 18
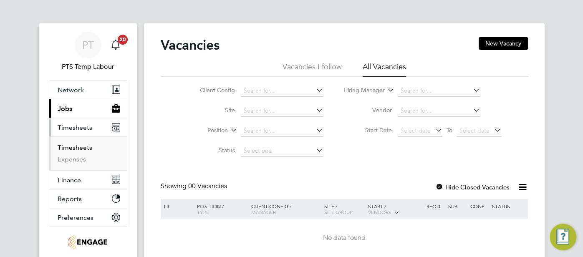
click at [75, 148] on link "Timesheets" at bounding box center [75, 147] width 35 height 8
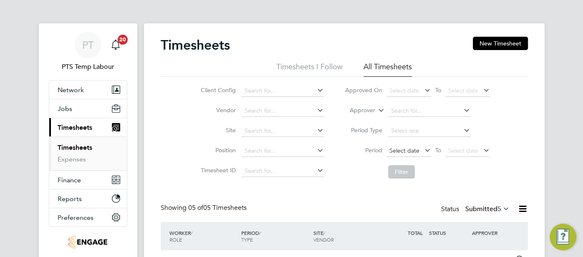
click at [410, 148] on span "Select date" at bounding box center [404, 151] width 30 height 8
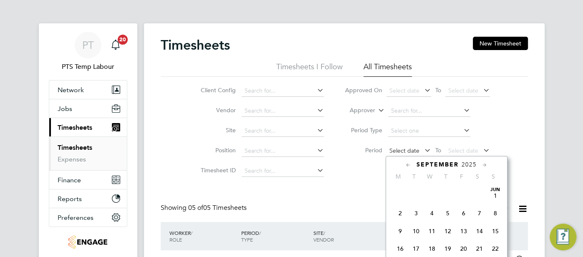
scroll to position [324, 0]
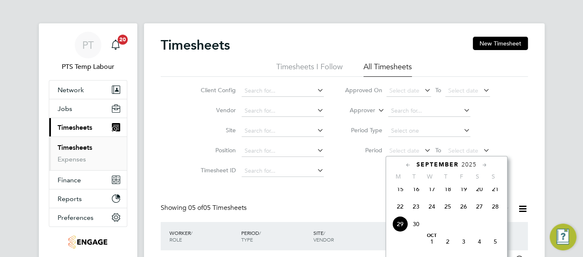
click at [396, 211] on span "22" at bounding box center [400, 207] width 16 height 16
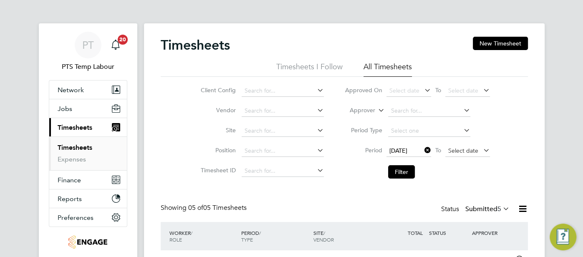
click at [452, 148] on span "Select date" at bounding box center [463, 151] width 30 height 8
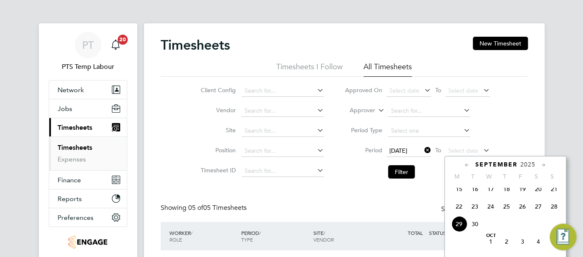
click at [552, 212] on span "28" at bounding box center [554, 207] width 16 height 16
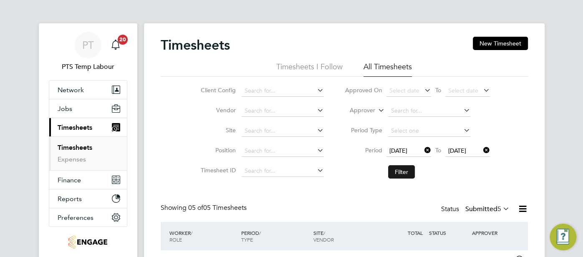
click at [400, 173] on button "Filter" at bounding box center [401, 171] width 27 height 13
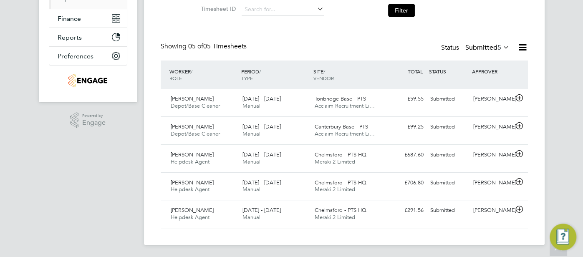
click at [501, 45] on icon at bounding box center [501, 47] width 0 height 12
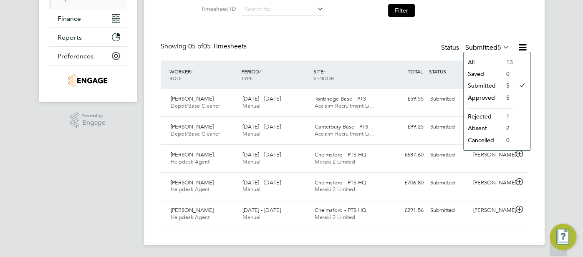
click at [493, 62] on li "All" at bounding box center [482, 62] width 38 height 12
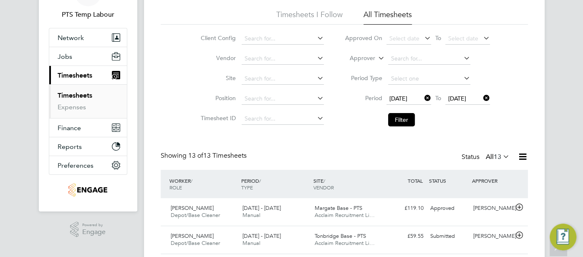
click at [74, 111] on li "Expenses" at bounding box center [89, 107] width 63 height 8
click at [74, 106] on link "Expenses" at bounding box center [72, 107] width 28 height 8
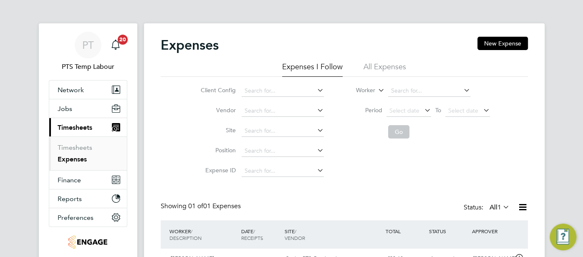
click at [385, 67] on li "All Expenses" at bounding box center [384, 69] width 43 height 15
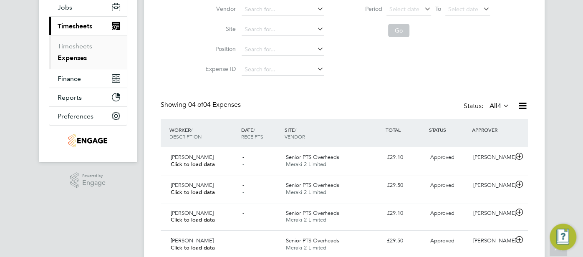
scroll to position [132, 0]
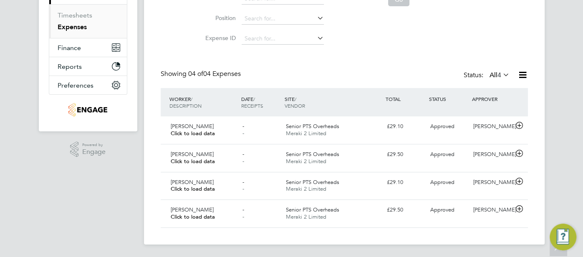
click at [412, 65] on div "Expenses New Expense Expenses I Follow All Expenses Client Config Vendor Site P…" at bounding box center [344, 65] width 367 height 323
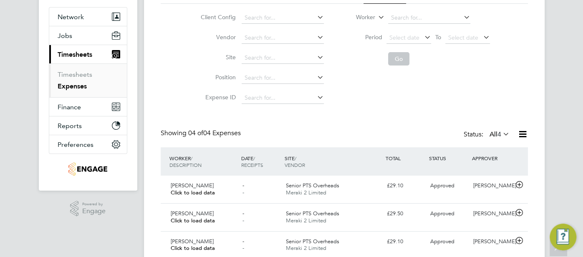
scroll to position [0, 0]
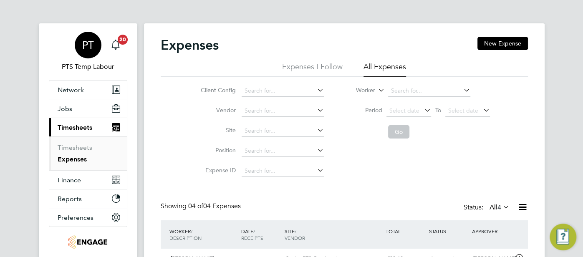
click at [88, 49] on span "PT" at bounding box center [88, 45] width 12 height 11
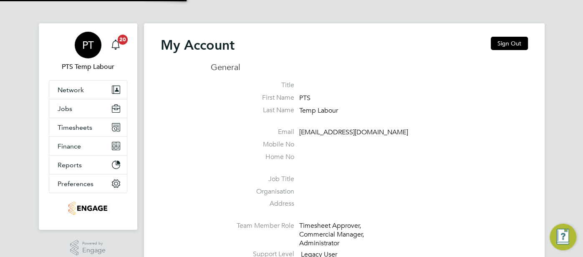
type input "[EMAIL_ADDRESS][DOMAIN_NAME]"
click at [511, 50] on button "Sign Out" at bounding box center [508, 43] width 37 height 13
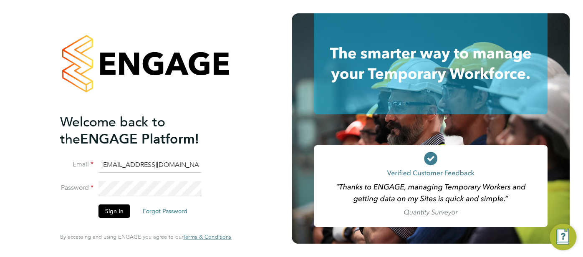
drag, startPoint x: 199, startPoint y: 163, endPoint x: 100, endPoint y: 170, distance: 99.5
click at [88, 170] on li "Email [EMAIL_ADDRESS][DOMAIN_NAME]" at bounding box center [141, 169] width 163 height 23
type input "[EMAIL_ADDRESS][DOMAIN_NAME]"
click at [113, 209] on button "Sign In" at bounding box center [114, 210] width 32 height 13
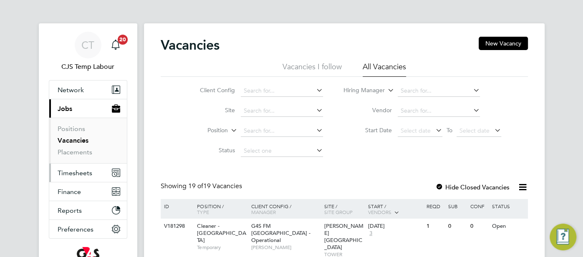
click at [81, 176] on span "Timesheets" at bounding box center [75, 173] width 35 height 8
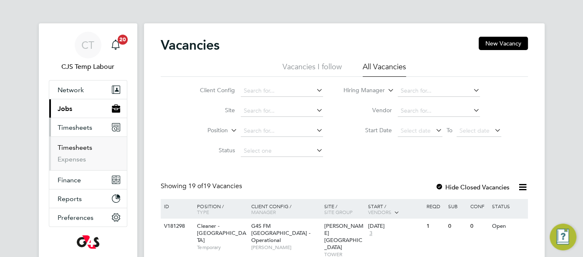
click at [74, 148] on link "Timesheets" at bounding box center [75, 147] width 35 height 8
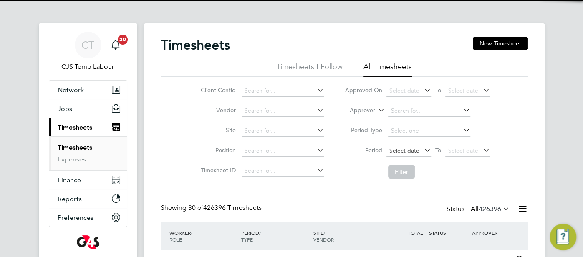
click at [403, 148] on span "Select date" at bounding box center [404, 151] width 30 height 8
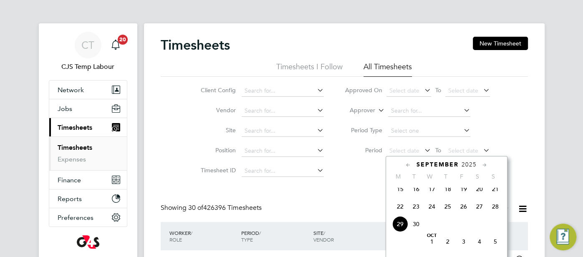
click at [402, 212] on span "22" at bounding box center [400, 207] width 16 height 16
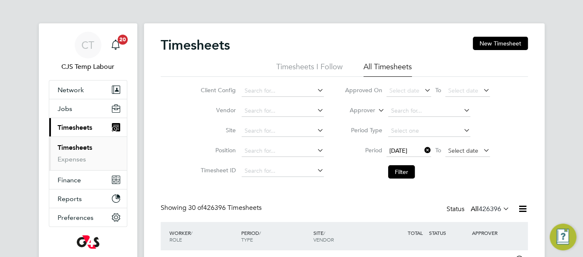
click at [463, 152] on span "Select date" at bounding box center [463, 151] width 30 height 8
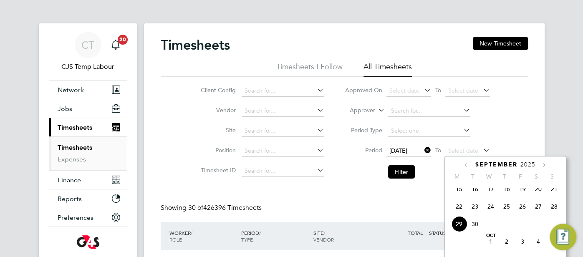
click at [544, 211] on span "27" at bounding box center [538, 207] width 16 height 16
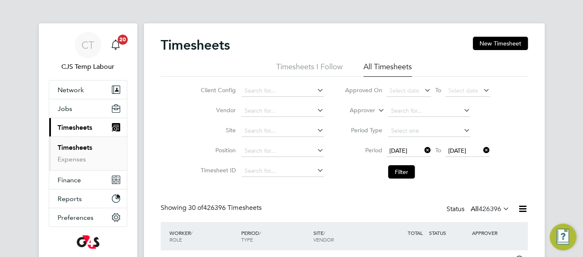
click at [466, 153] on span "27 Sep 2025" at bounding box center [457, 151] width 18 height 8
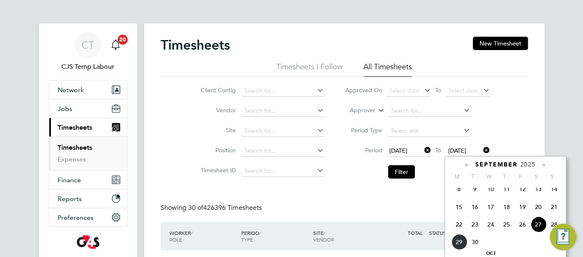
click at [550, 225] on img "Engage Resource Center" at bounding box center [562, 237] width 27 height 27
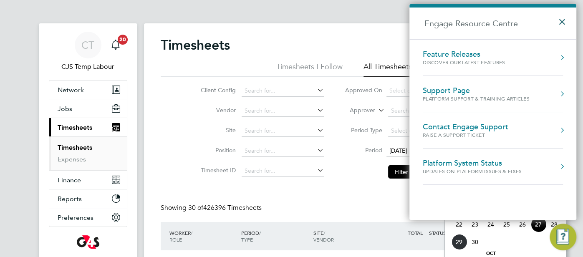
click at [558, 18] on button "×" at bounding box center [564, 19] width 12 height 18
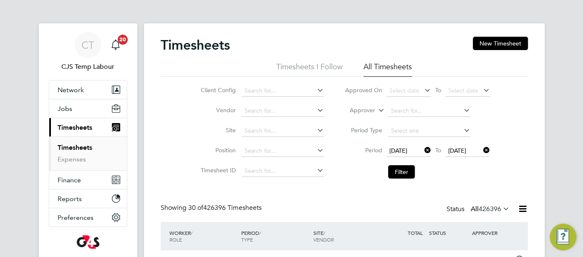
click at [481, 151] on icon at bounding box center [481, 150] width 0 height 12
click at [474, 150] on span "Select date" at bounding box center [463, 151] width 30 height 8
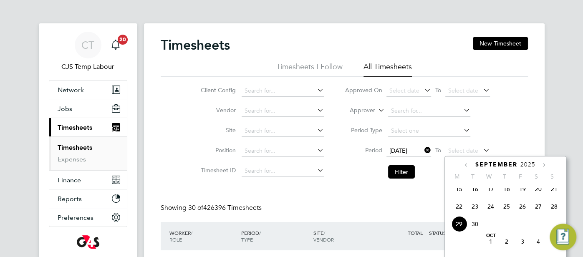
click at [553, 212] on span "28" at bounding box center [554, 207] width 16 height 16
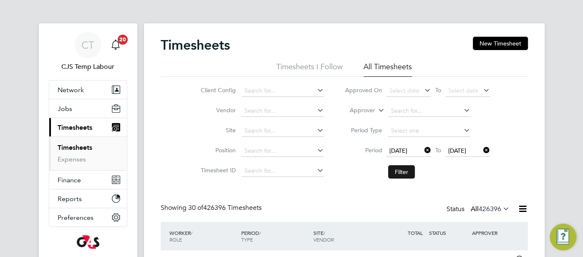
click at [402, 171] on button "Filter" at bounding box center [401, 171] width 27 height 13
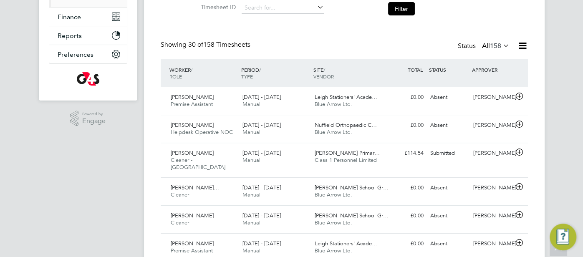
drag, startPoint x: 525, startPoint y: 45, endPoint x: 523, endPoint y: 50, distance: 4.7
click at [525, 46] on icon at bounding box center [522, 45] width 10 height 10
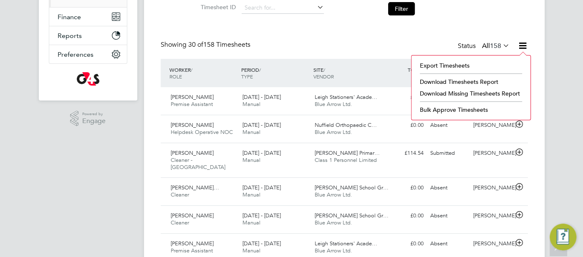
click at [491, 93] on li "Download Missing Timesheets Report" at bounding box center [470, 94] width 111 height 12
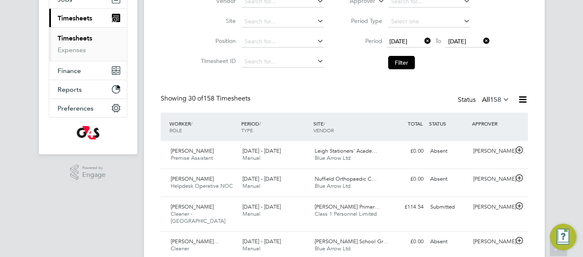
scroll to position [85, 0]
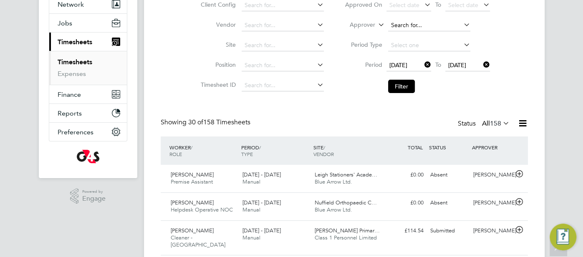
click at [410, 28] on input at bounding box center [429, 26] width 82 height 12
click at [376, 25] on icon at bounding box center [376, 23] width 0 height 8
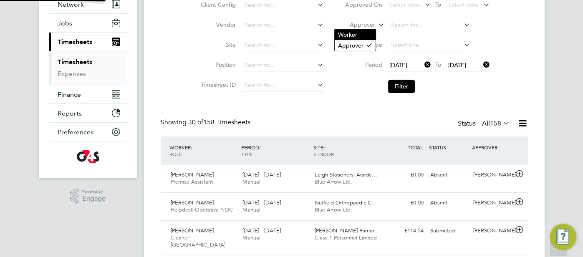
click at [373, 33] on li "Worker" at bounding box center [354, 34] width 41 height 11
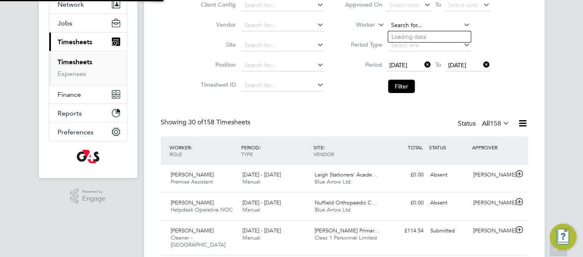
click at [411, 23] on input at bounding box center [429, 26] width 82 height 12
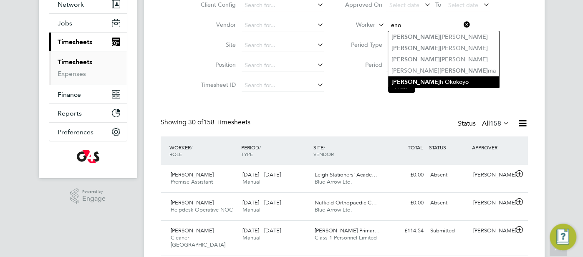
click at [442, 84] on li "[PERSON_NAME]" at bounding box center [443, 81] width 111 height 11
type input "[PERSON_NAME]"
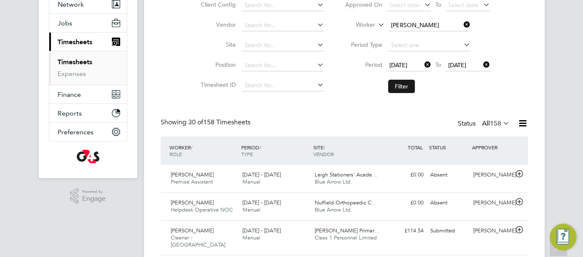
click at [401, 85] on button "Filter" at bounding box center [401, 86] width 27 height 13
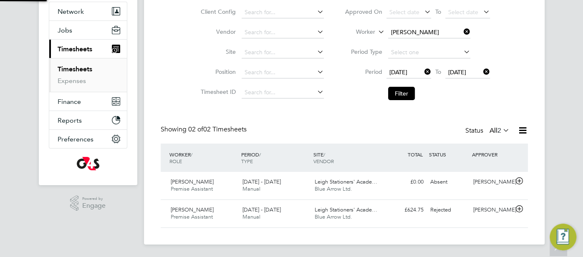
scroll to position [21, 72]
click at [444, 209] on div "Rejected" at bounding box center [448, 210] width 43 height 14
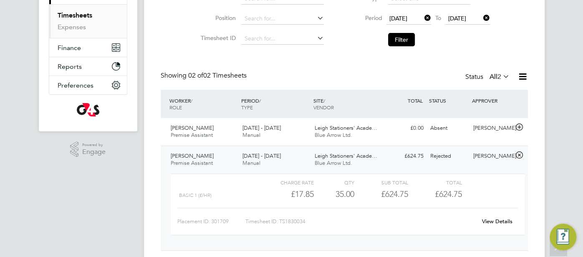
scroll to position [142, 0]
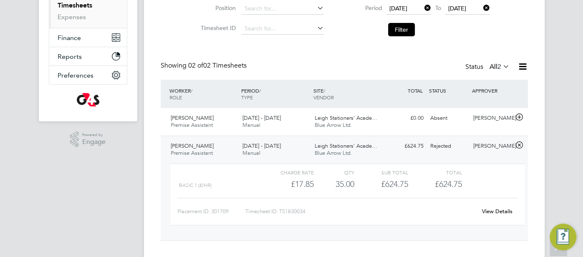
click at [495, 209] on link "View Details" at bounding box center [497, 211] width 30 height 7
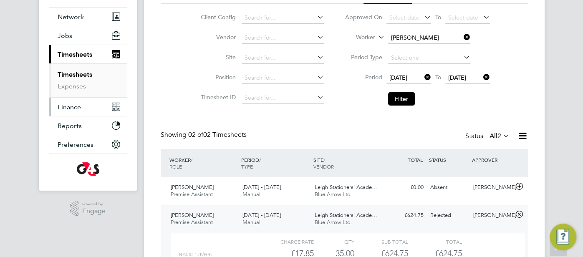
scroll to position [8, 0]
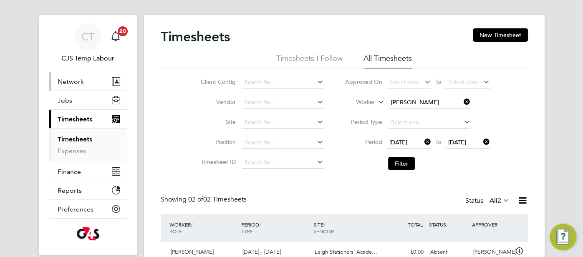
click at [88, 89] on button "Network" at bounding box center [88, 81] width 78 height 18
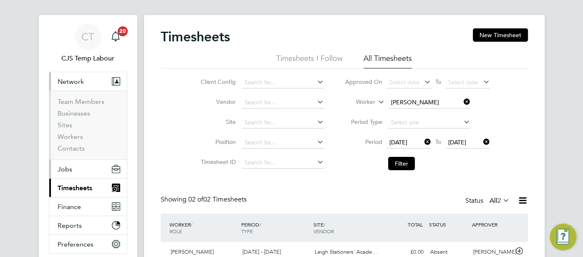
click at [82, 171] on button "Jobs" at bounding box center [88, 169] width 78 height 18
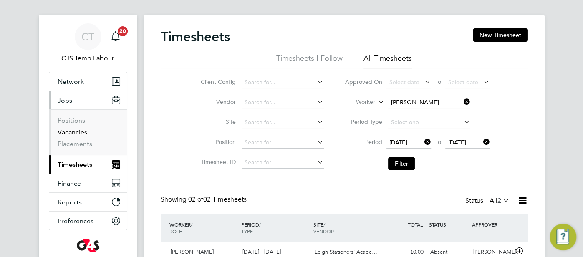
click at [83, 133] on link "Vacancies" at bounding box center [73, 132] width 30 height 8
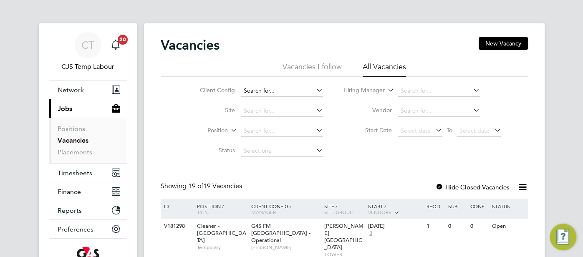
click at [258, 93] on input at bounding box center [282, 91] width 82 height 12
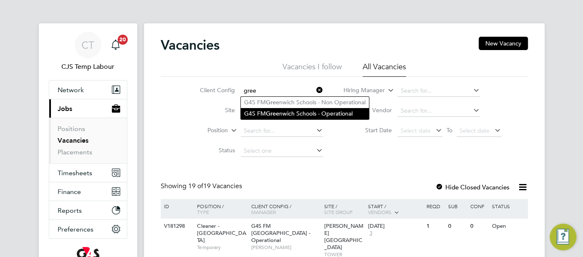
click at [290, 108] on li "G4S FM Gree nwich Schools - Operational" at bounding box center [305, 113] width 128 height 11
type input "G4S FM Greenwich Schools - Operational"
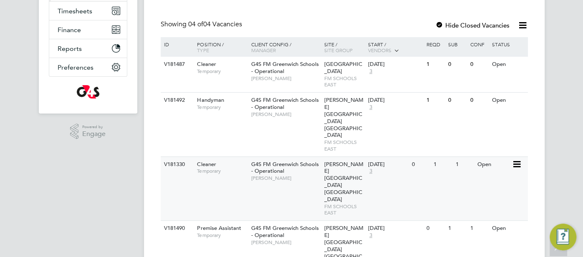
scroll to position [184, 0]
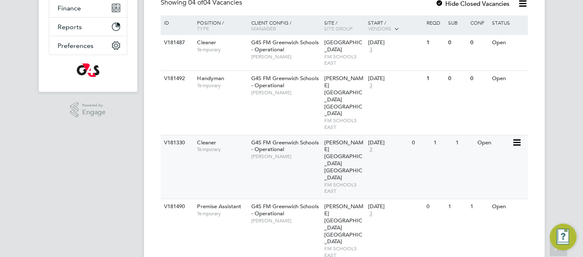
click at [483, 143] on div "V181330 Cleaner Temporary G4S FM Greenwich Schools - Operational Monique Maussa…" at bounding box center [344, 167] width 367 height 64
click at [490, 50] on div "Open" at bounding box center [493, 42] width 36 height 15
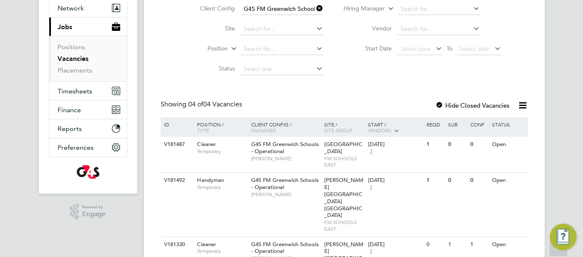
scroll to position [0, 0]
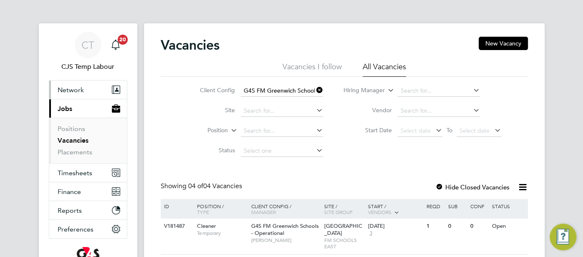
click at [83, 91] on button "Network" at bounding box center [88, 89] width 78 height 18
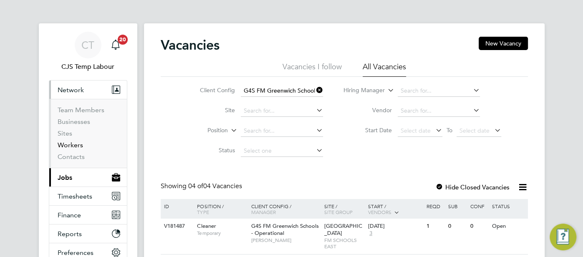
click at [76, 145] on link "Workers" at bounding box center [70, 145] width 25 height 8
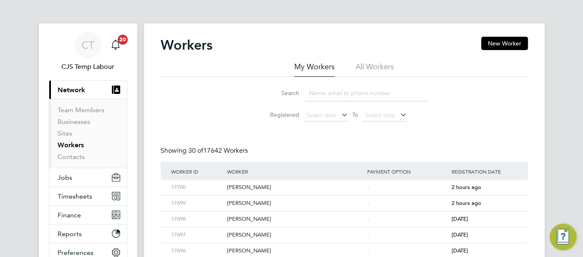
click at [370, 68] on li "All Workers" at bounding box center [374, 69] width 38 height 15
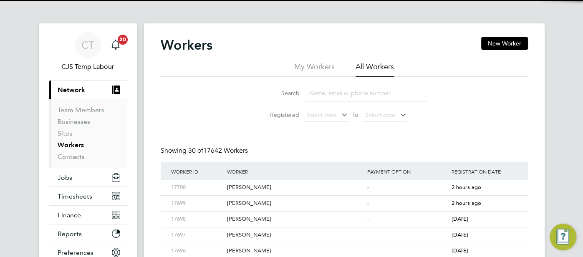
click at [347, 95] on input at bounding box center [366, 93] width 122 height 16
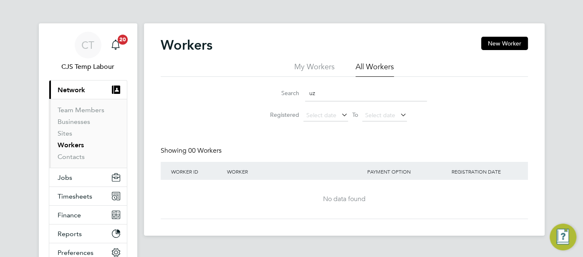
type input "u"
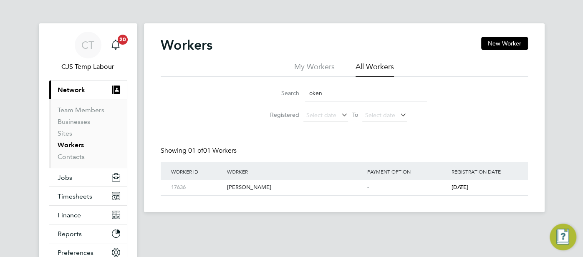
type input "oken"
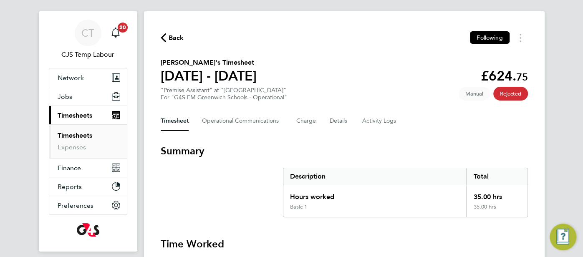
scroll to position [7, 0]
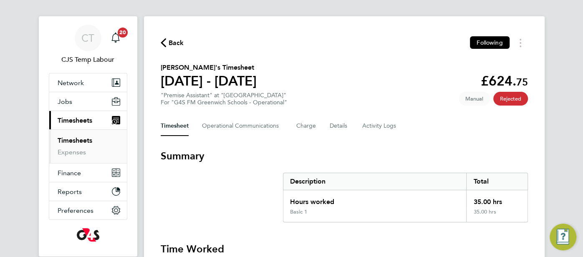
click at [167, 45] on span "Back" at bounding box center [172, 42] width 23 height 8
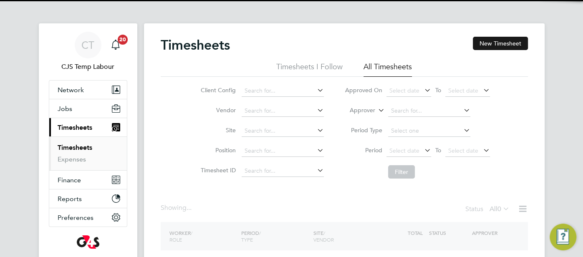
click at [508, 38] on button "New Timesheet" at bounding box center [500, 43] width 55 height 13
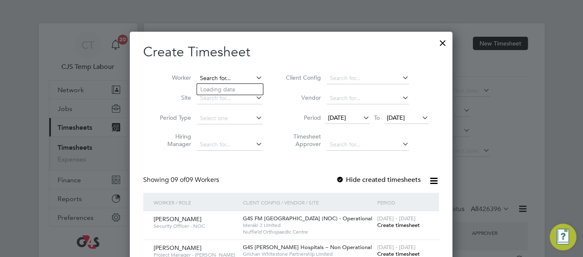
click at [215, 78] on input at bounding box center [229, 79] width 65 height 12
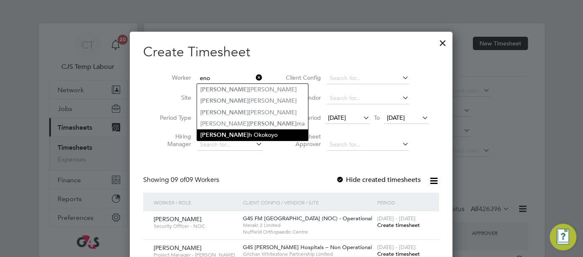
click at [239, 136] on li "[PERSON_NAME]" at bounding box center [252, 134] width 111 height 11
type input "[PERSON_NAME]"
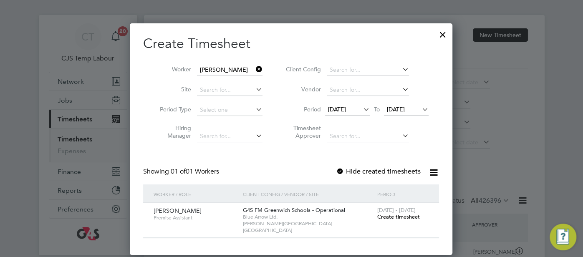
click at [443, 33] on div at bounding box center [442, 32] width 15 height 15
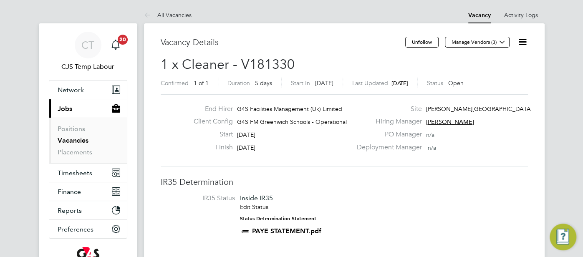
click at [518, 41] on icon at bounding box center [522, 42] width 10 height 10
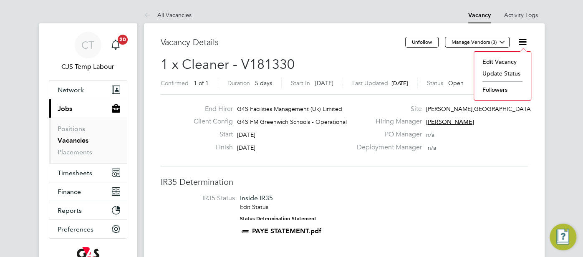
click at [511, 68] on li "Update Status" at bounding box center [502, 74] width 48 height 12
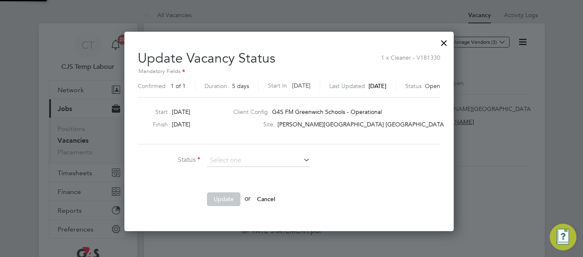
scroll to position [12, 213]
click at [237, 183] on li "Closed" at bounding box center [258, 182] width 103 height 11
type input "Closed"
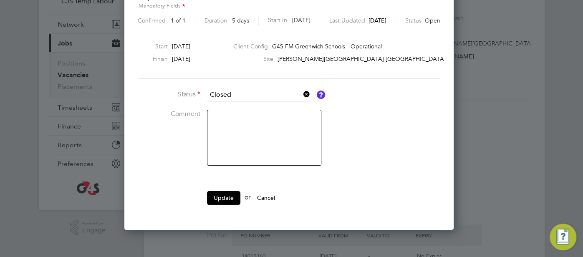
drag, startPoint x: 219, startPoint y: 191, endPoint x: 234, endPoint y: 191, distance: 14.6
click at [224, 191] on button "Update" at bounding box center [223, 197] width 33 height 13
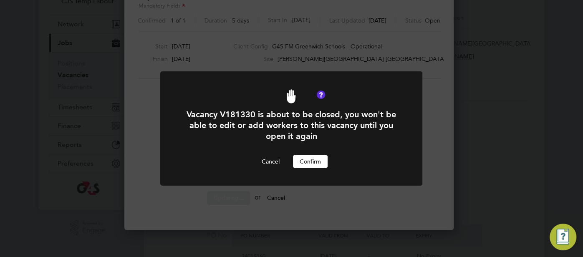
click at [318, 163] on button "Confirm" at bounding box center [310, 161] width 35 height 13
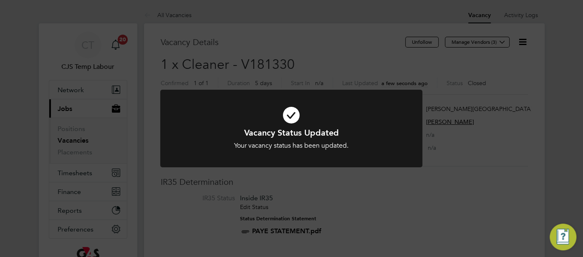
click at [290, 113] on icon at bounding box center [291, 115] width 217 height 33
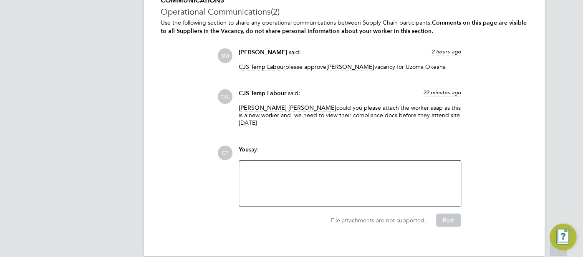
scroll to position [1225, 0]
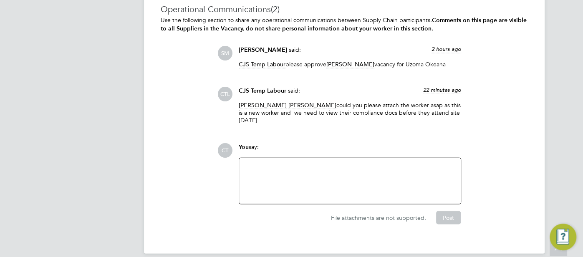
drag, startPoint x: 435, startPoint y: 63, endPoint x: 397, endPoint y: 63, distance: 38.8
click at [397, 63] on p "CJS Temp Labour please approve [PERSON_NAME] vacancy for [PERSON_NAME]" at bounding box center [350, 64] width 222 height 8
copy p "[PERSON_NAME]"
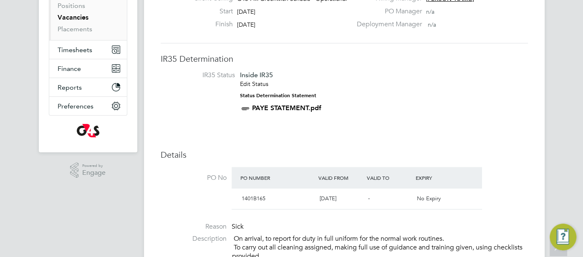
scroll to position [0, 0]
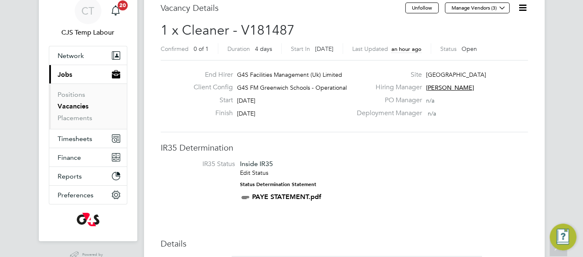
scroll to position [33, 0]
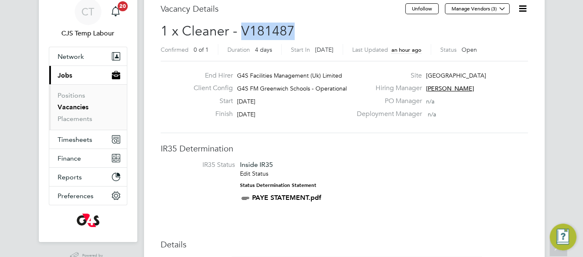
drag, startPoint x: 290, startPoint y: 29, endPoint x: 240, endPoint y: 31, distance: 50.5
click at [240, 31] on h2 "1 x Cleaner - V181487 Confirmed 0 of 1 Duration 4 days Start In [DATE] Last Upd…" at bounding box center [344, 40] width 367 height 35
copy span "V181487"
drag, startPoint x: 426, startPoint y: 75, endPoint x: 497, endPoint y: 75, distance: 70.9
click at [497, 75] on div "Site [GEOGRAPHIC_DATA]" at bounding box center [440, 77] width 179 height 13
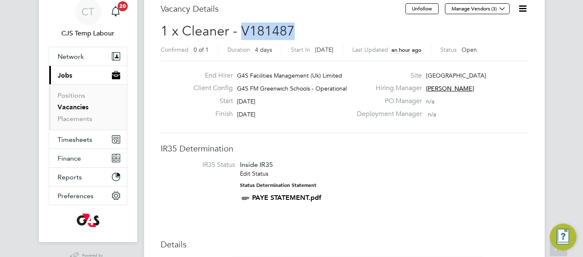
copy span "[GEOGRAPHIC_DATA]"
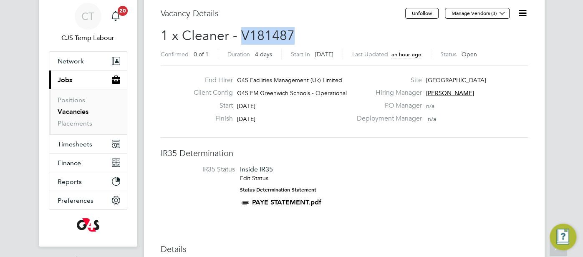
scroll to position [21, 0]
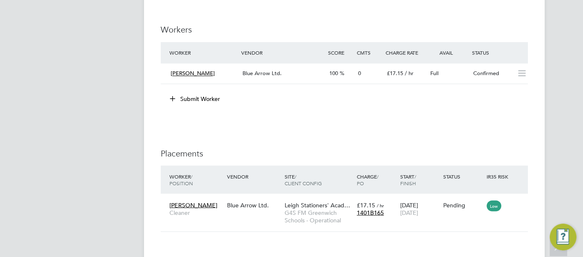
scroll to position [985, 0]
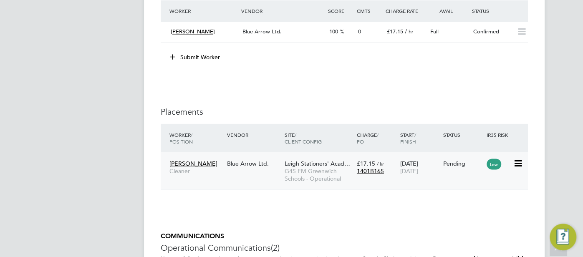
click at [450, 171] on div "Uzoma Okeana Cleaner Blue Arrow Ltd. Leigh Stationers' Acad… G4S FM Greenwich S…" at bounding box center [344, 171] width 367 height 38
click at [443, 169] on div "Pending" at bounding box center [462, 163] width 43 height 16
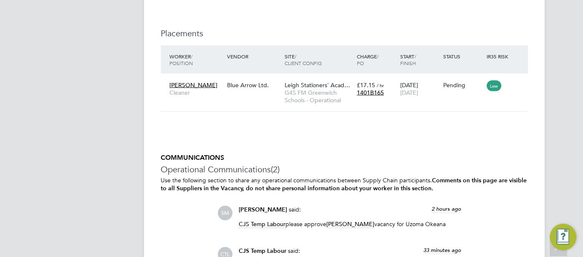
scroll to position [1064, 0]
click at [417, 88] on span "[DATE]" at bounding box center [409, 92] width 18 height 8
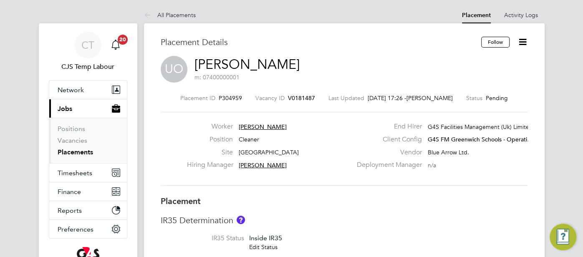
click at [269, 70] on link "[PERSON_NAME]" at bounding box center [246, 64] width 105 height 16
drag, startPoint x: 242, startPoint y: 97, endPoint x: 220, endPoint y: 100, distance: 22.7
click at [220, 100] on div "Placement ID P304959 Vacancy ID V0181487 Last Updated [DATE] 17:26 - [PERSON_NA…" at bounding box center [344, 98] width 367 height 8
copy span "304959"
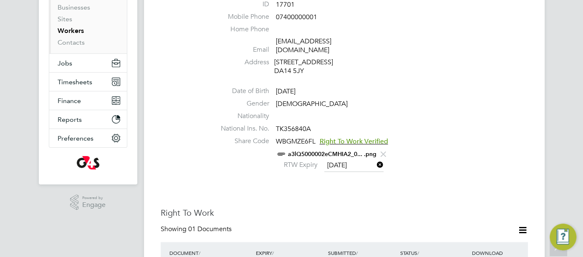
scroll to position [154, 0]
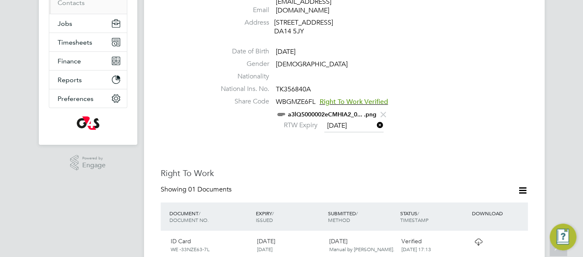
click at [324, 111] on link "a3lQ5000002eCMHIA2_0... .png" at bounding box center [332, 114] width 88 height 7
click at [361, 111] on link "a3lQ5000002eCMHIA2_0... .png" at bounding box center [332, 114] width 88 height 7
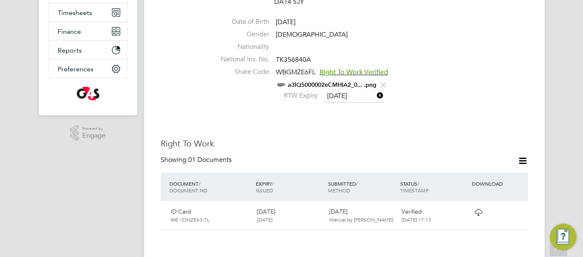
scroll to position [184, 0]
click at [474, 209] on icon at bounding box center [478, 212] width 10 height 7
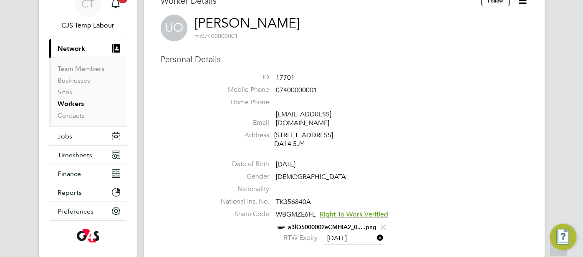
scroll to position [42, 0]
click at [324, 223] on link "a3lQ5000002eCMHIA2_0... .png" at bounding box center [332, 226] width 88 height 7
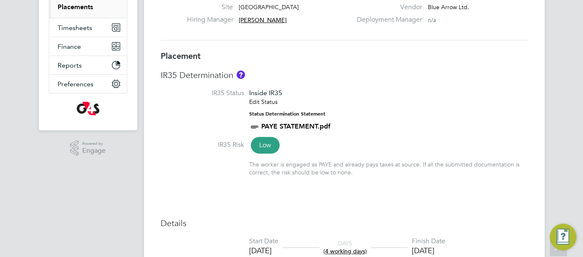
scroll to position [59, 0]
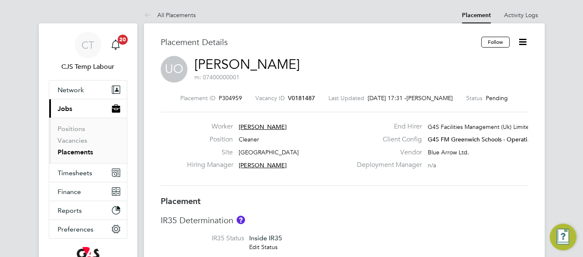
click at [277, 65] on link "[PERSON_NAME]" at bounding box center [246, 64] width 105 height 16
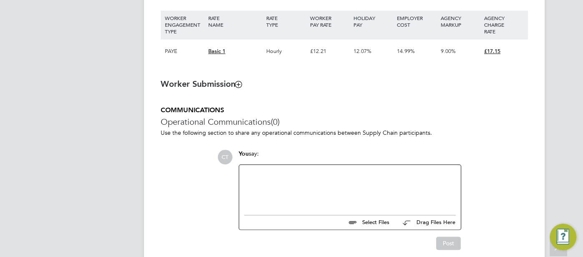
scroll to position [633, 0]
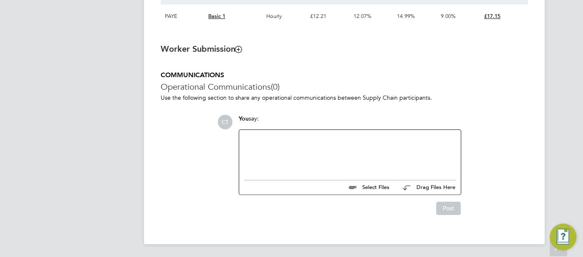
click at [294, 165] on div at bounding box center [349, 153] width 211 height 36
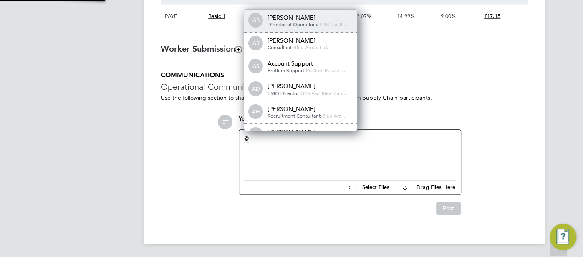
scroll to position [7, 84]
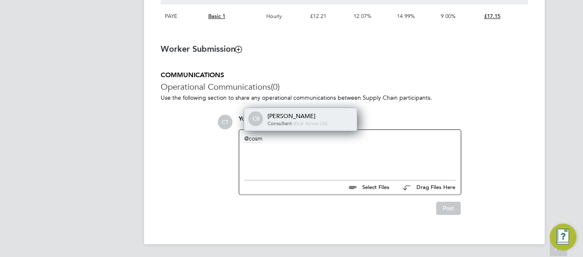
click at [291, 115] on div "[PERSON_NAME]" at bounding box center [308, 116] width 83 height 8
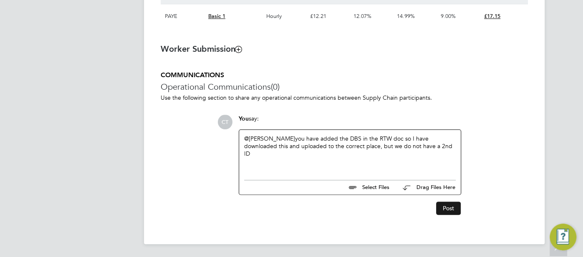
click at [451, 209] on button "Post" at bounding box center [448, 207] width 25 height 13
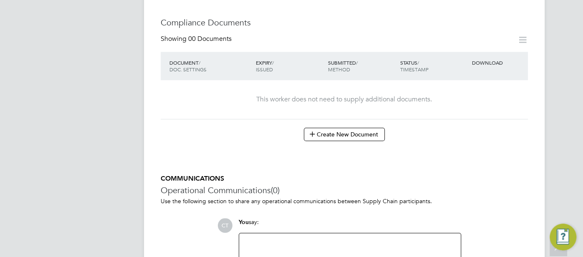
scroll to position [371, 0]
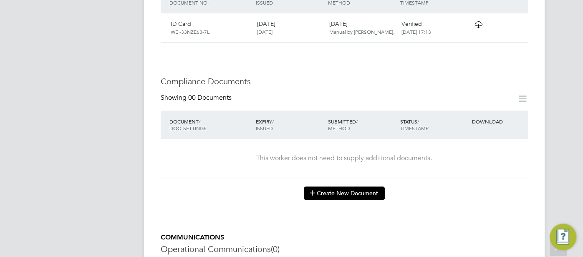
click at [357, 186] on button "Create New Document" at bounding box center [344, 192] width 81 height 13
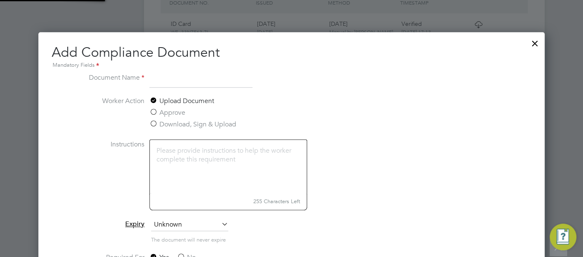
scroll to position [436, 506]
click at [178, 77] on input at bounding box center [200, 80] width 103 height 15
type input "Enhanced DBS"
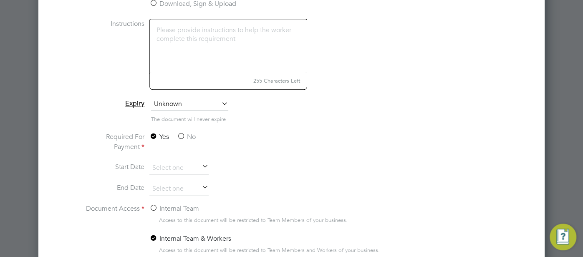
scroll to position [493, 0]
click at [179, 134] on label "No" at bounding box center [186, 136] width 19 height 10
click at [0, 0] on input "No" at bounding box center [0, 0] width 0 height 0
click at [173, 164] on input at bounding box center [178, 167] width 59 height 13
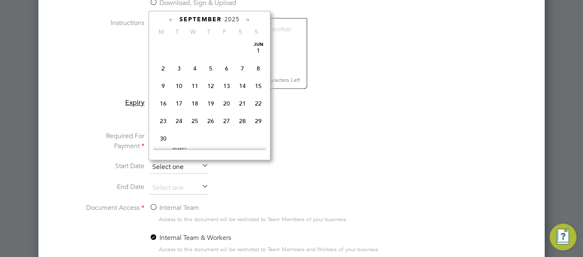
scroll to position [324, 0]
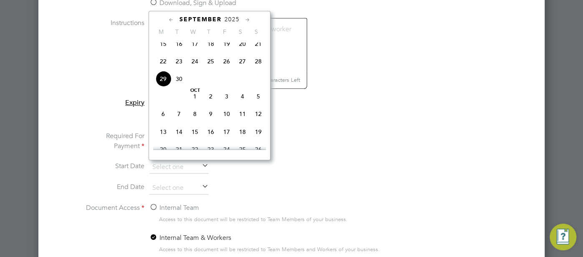
click at [164, 63] on span "22" at bounding box center [163, 61] width 16 height 16
type input "[DATE]"
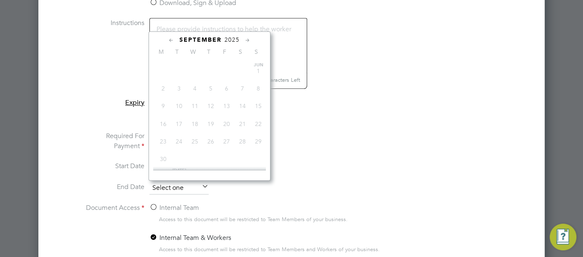
click at [173, 187] on input at bounding box center [178, 188] width 59 height 13
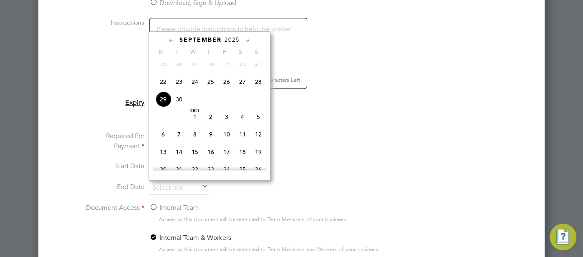
click at [234, 36] on span "2025" at bounding box center [231, 39] width 15 height 7
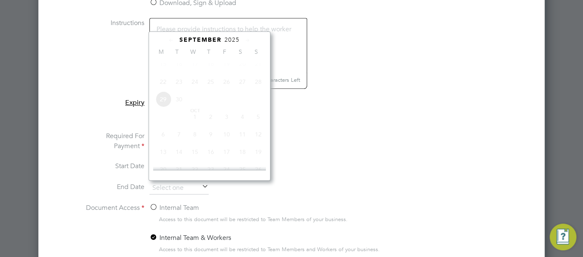
scroll to position [220, 0]
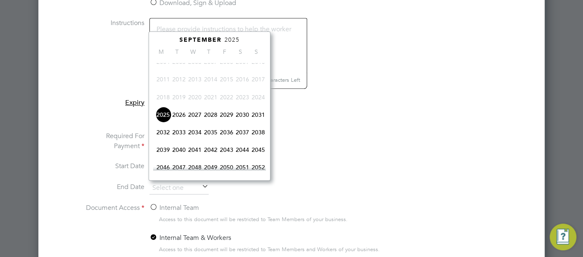
click at [214, 117] on span "2028" at bounding box center [211, 115] width 16 height 16
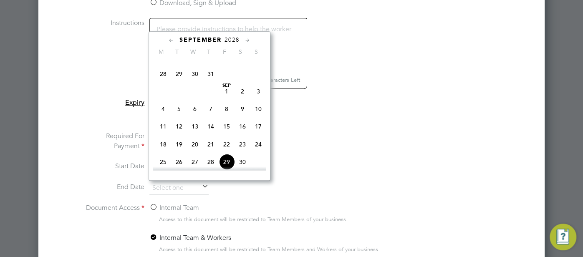
scroll to position [266, 0]
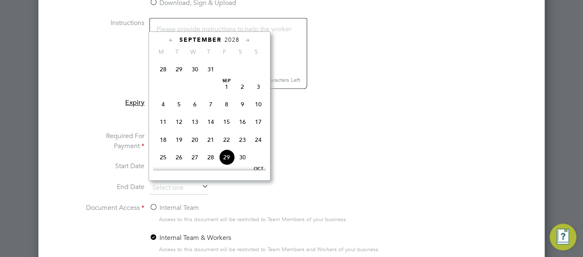
click at [224, 142] on span "22" at bounding box center [227, 140] width 16 height 16
type input "[DATE]"
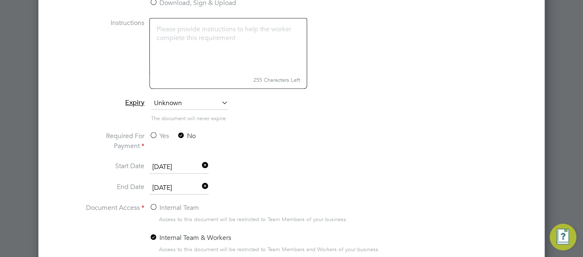
click at [256, 175] on li "Start Date [DATE]" at bounding box center [291, 171] width 419 height 21
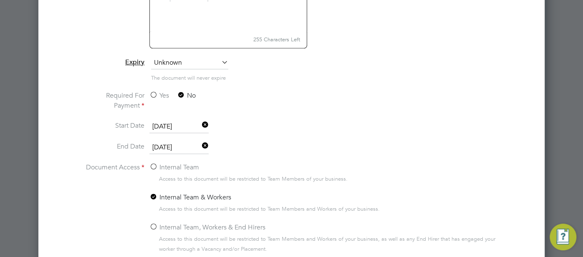
scroll to position [544, 0]
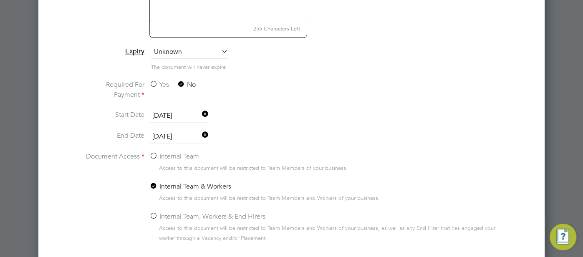
click at [154, 212] on label "Internal Team, Workers & End Hirers" at bounding box center [207, 216] width 116 height 10
click at [0, 0] on input "Internal Team, Workers & End Hirers" at bounding box center [0, 0] width 0 height 0
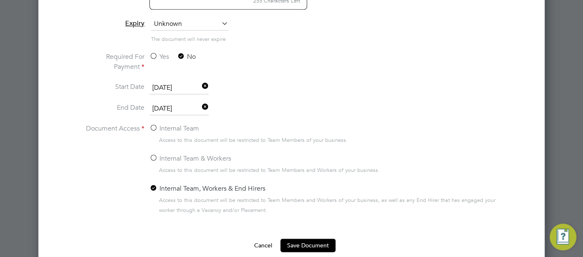
scroll to position [581, 0]
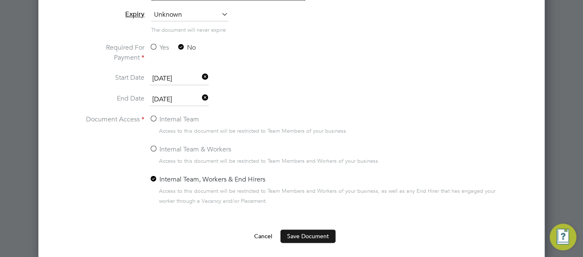
click at [311, 234] on button "Save Document" at bounding box center [307, 235] width 55 height 13
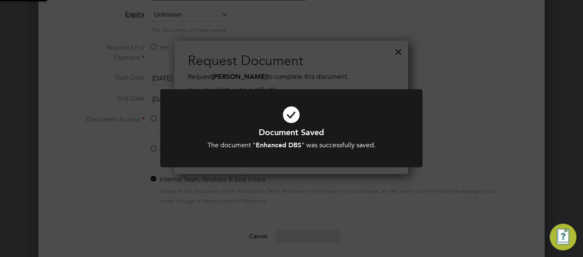
scroll to position [134, 234]
click at [288, 113] on icon at bounding box center [291, 114] width 217 height 33
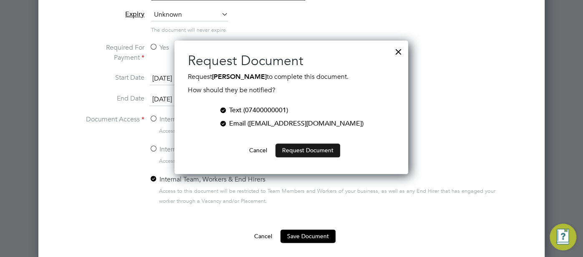
click at [296, 148] on button "Request Document" at bounding box center [307, 149] width 65 height 13
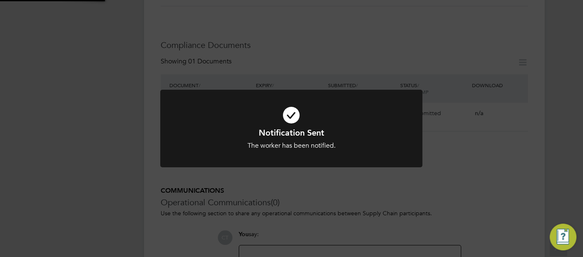
scroll to position [495, 0]
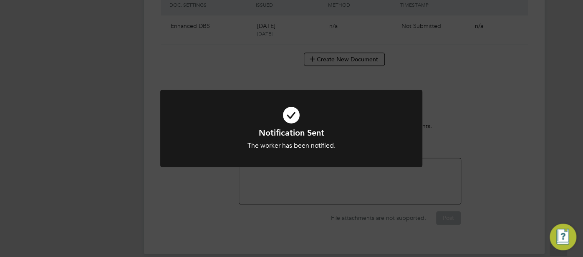
drag, startPoint x: 292, startPoint y: 110, endPoint x: 296, endPoint y: 113, distance: 5.3
click at [292, 111] on icon at bounding box center [291, 115] width 217 height 33
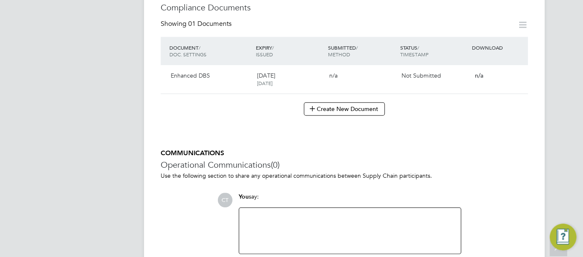
scroll to position [444, 0]
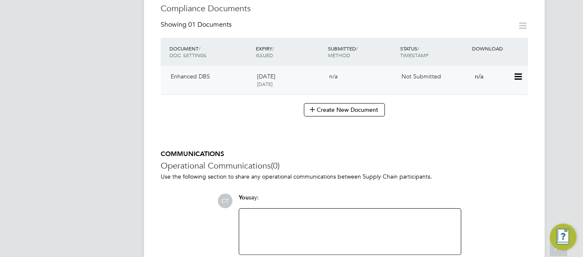
drag, startPoint x: 512, startPoint y: 63, endPoint x: 513, endPoint y: 69, distance: 6.8
click at [512, 69] on div "n/a" at bounding box center [491, 76] width 43 height 14
click at [515, 72] on icon at bounding box center [517, 77] width 8 height 10
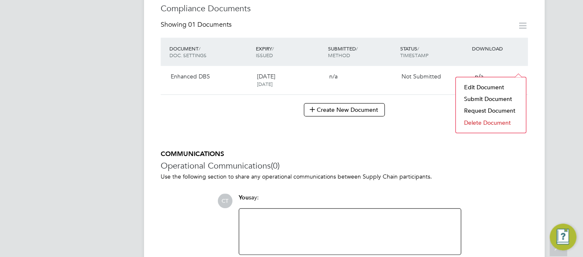
click at [488, 96] on li "Submit Document" at bounding box center [491, 99] width 62 height 12
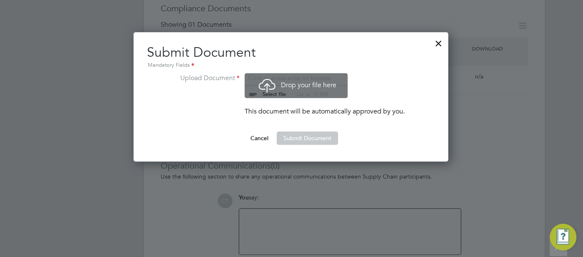
scroll to position [13, 103]
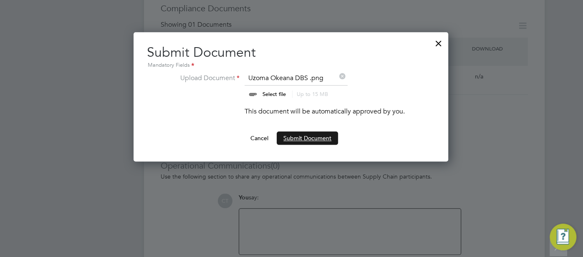
click at [312, 138] on button "Submit Document" at bounding box center [307, 137] width 61 height 13
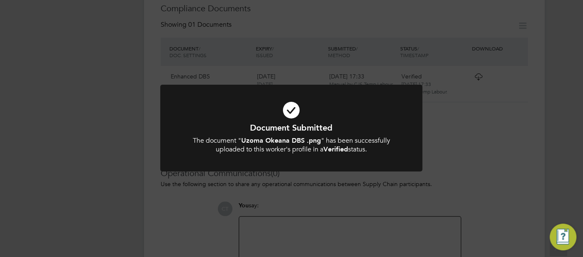
click at [285, 103] on icon at bounding box center [291, 110] width 217 height 33
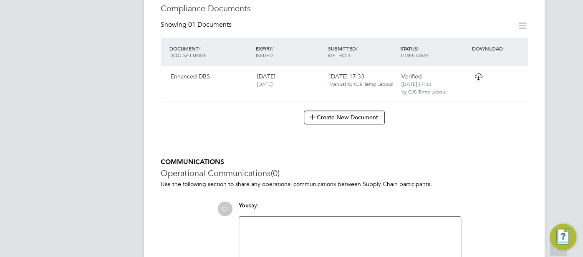
click at [449, 158] on h5 "COMMUNICATIONS" at bounding box center [344, 162] width 367 height 9
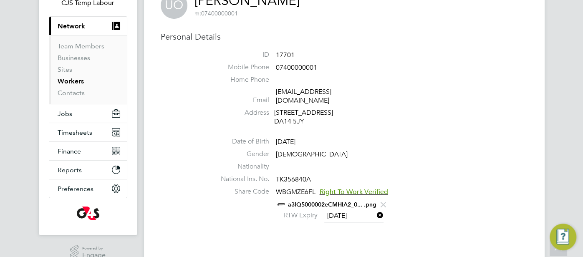
scroll to position [69, 0]
